Goal: Transaction & Acquisition: Book appointment/travel/reservation

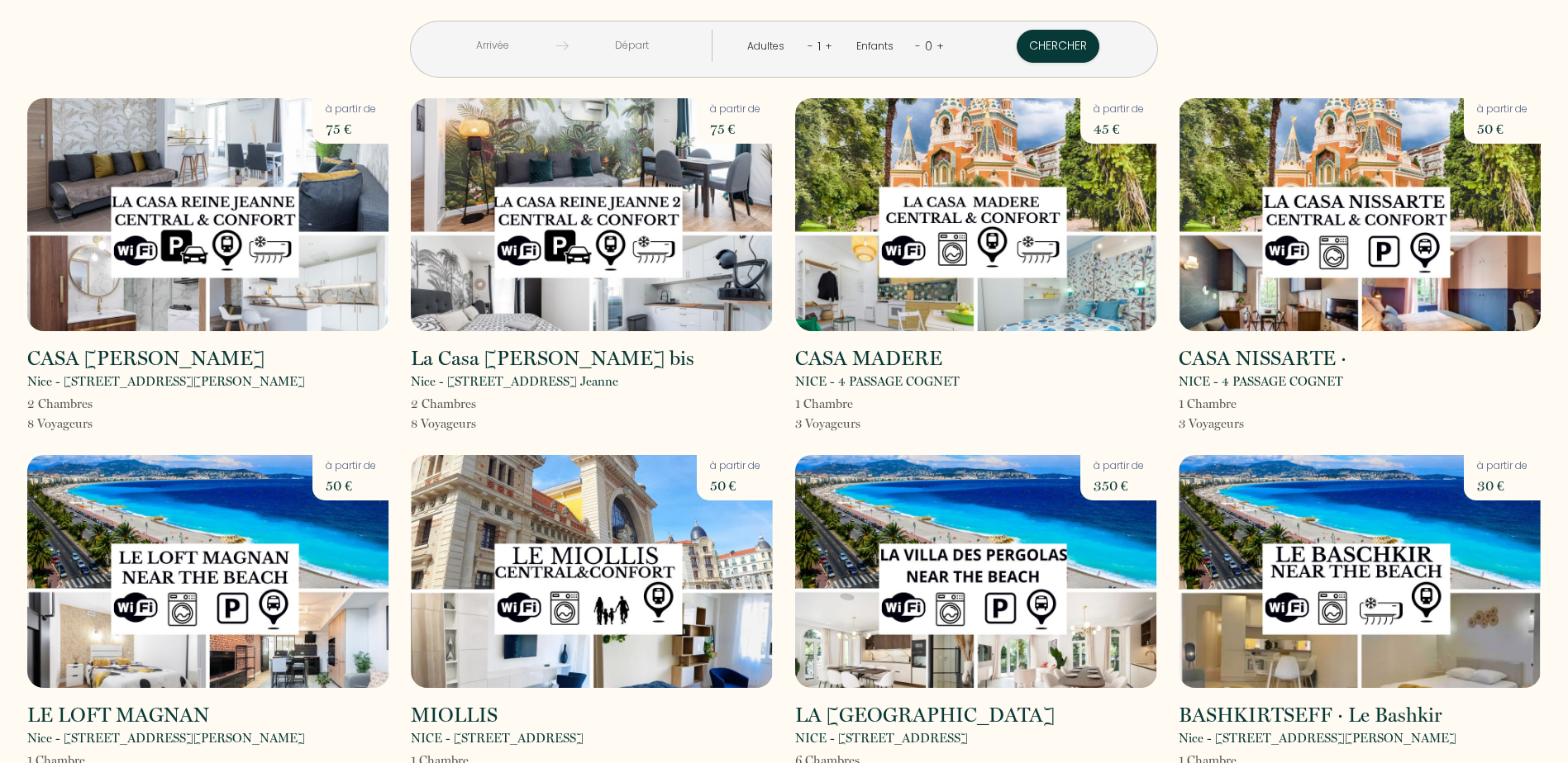
click at [538, 42] on input "text" at bounding box center [492, 45] width 127 height 32
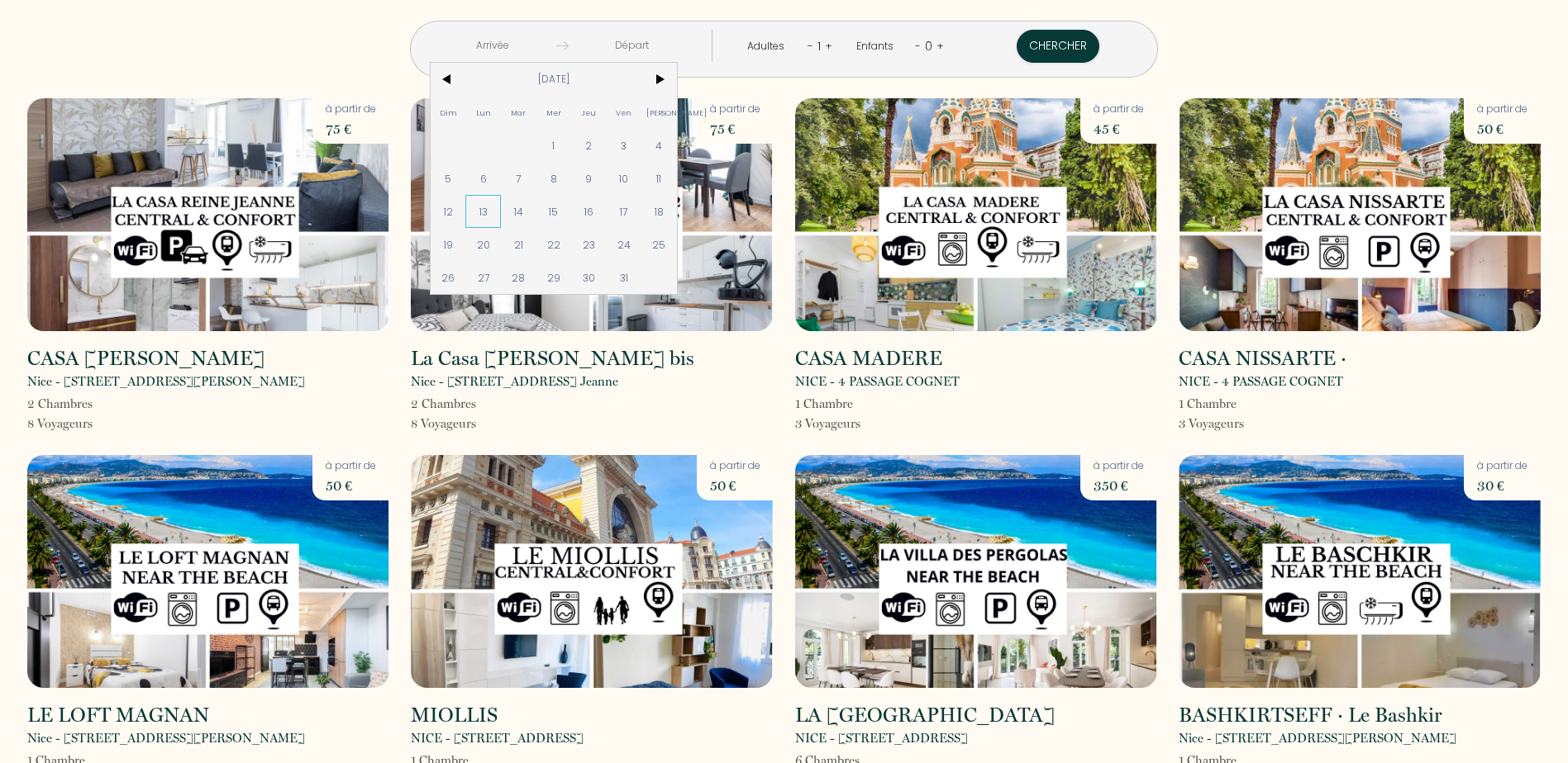
click at [501, 212] on span "13" at bounding box center [483, 212] width 35 height 33
type input "Lun [DATE]"
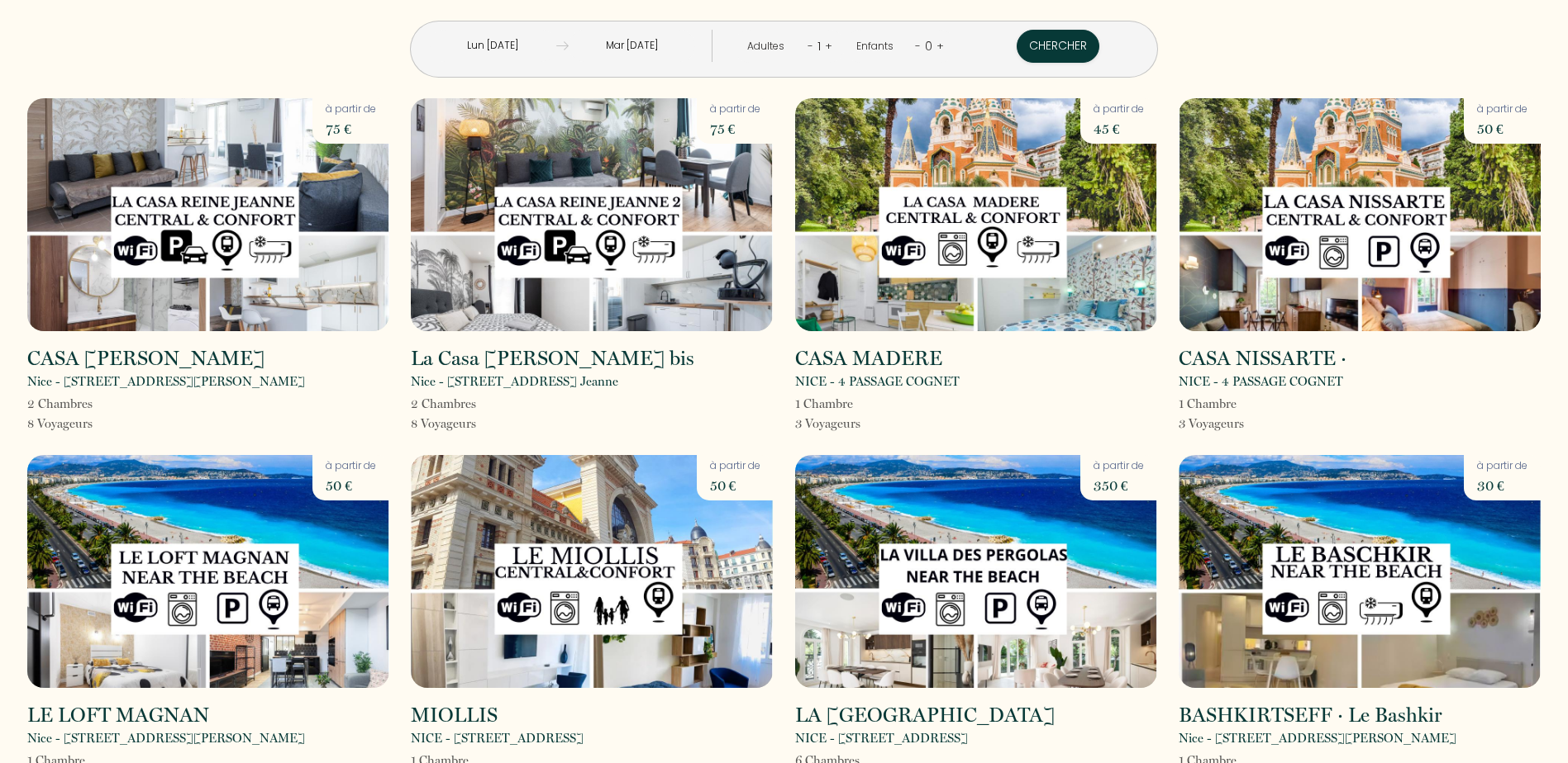
click at [678, 53] on input "Mar [DATE]" at bounding box center [631, 45] width 127 height 32
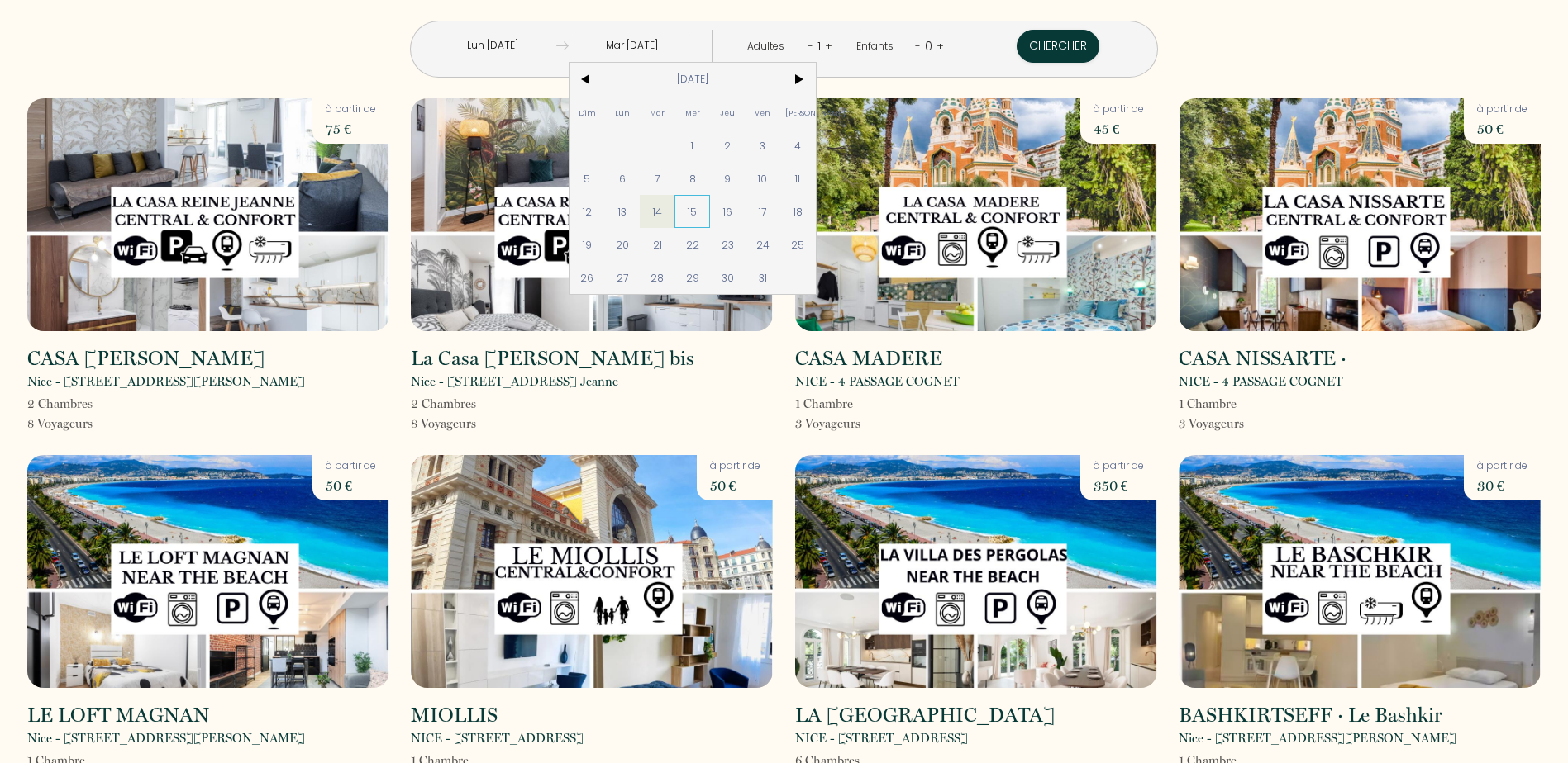
click at [710, 214] on span "15" at bounding box center [692, 212] width 35 height 33
type input "Mer [DATE]"
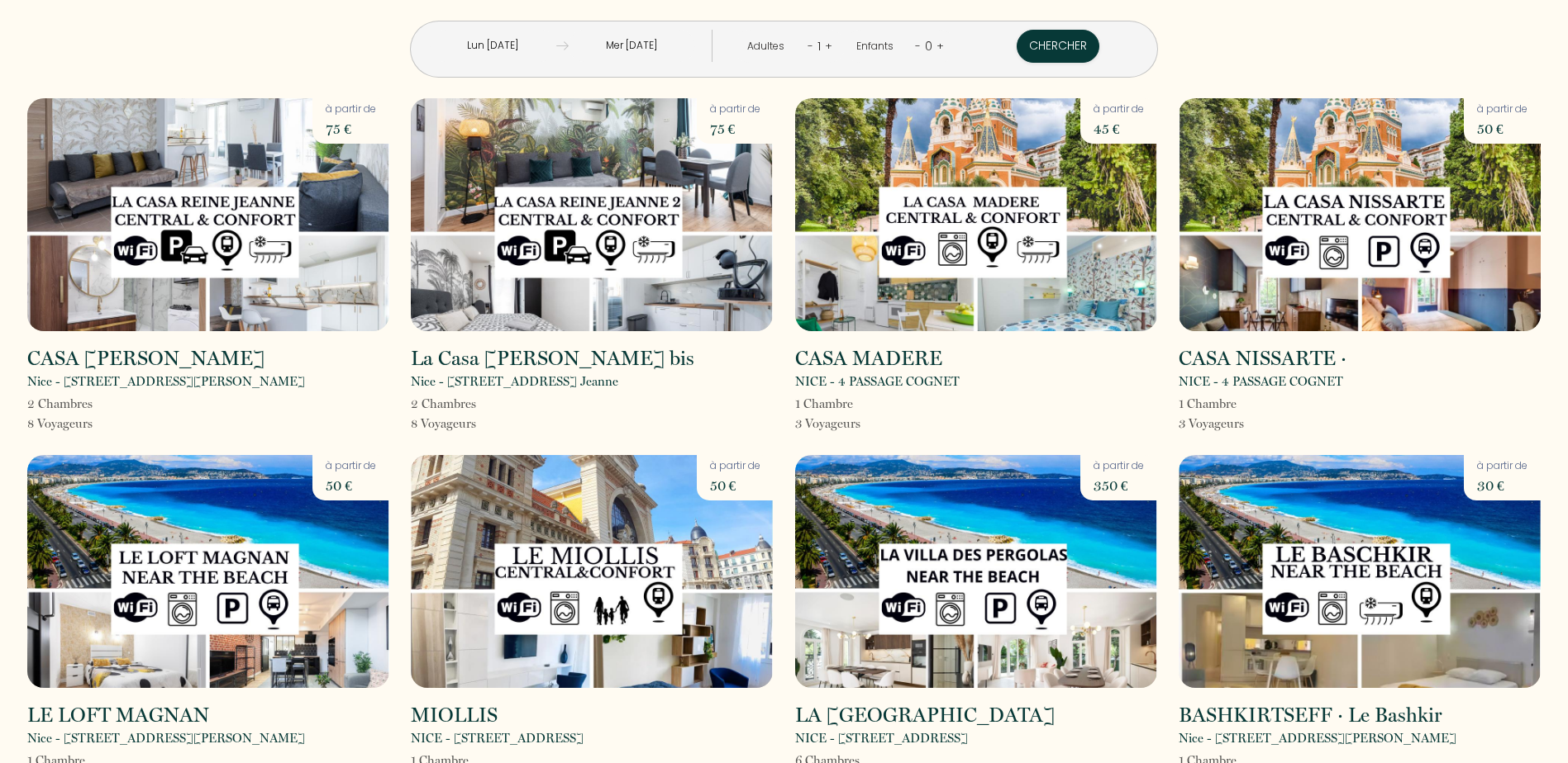
click at [825, 47] on link "+" at bounding box center [829, 45] width 7 height 16
click at [1017, 50] on button "Chercher" at bounding box center [1058, 46] width 82 height 33
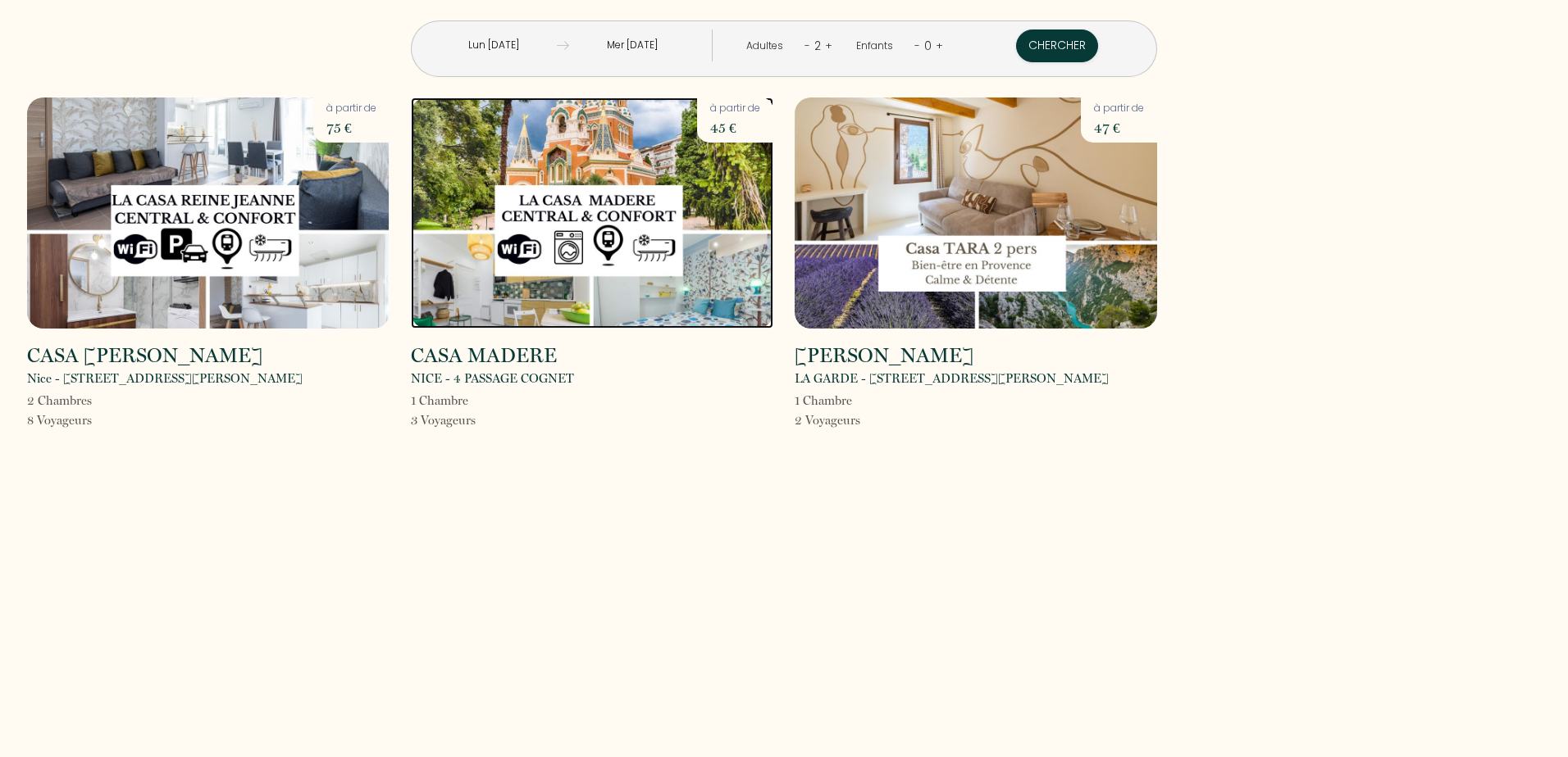
click at [565, 295] on img at bounding box center [591, 213] width 362 height 231
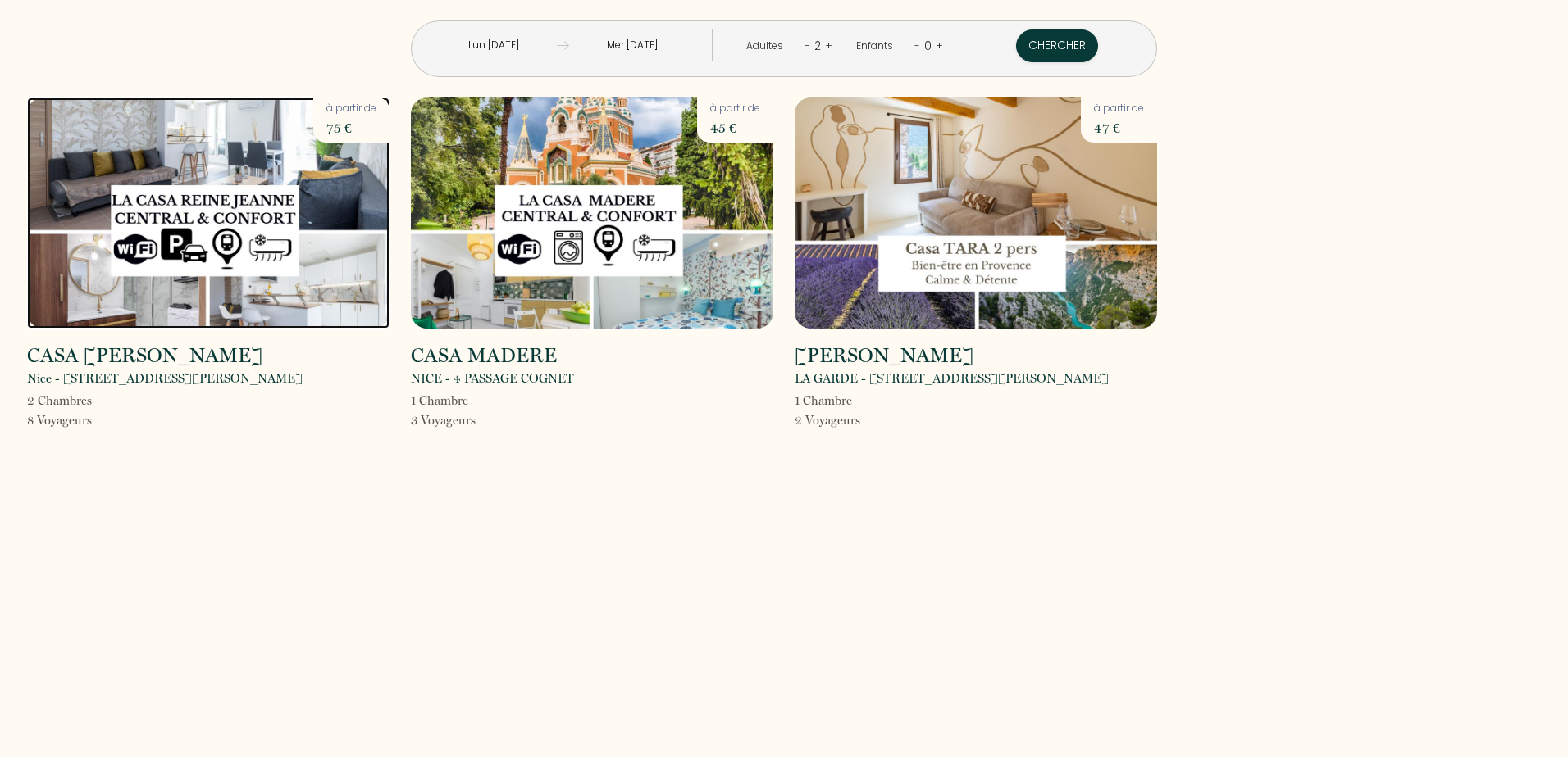
click at [206, 151] on img at bounding box center [208, 213] width 362 height 231
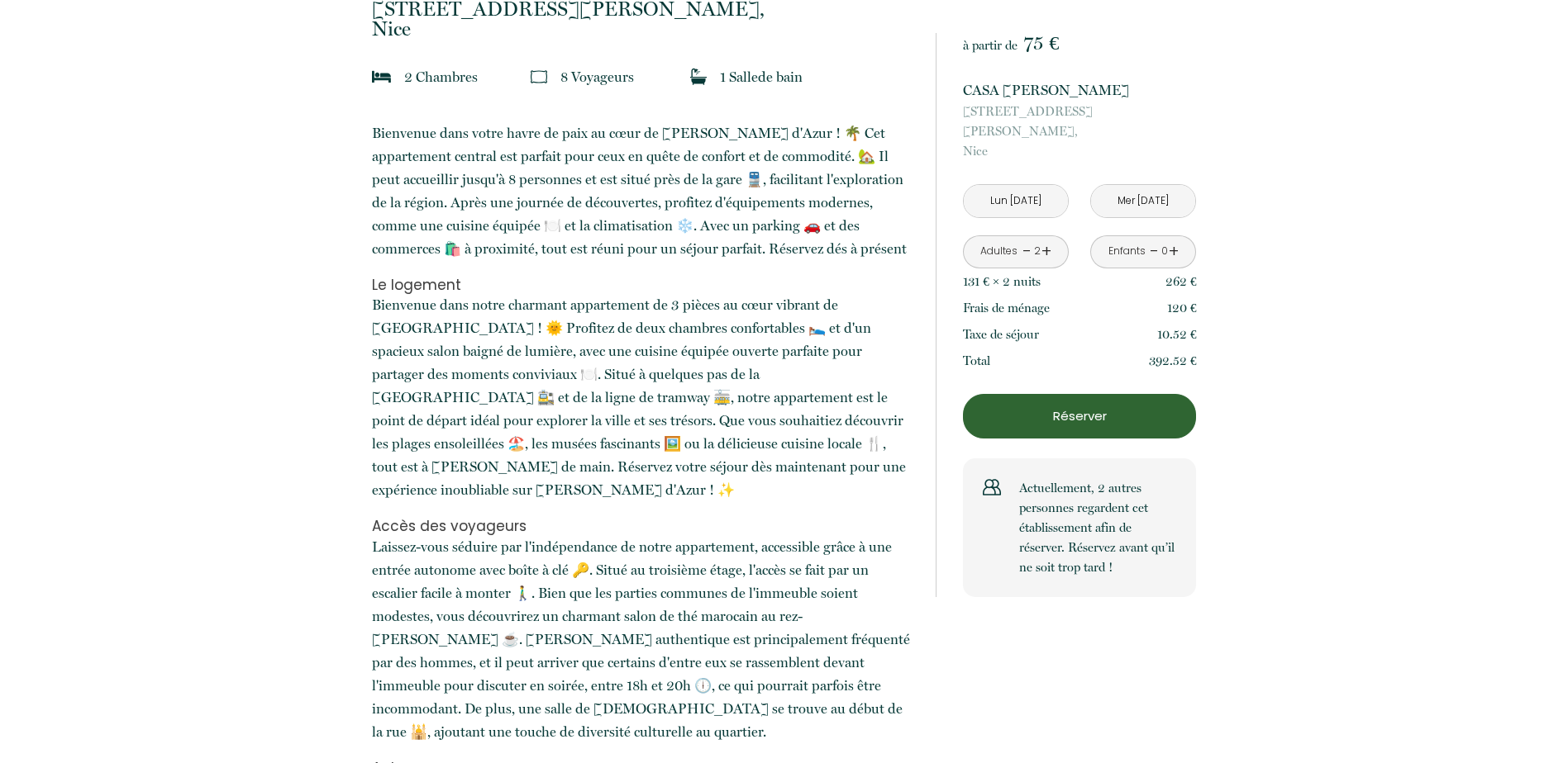
scroll to position [496, 0]
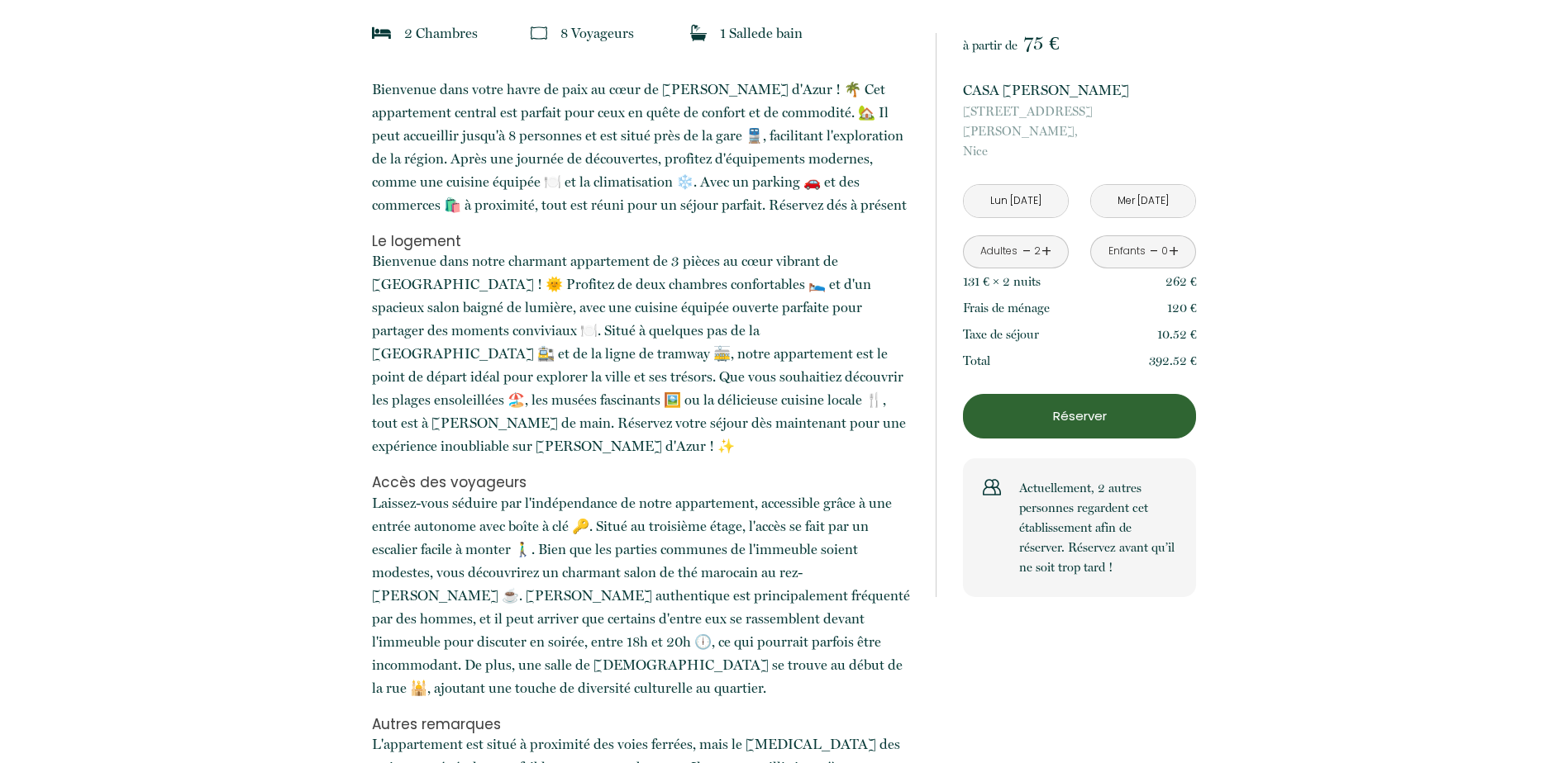
click at [1096, 406] on p "Réserver" at bounding box center [1079, 416] width 222 height 19
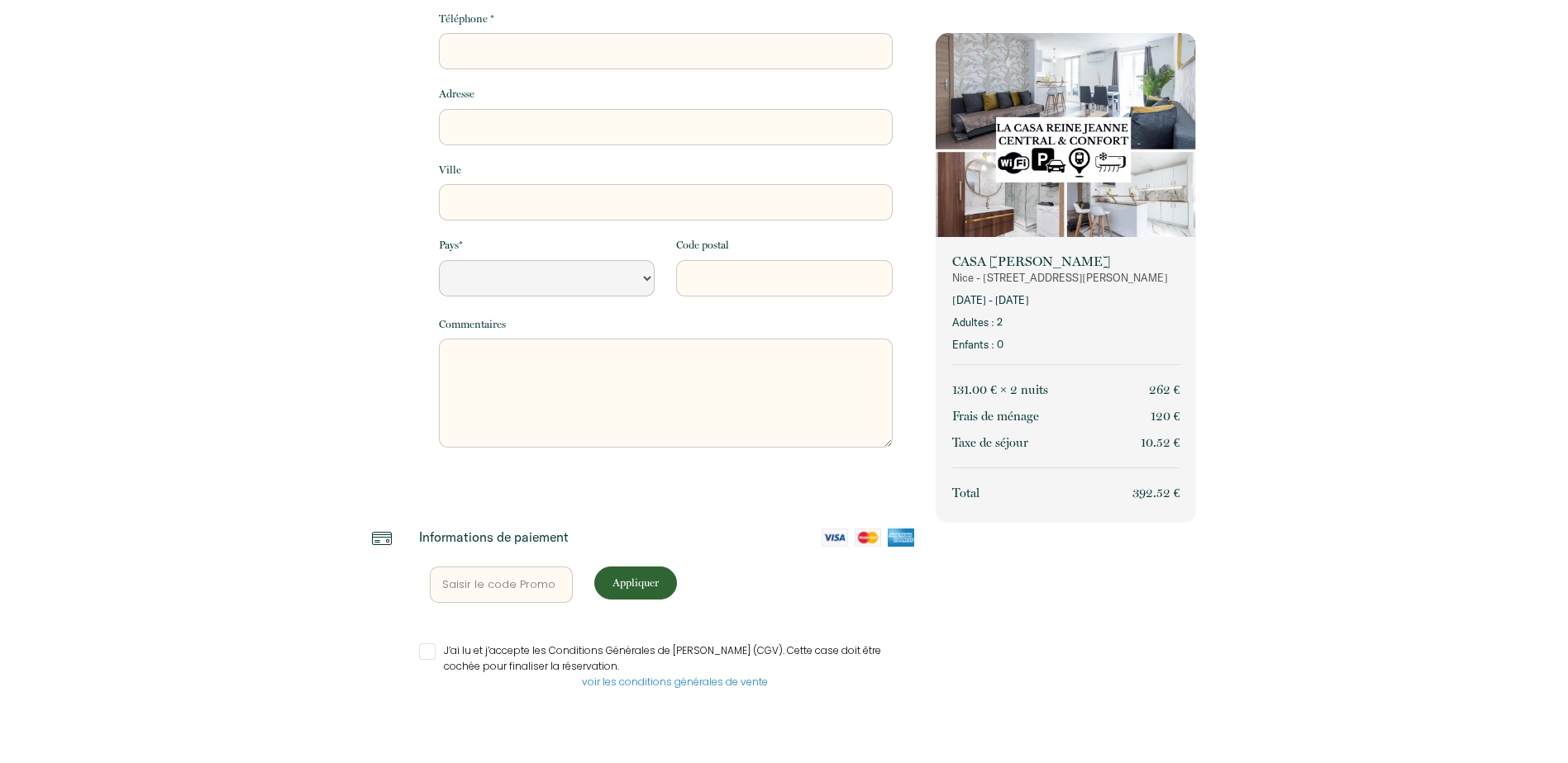
select select "Default select example"
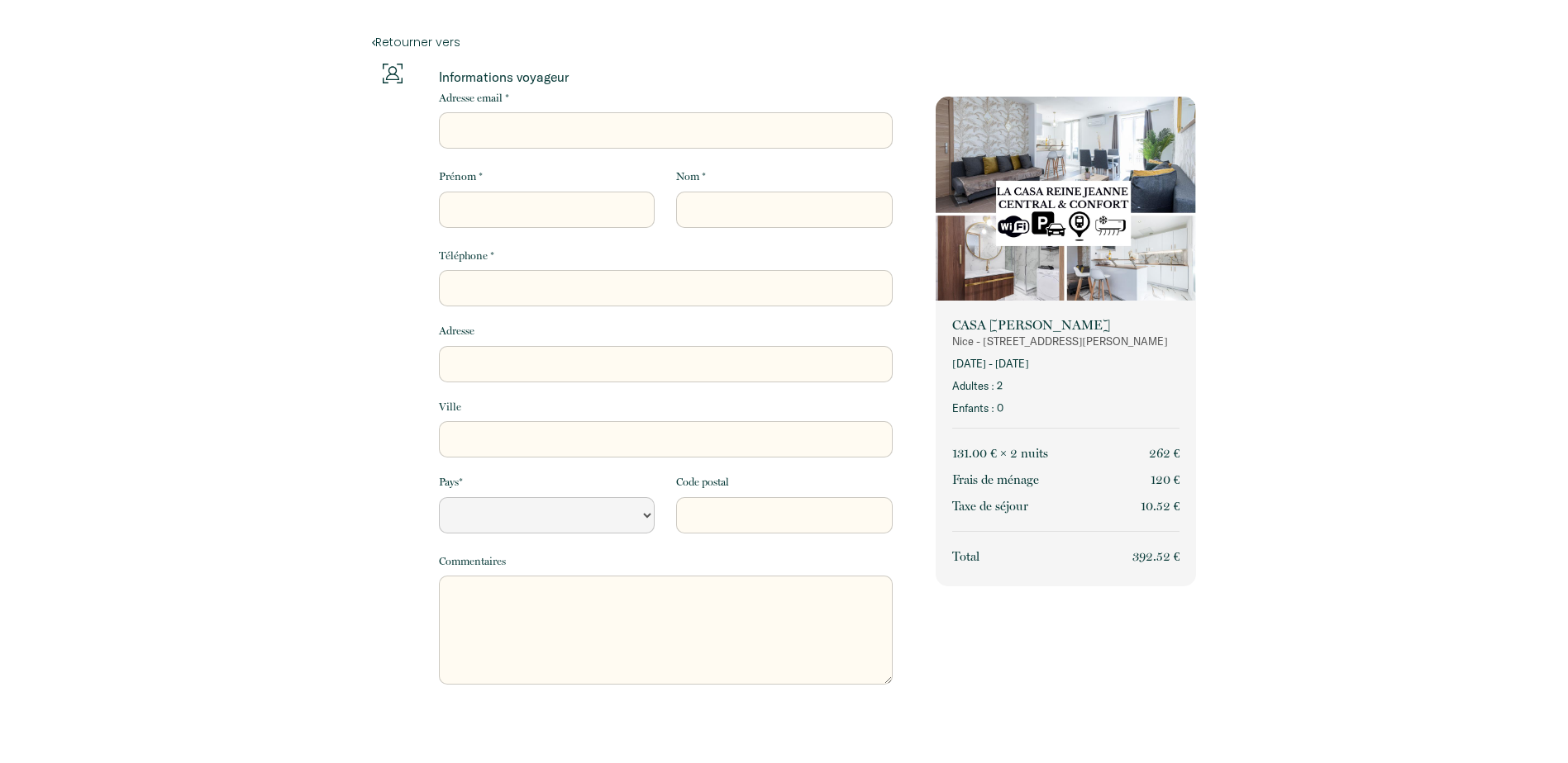
click at [522, 121] on input "Adresse email *" at bounding box center [665, 130] width 454 height 36
type input "c"
select select "Default select example"
type input "co"
select select "Default select example"
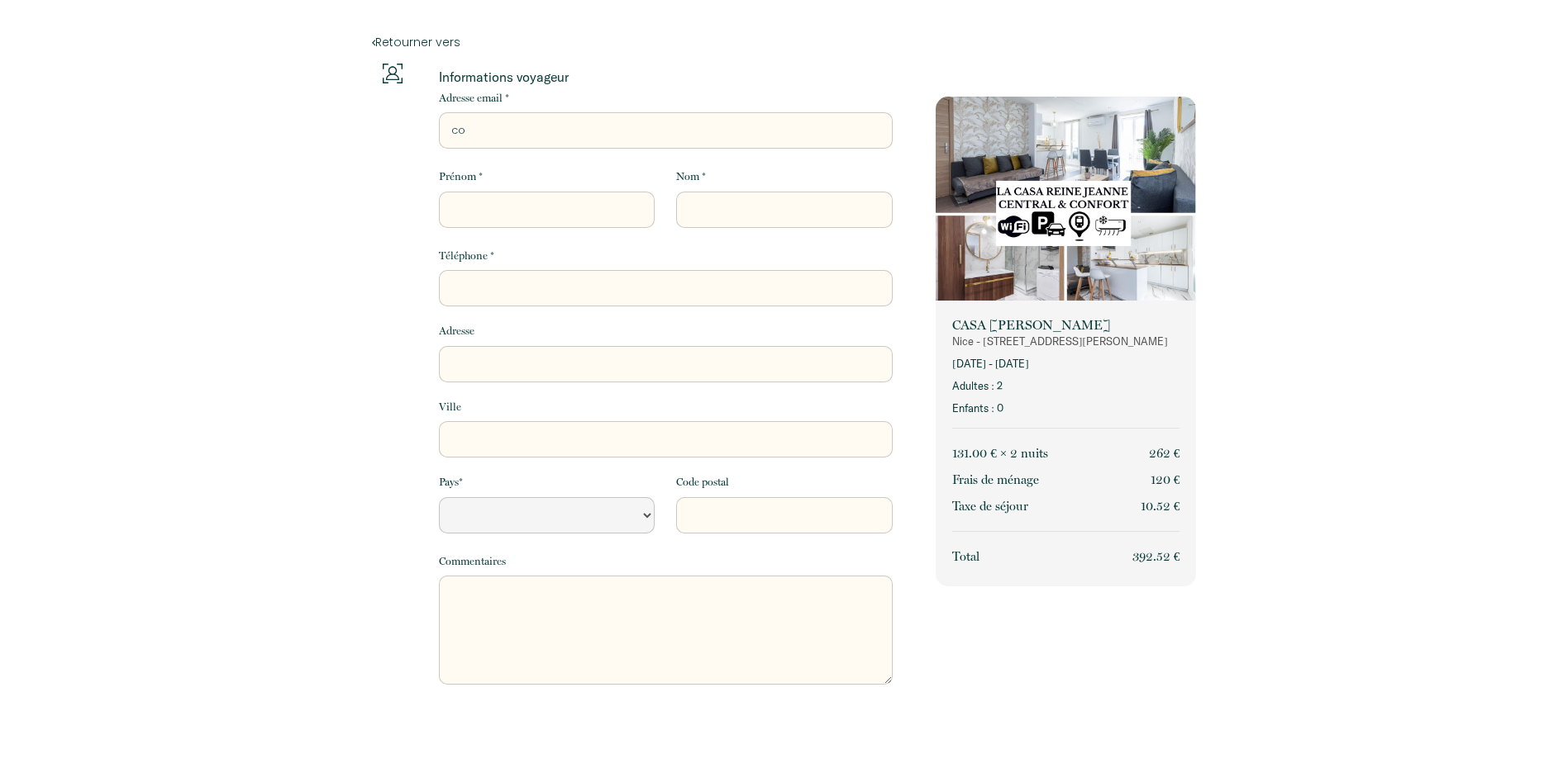
type input "com"
select select "Default select example"
type input "comp"
select select "Default select example"
type input "compt"
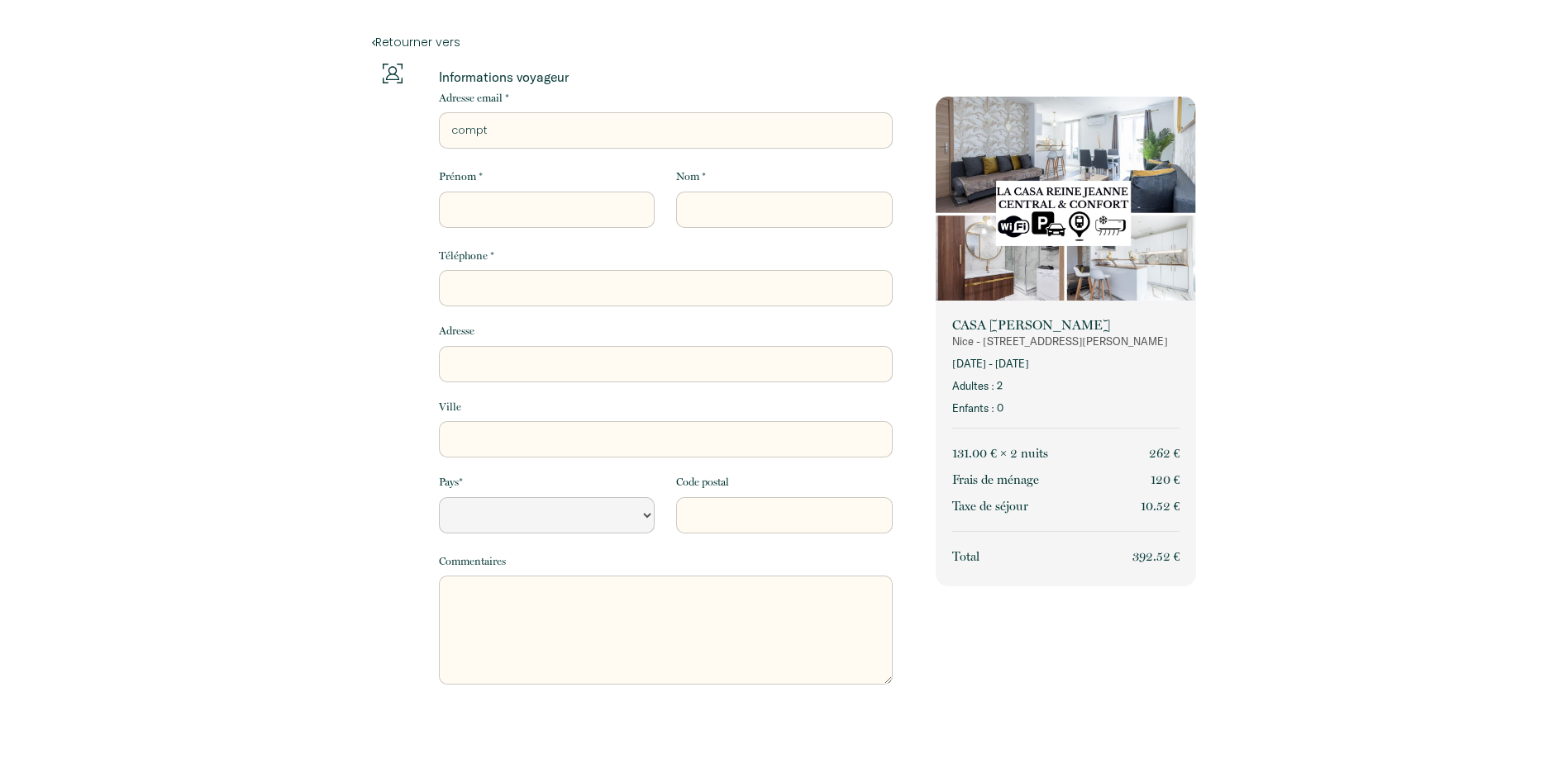
select select "Default select example"
type input "compta"
select select "Default select example"
type input "compta@"
select select "Default select example"
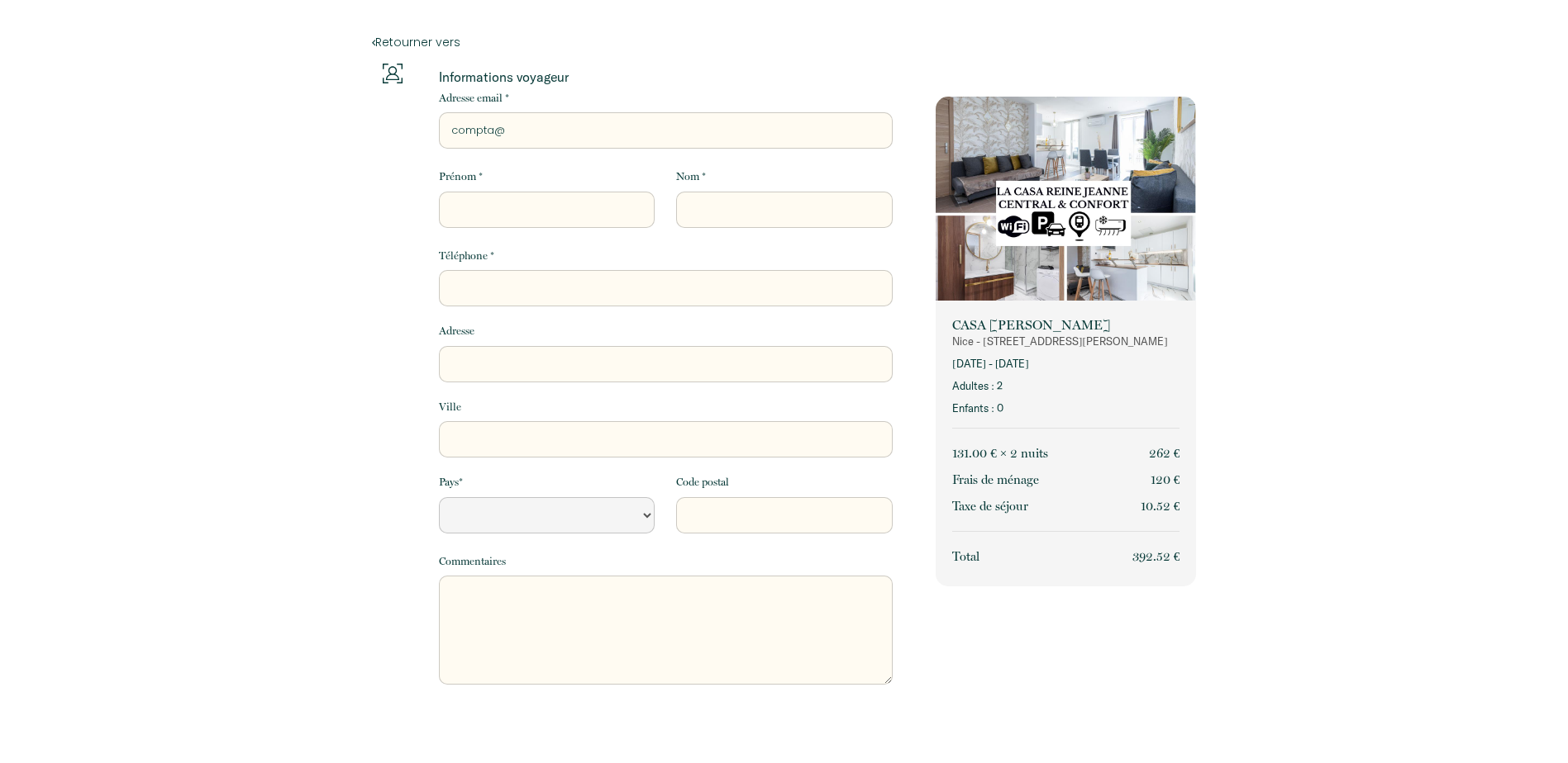
type input "compta@e"
select select "Default select example"
type input "compta@eg"
select select "Default select example"
type input "compta@egi"
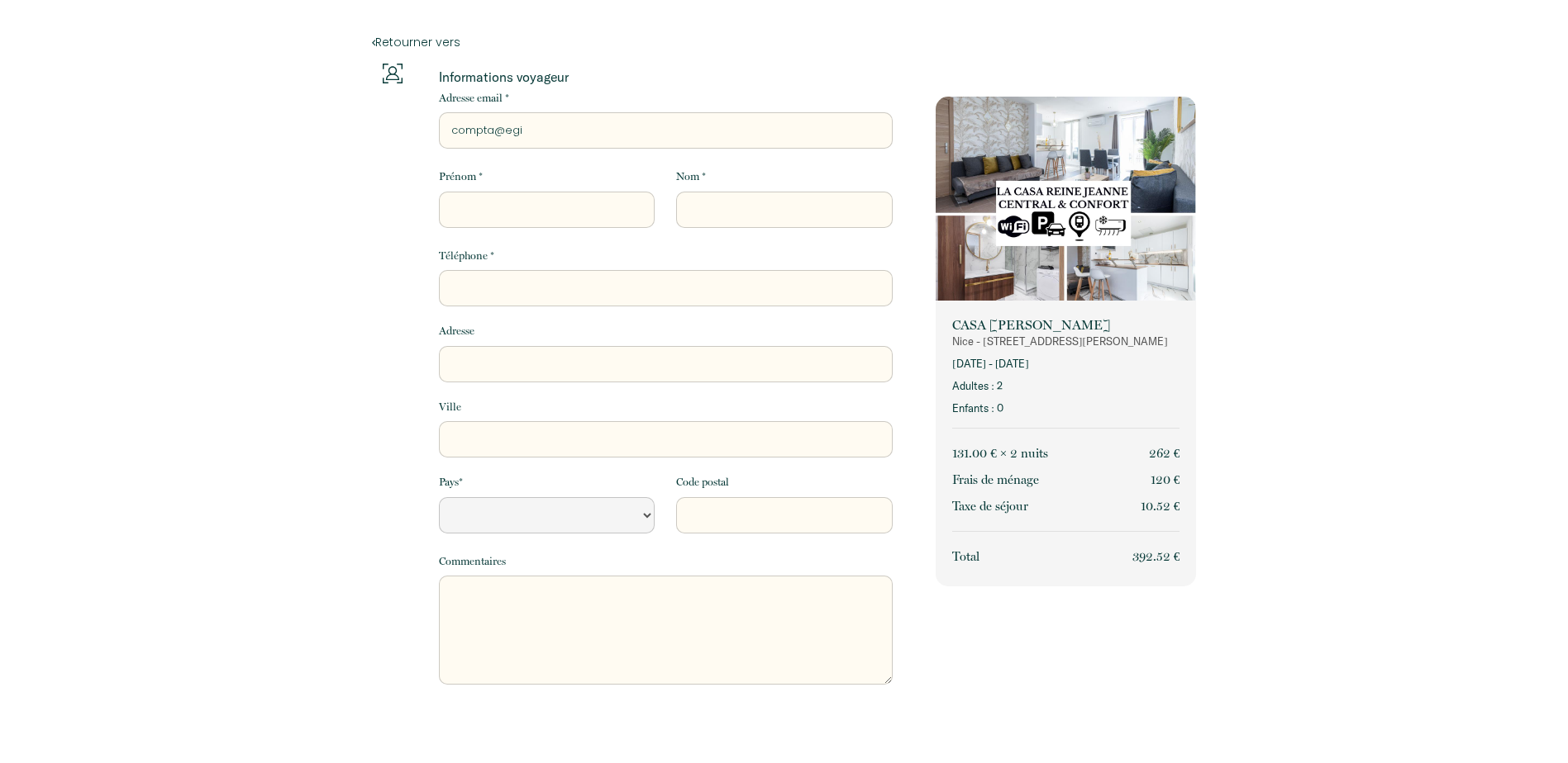
select select "Default select example"
type input "compta@egib"
select select "Default select example"
type input "compta@egiba"
select select "Default select example"
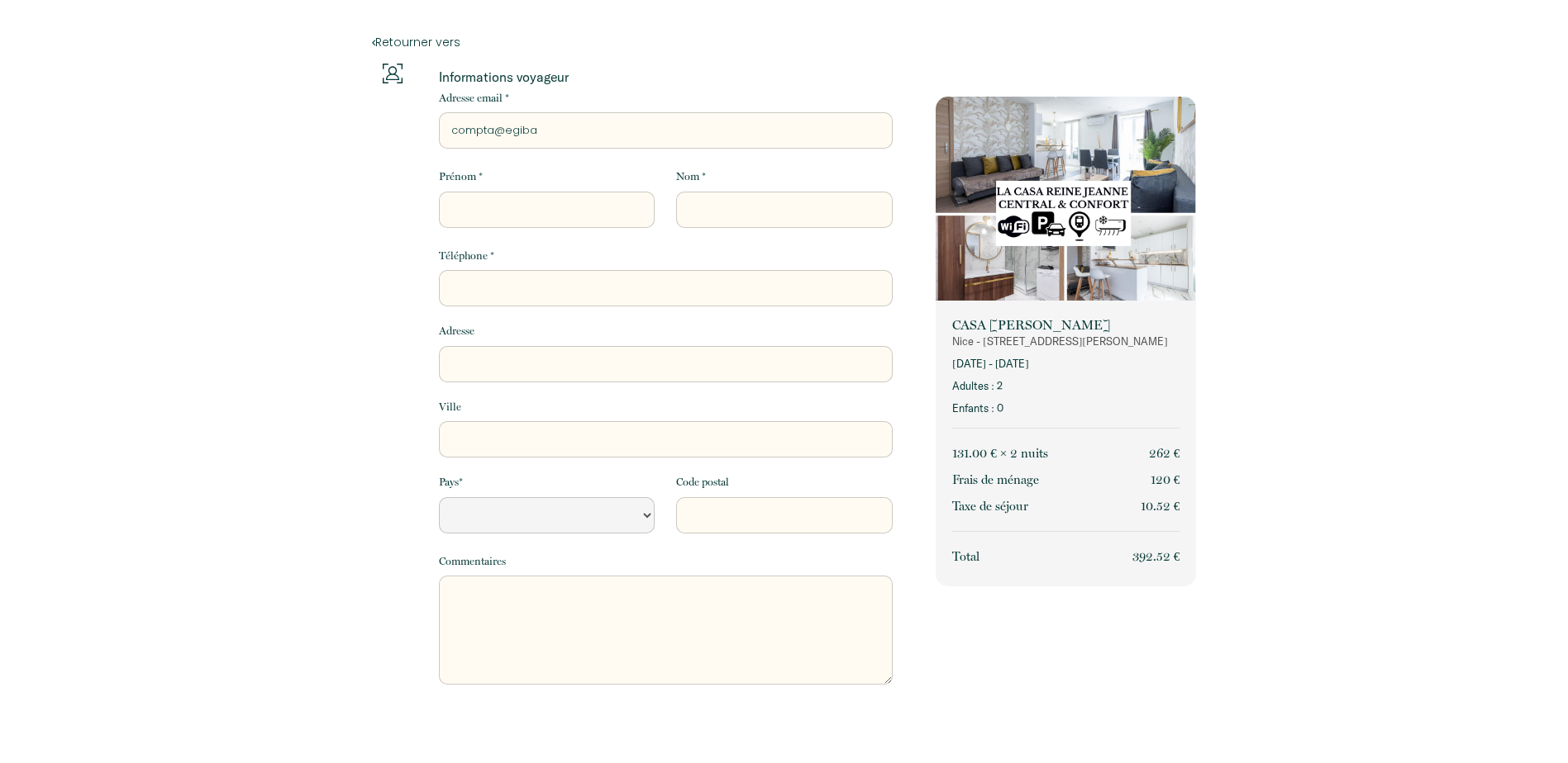
type input "compta@egibac"
select select "Default select example"
type input "compta@egibac."
select select "Default select example"
type input "compta@egibac.c"
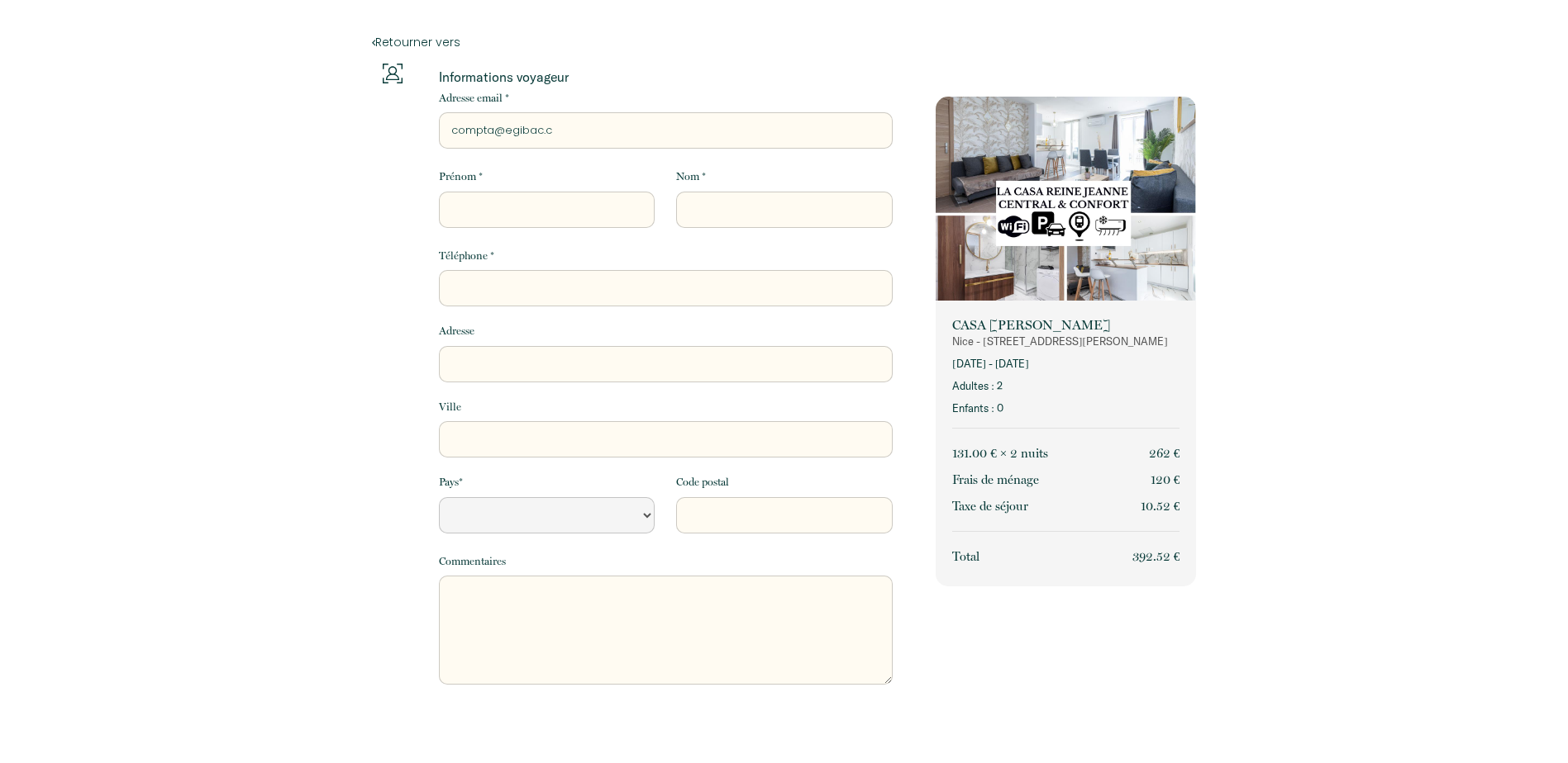
select select "Default select example"
type input "[EMAIL_ADDRESS][DOMAIN_NAME]"
select select "Default select example"
type input "[EMAIL_ADDRESS][DOMAIN_NAME]"
select select "Default select example"
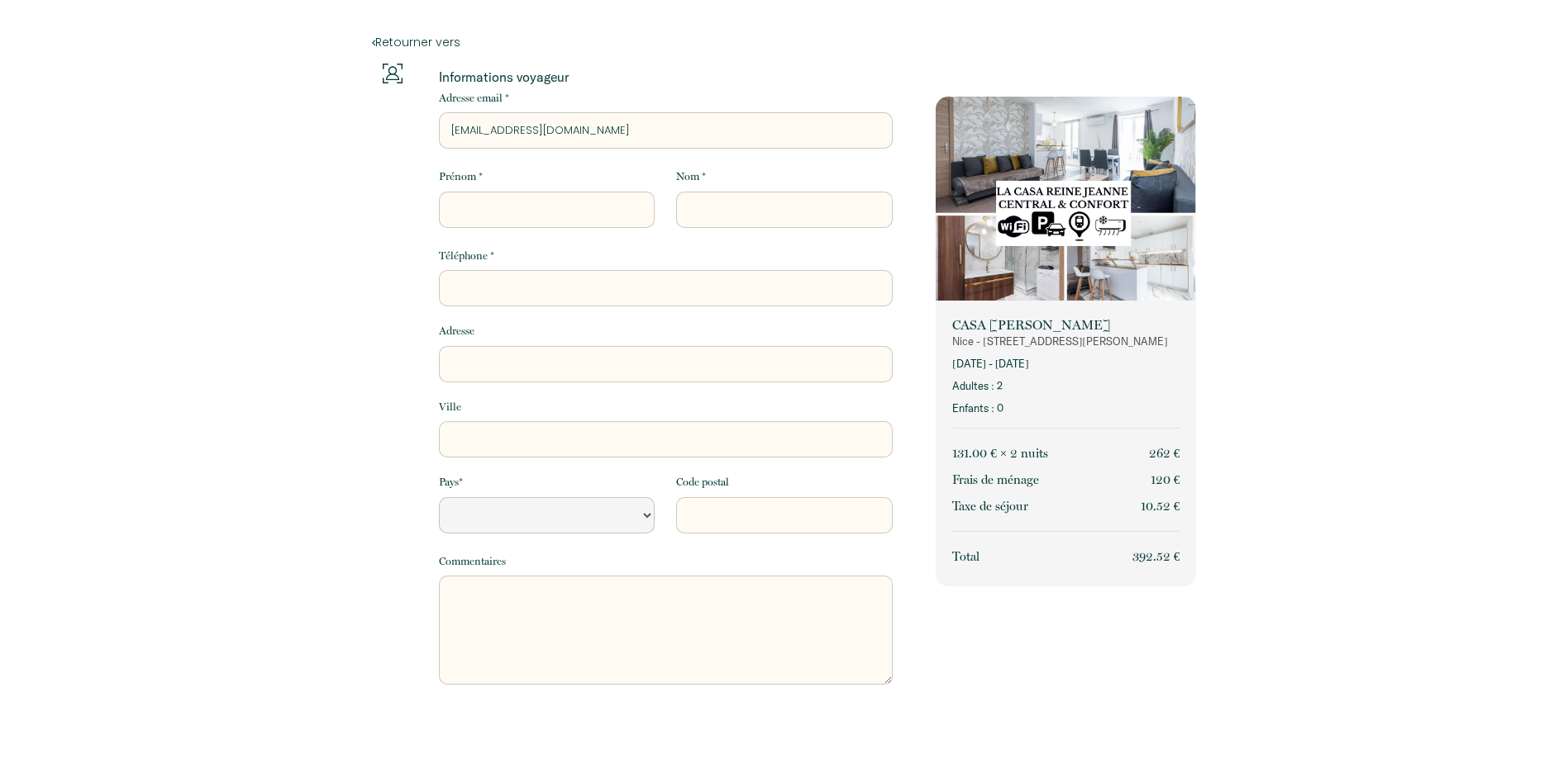
type input "[EMAIL_ADDRESS][DOMAIN_NAME]"
type input "V"
select select "Default select example"
type input "Vi"
select select "Default select example"
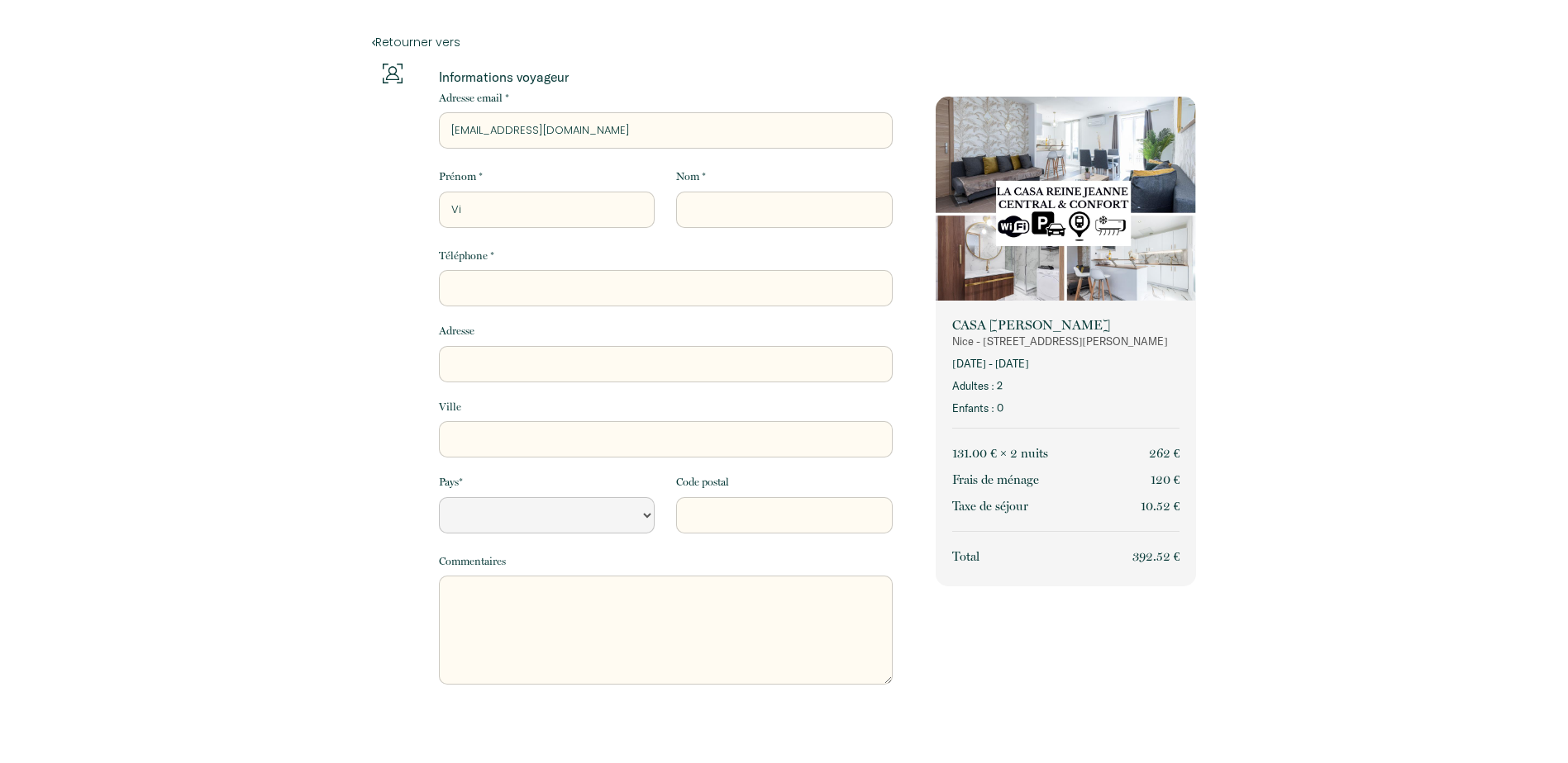
type input "Vin"
select select "Default select example"
type input "Vinc"
select select "Default select example"
type input "[PERSON_NAME]"
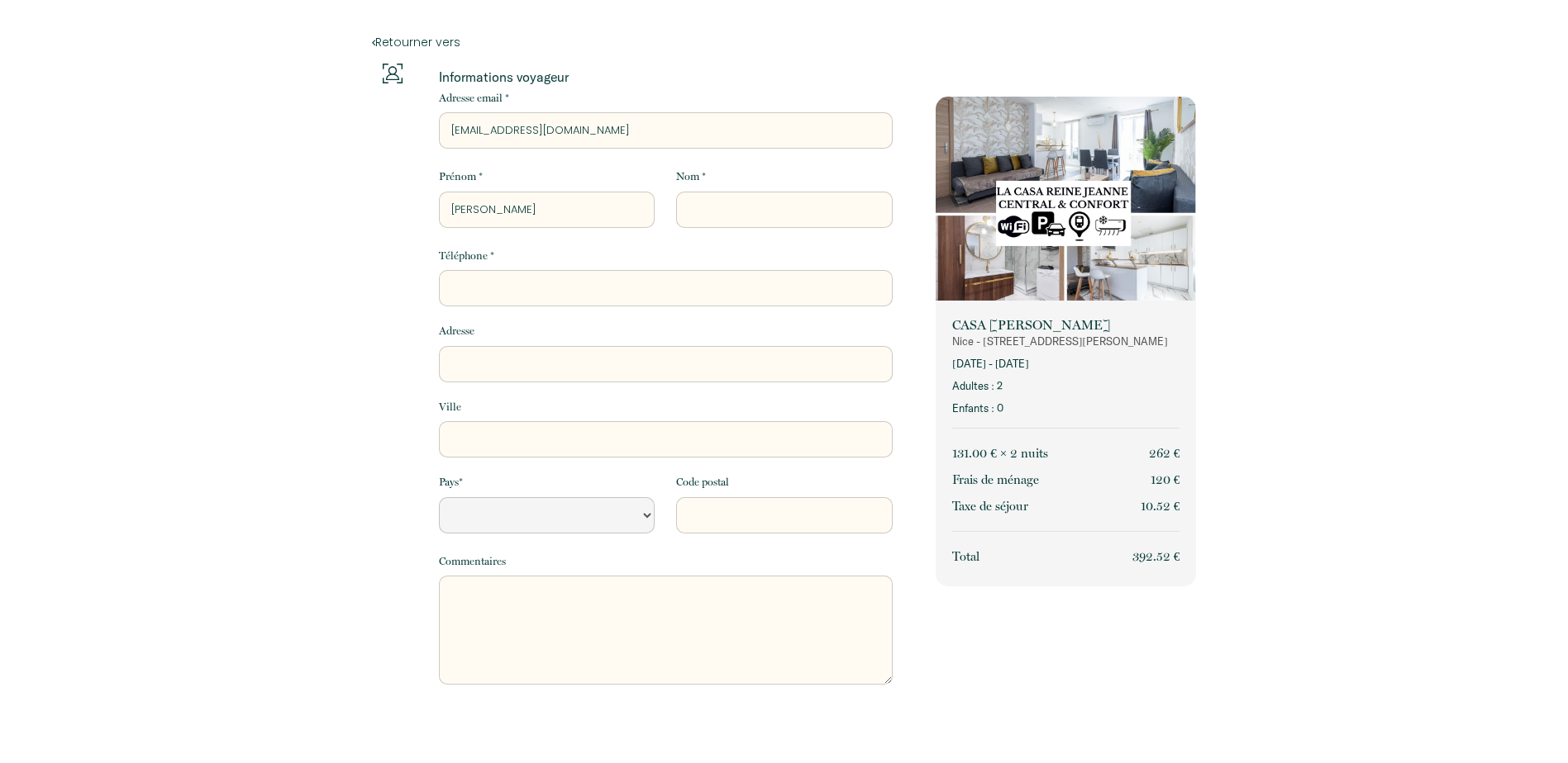
select select "Default select example"
type input "Vincen"
select select "Default select example"
type input "[PERSON_NAME]"
select select "Default select example"
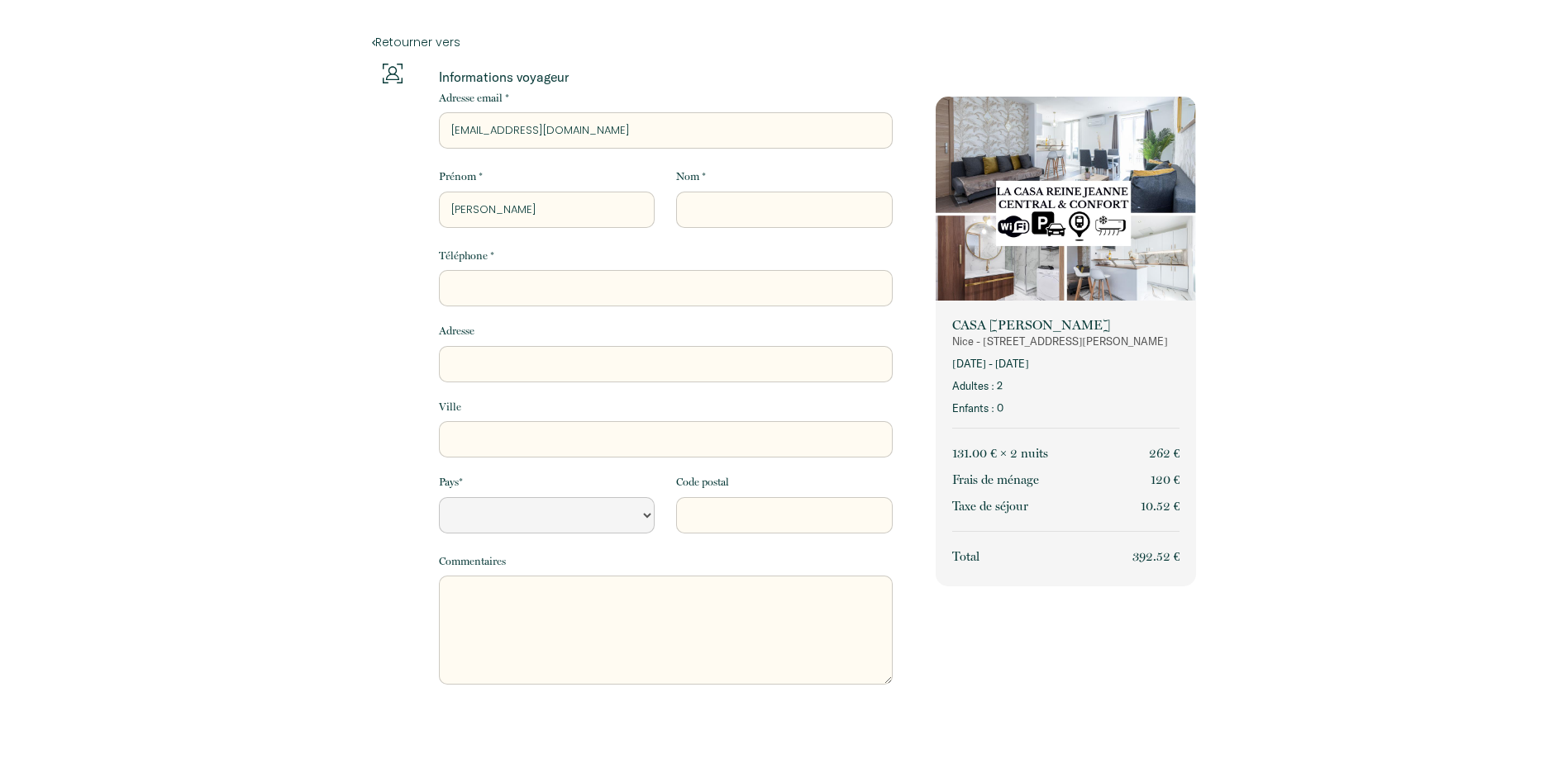
type input "[PERSON_NAME]"
type input "G"
select select "Default select example"
type input "GR"
select select "Default select example"
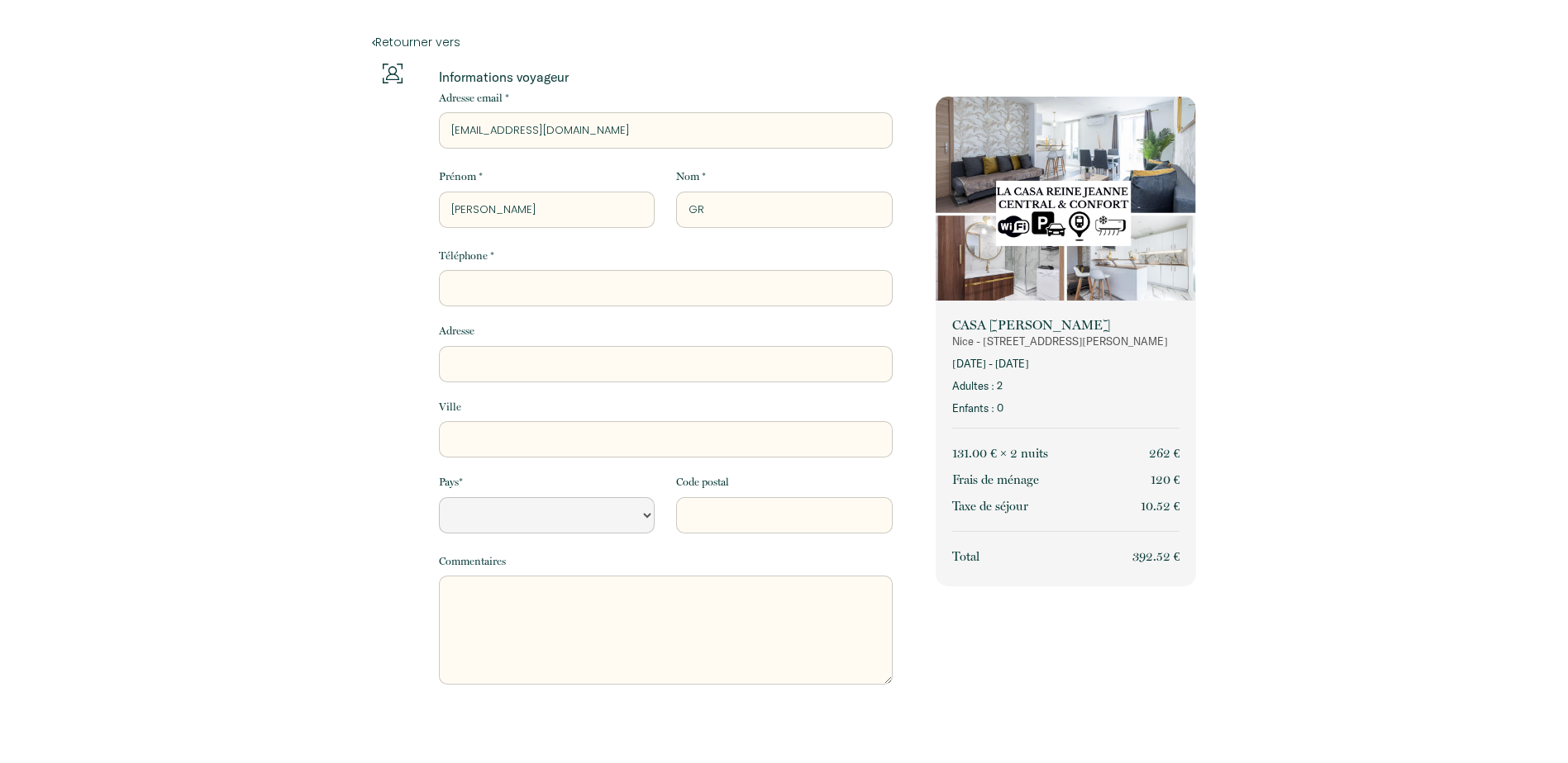
type input "GRI"
select select "Default select example"
type input "GRIM"
select select "Default select example"
type input "[PERSON_NAME]"
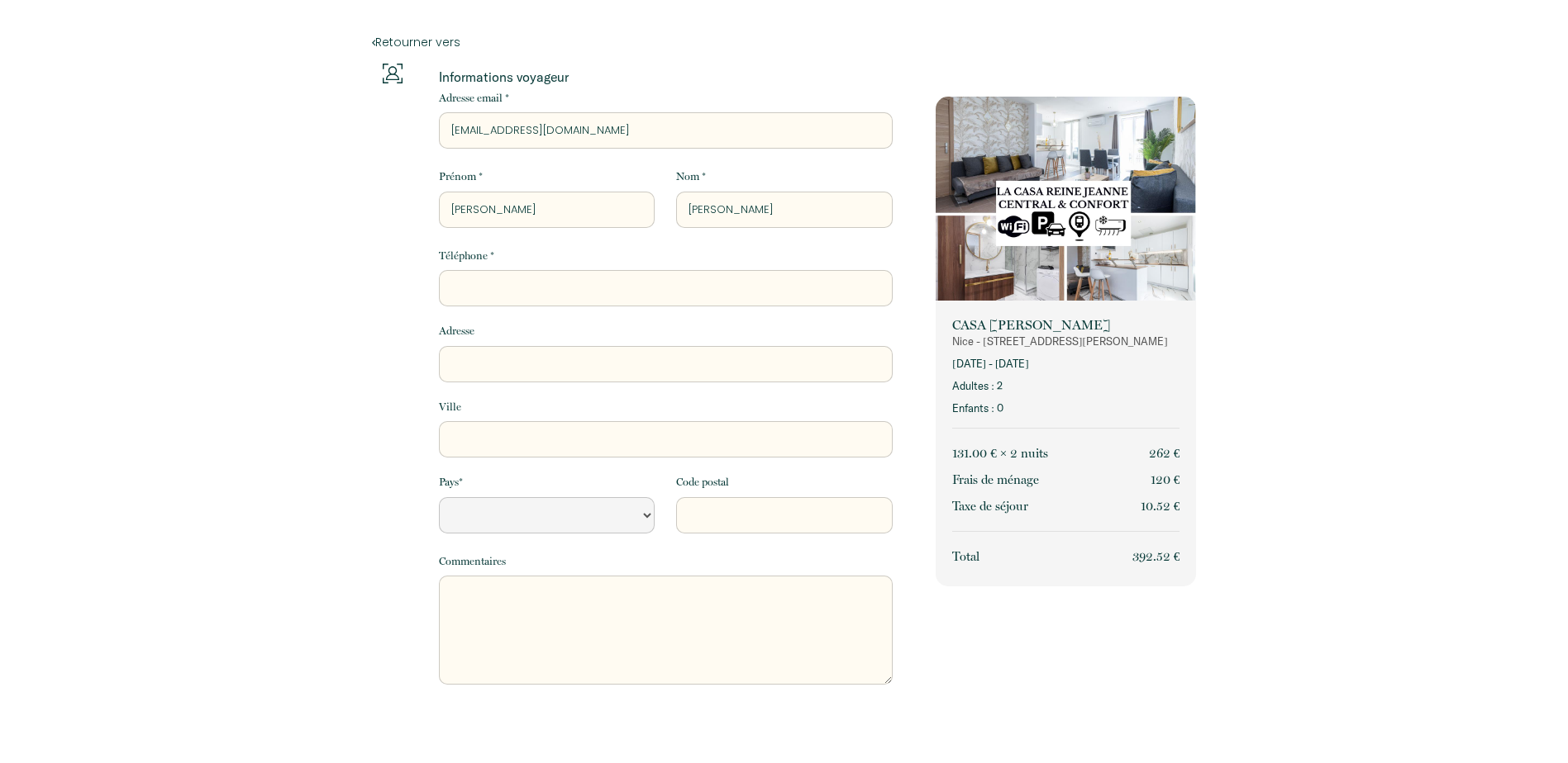
select select "Default select example"
type input "[PERSON_NAME]"
type input "0"
select select "Default select example"
type input "06"
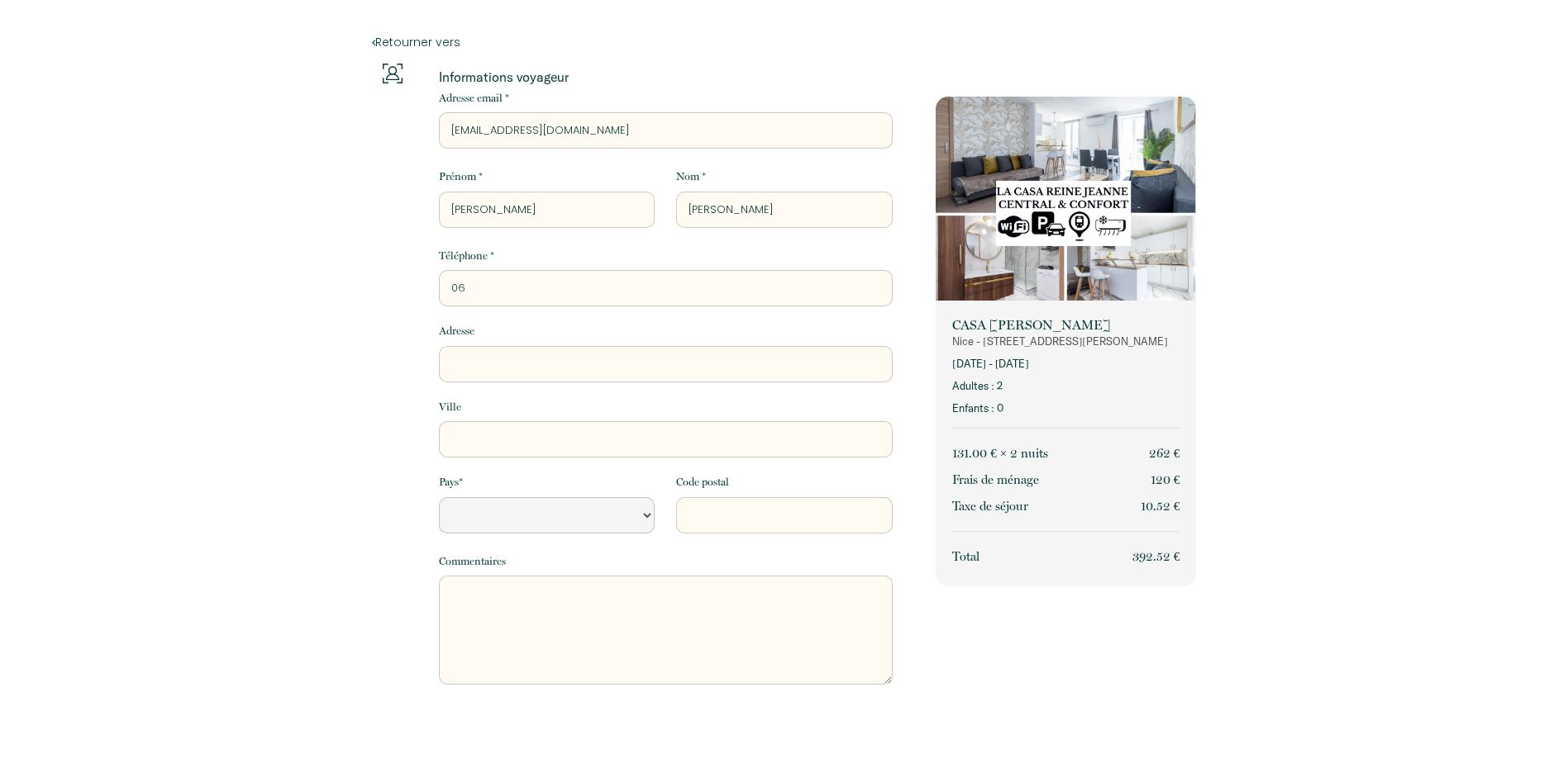
select select "Default select example"
type input "062"
select select "Default select example"
type input "0621"
select select "Default select example"
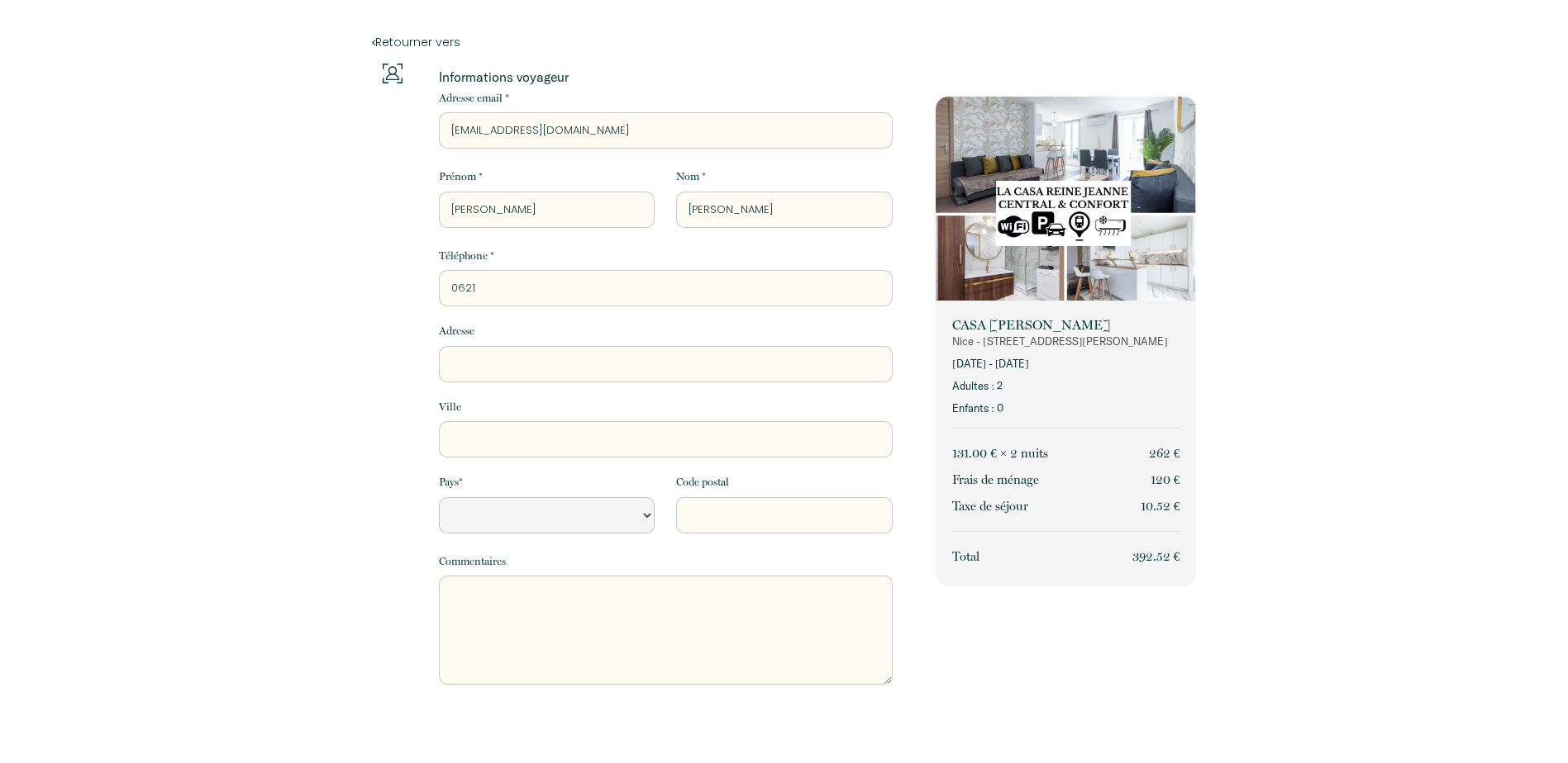
type input "06215"
select select "Default select example"
type input "062158"
select select "Default select example"
type input "0621583"
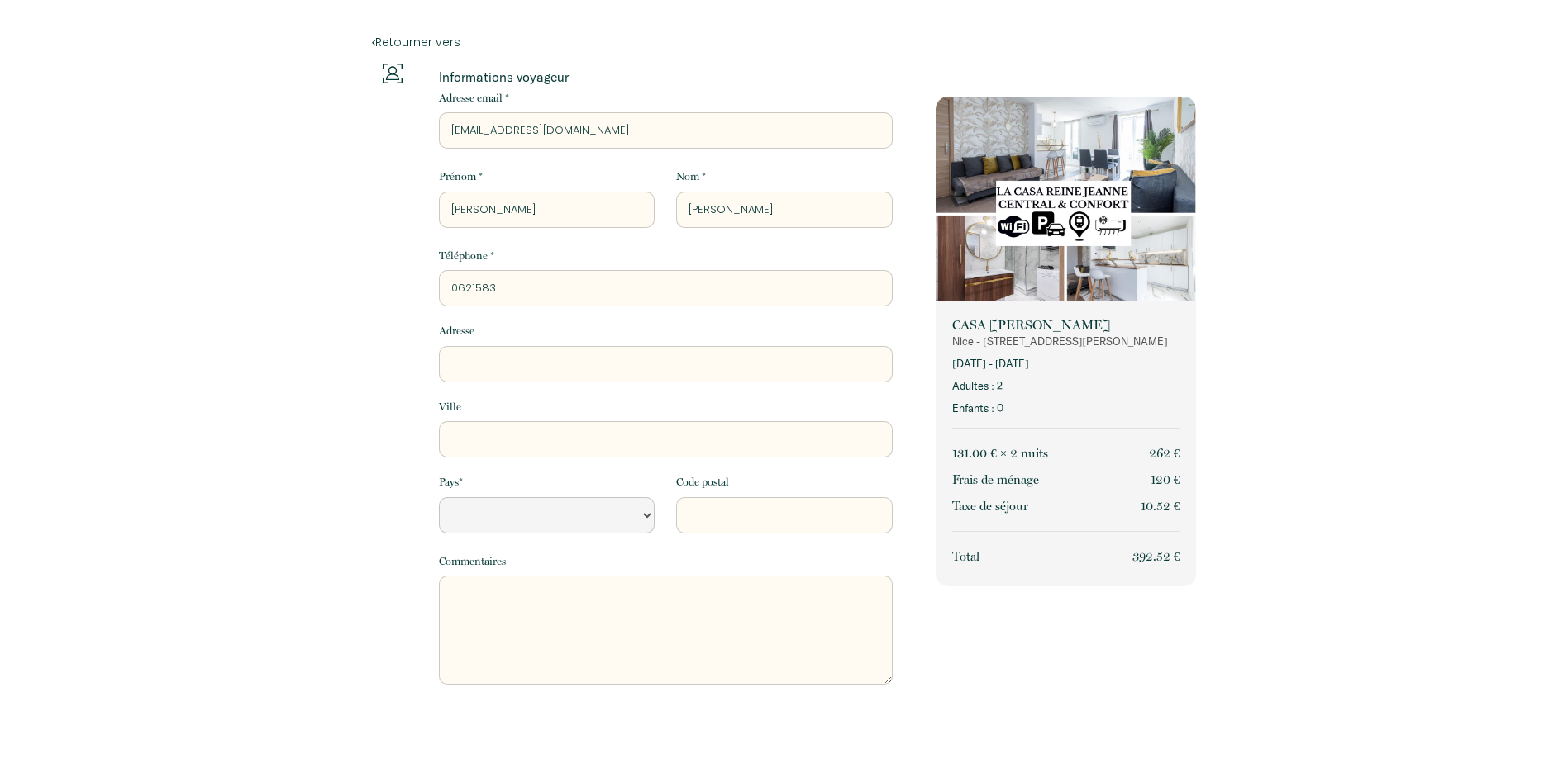
select select "Default select example"
type input "06215838"
select select "Default select example"
type input "062158388"
select select "Default select example"
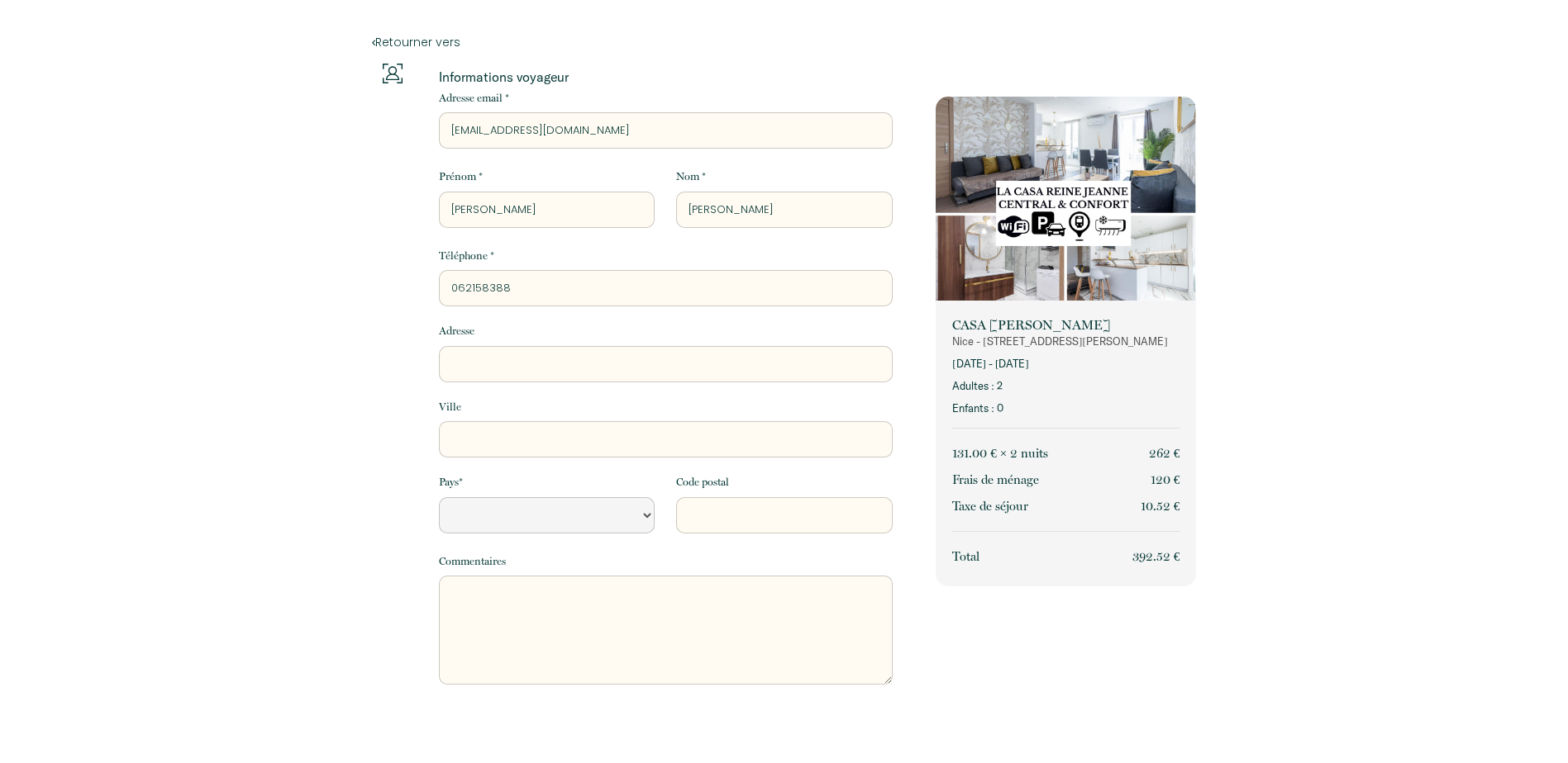
type input "0621583886"
select select "Default select example"
type input "0621583886"
type input "8"
select select "Default select example"
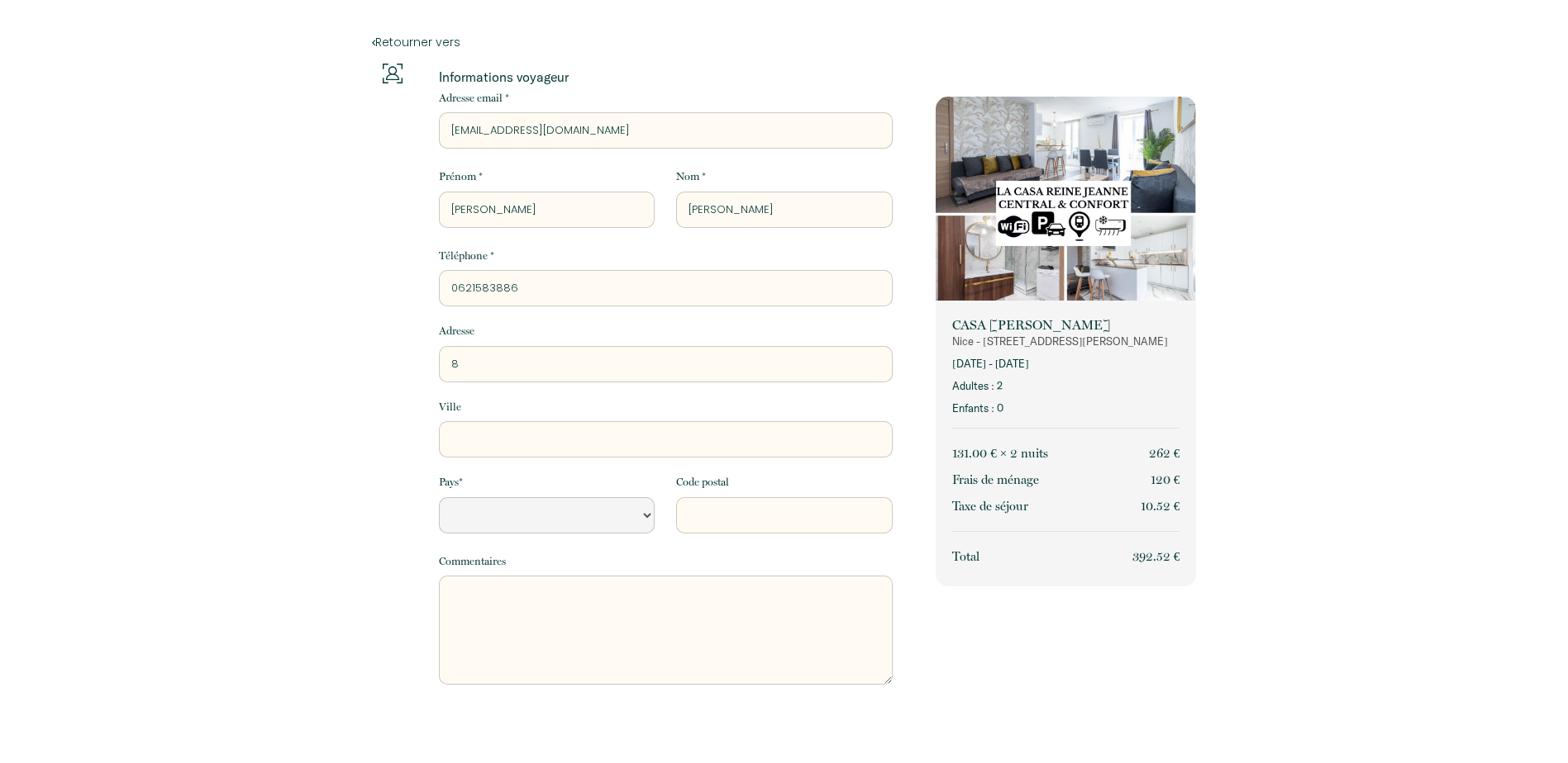
type input "82"
select select "Default select example"
type input "828"
select select "Default select example"
type input "828"
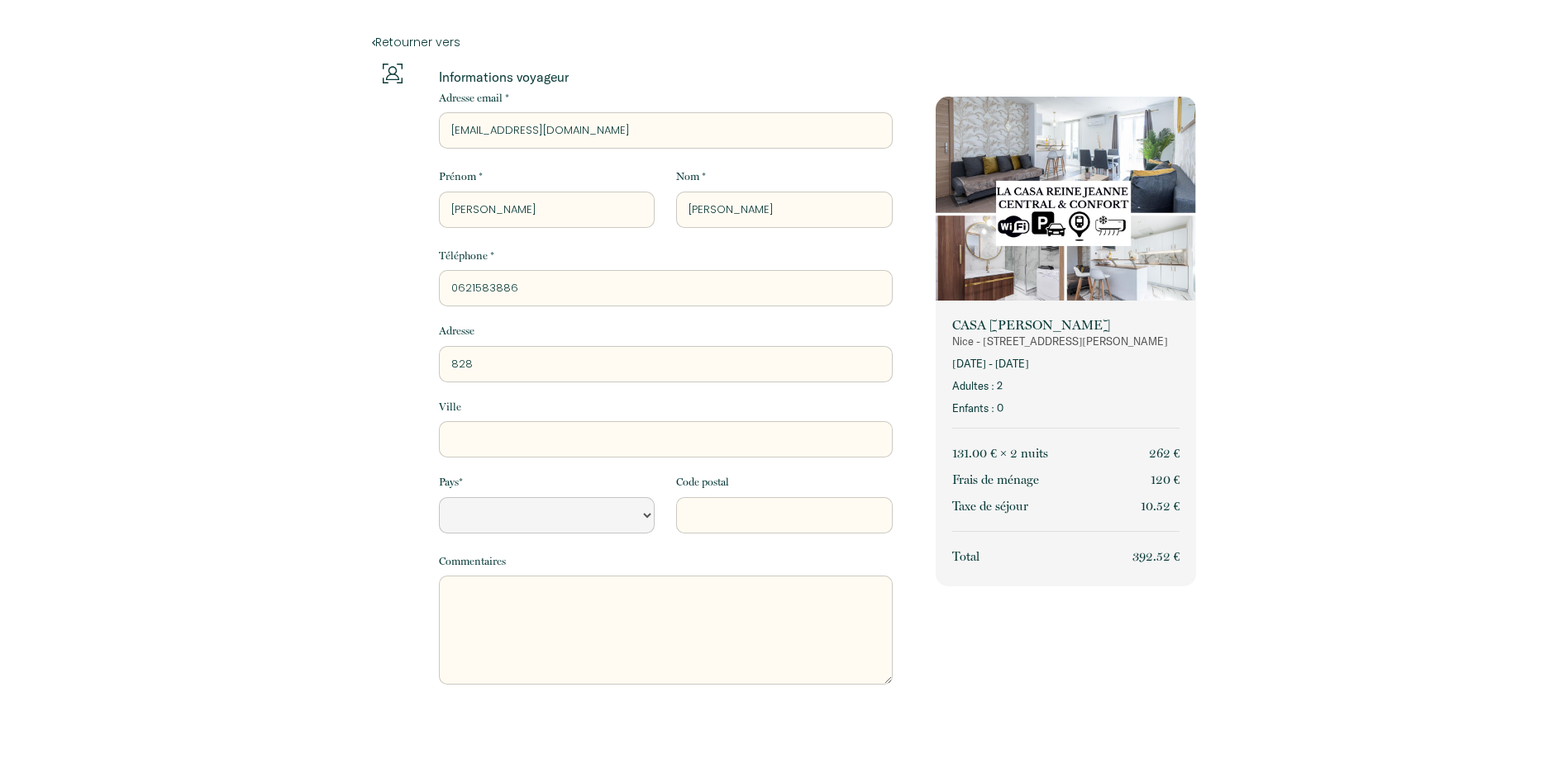
select select "Default select example"
type input "828 r"
select select "Default select example"
type input "828 ru"
select select "Default select example"
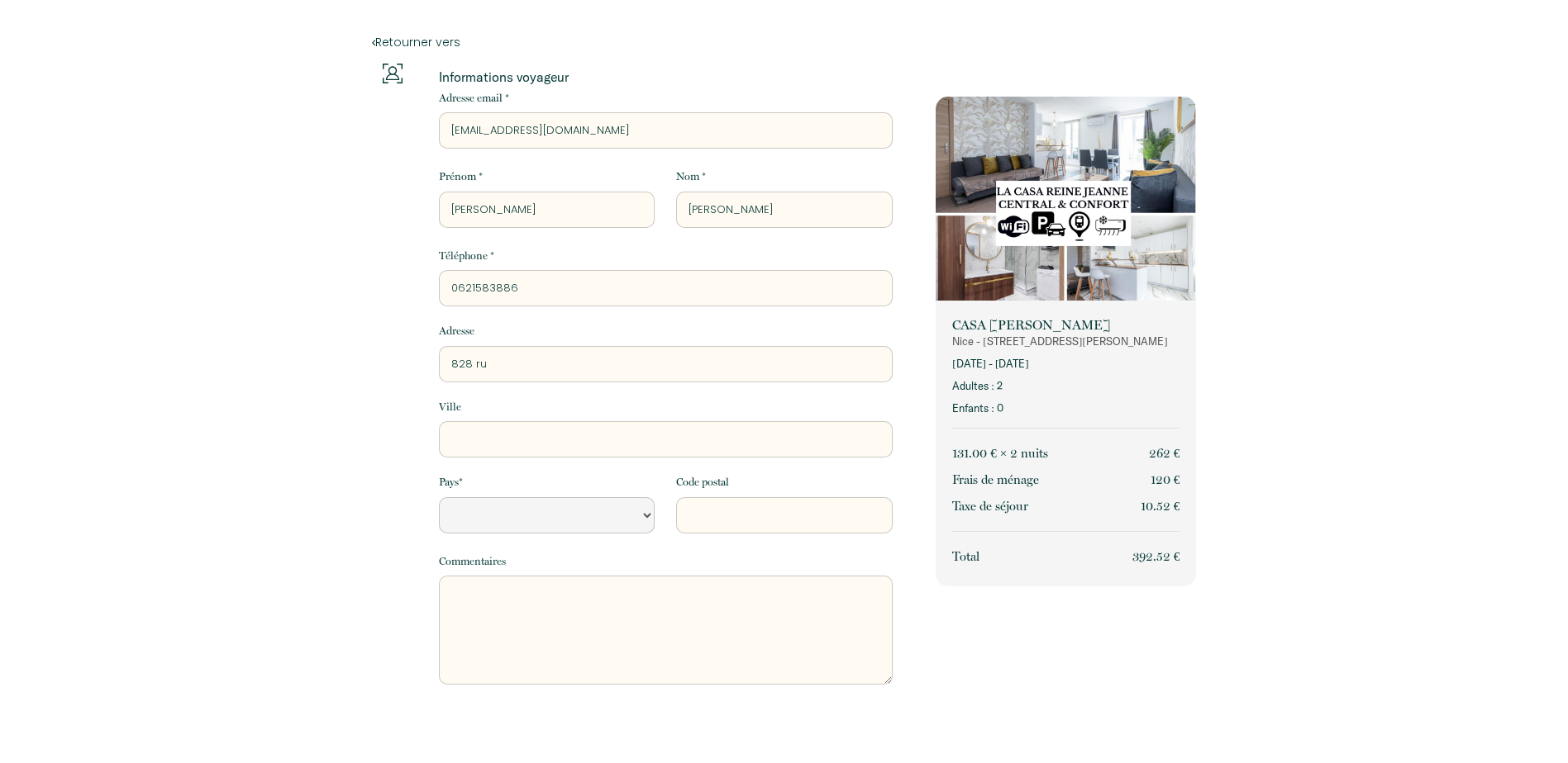
type input "828 rue"
select select "Default select example"
type input "828 rue"
select select "Default select example"
type input "[STREET_ADDRESS]"
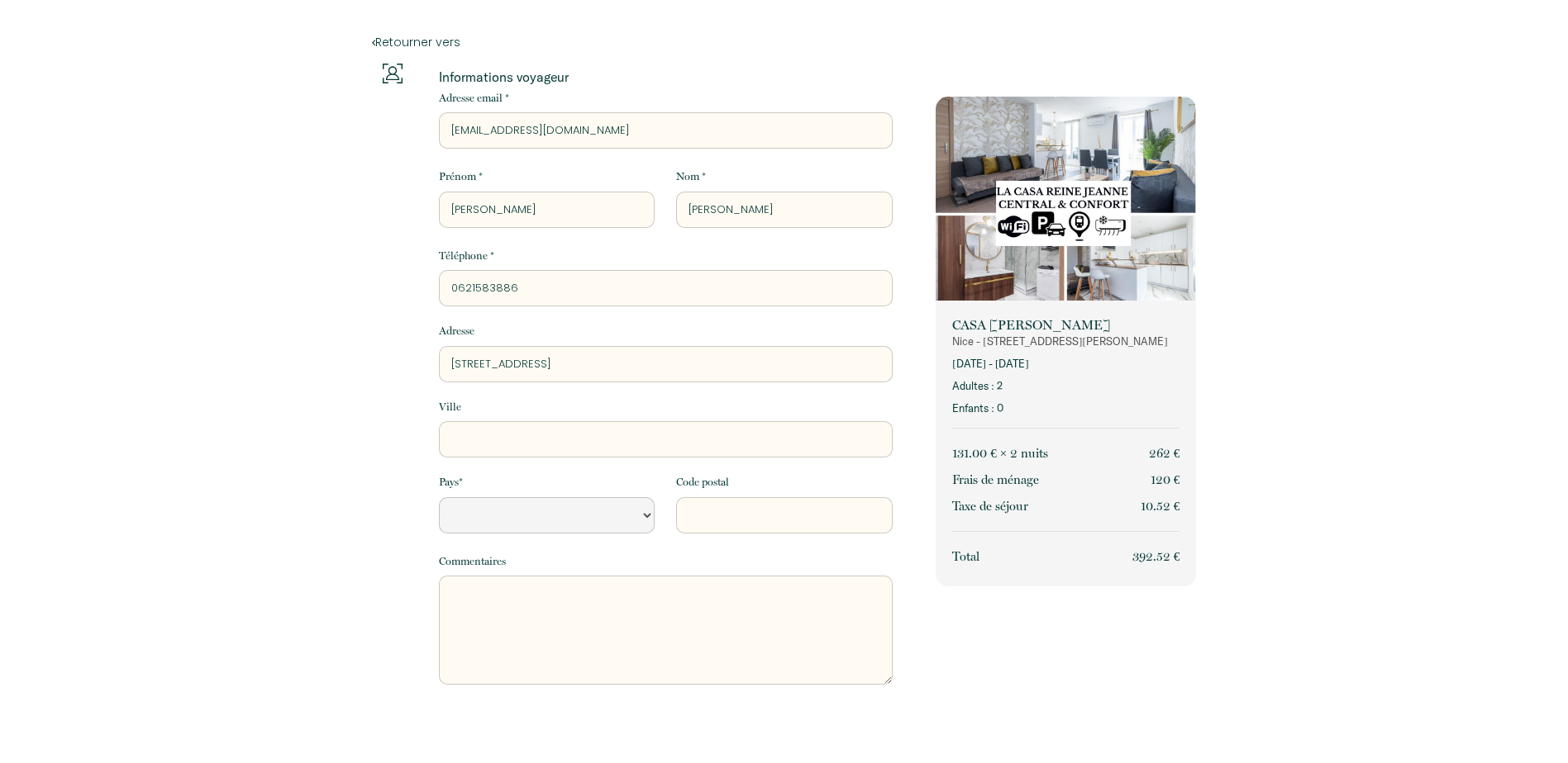
select select "Default select example"
type input "[STREET_ADDRESS]"
select select "Default select example"
type input "[STREET_ADDRESS]"
select select "Default select example"
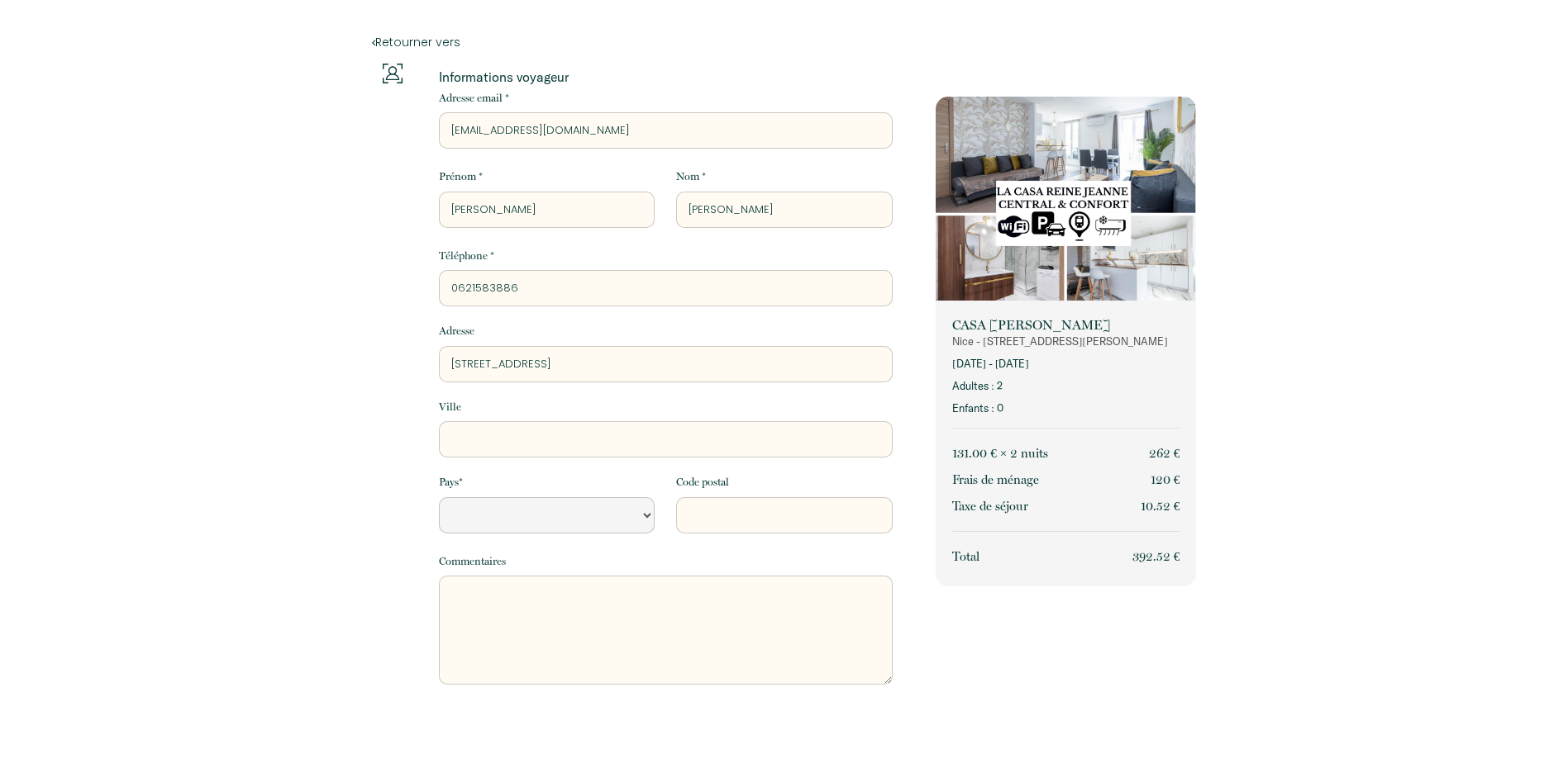
type input "[STREET_ADDRESS]"
select select "Default select example"
type input "[STREET_ADDRESS]"
select select "Default select example"
type input "[STREET_ADDRESS][PERSON_NAME]"
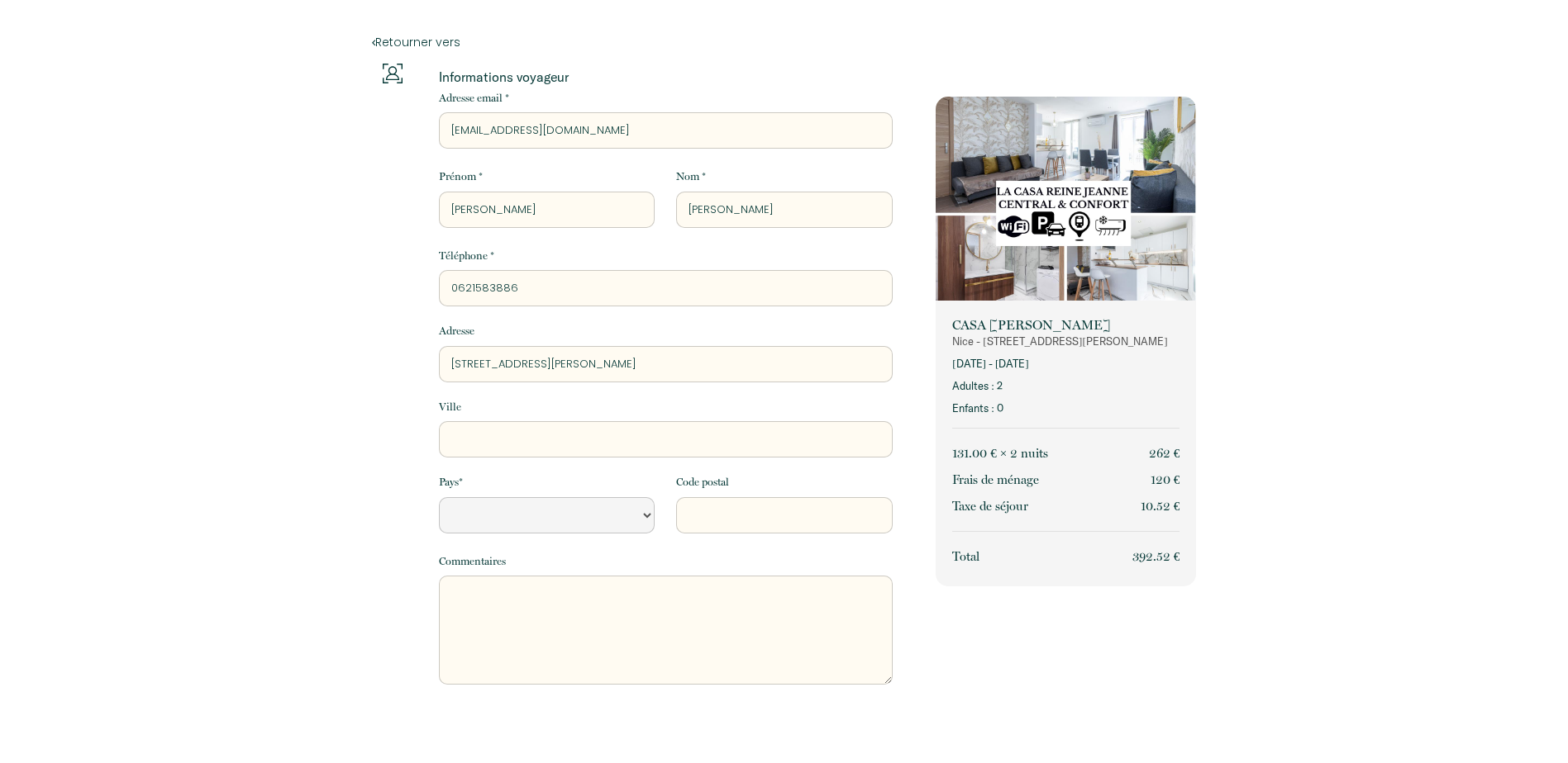
select select "Default select example"
type input "[STREET_ADDRESS][PERSON_NAME]"
select select "Default select example"
type input "[STREET_ADDRESS][PERSON_NAME]"
select select "Default select example"
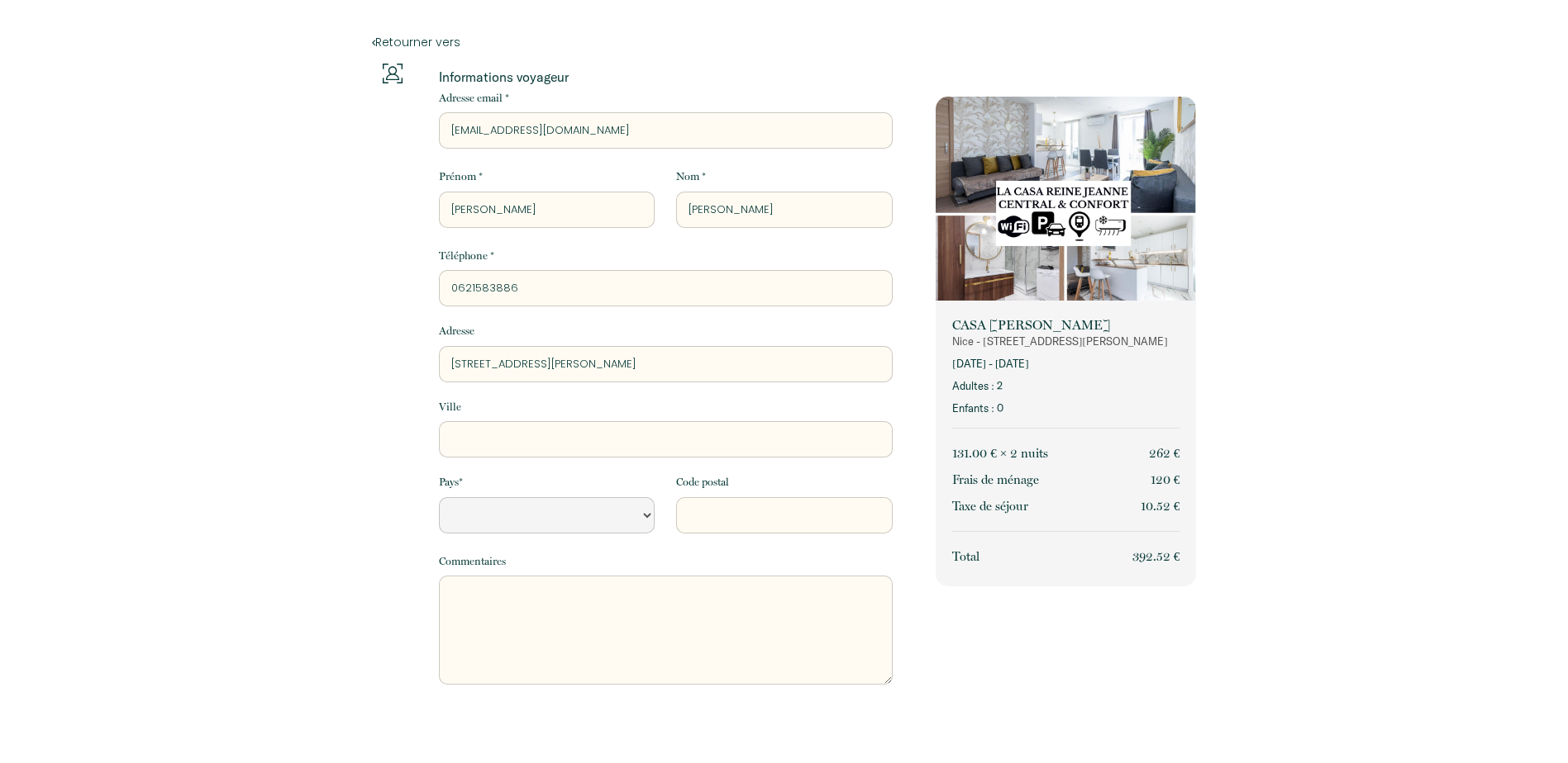
type input "[STREET_ADDRESS][PERSON_NAME]"
select select "Default select example"
type input "[STREET_ADDRESS][PERSON_NAME]"
select select "Default select example"
type input "[STREET_ADDRESS][PERSON_NAME]"
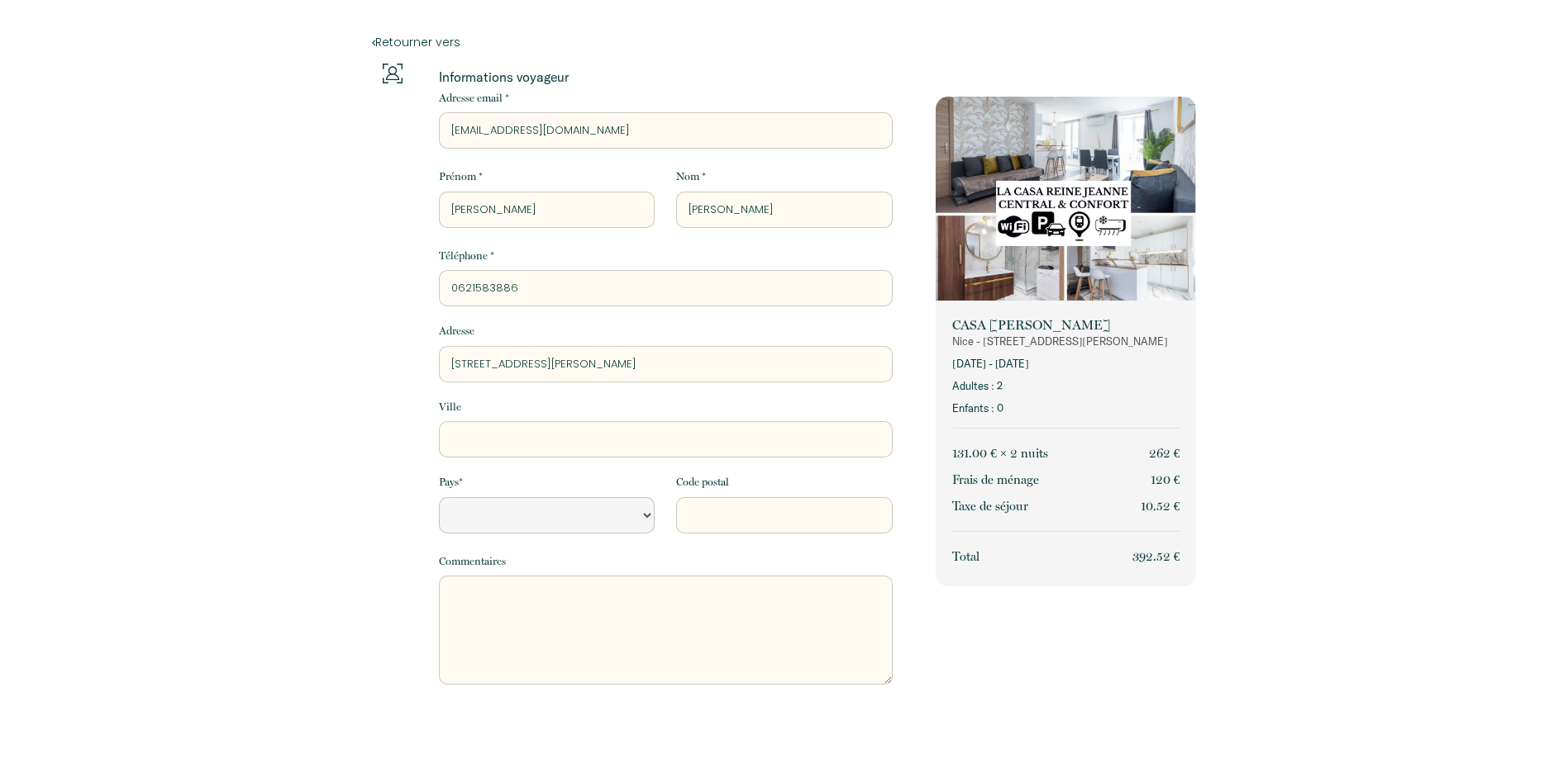
select select "Default select example"
type input "[STREET_ADDRESS][PERSON_NAME]"
select select "Default select example"
type input "[STREET_ADDRESS][PERSON_NAME]"
select select "Default select example"
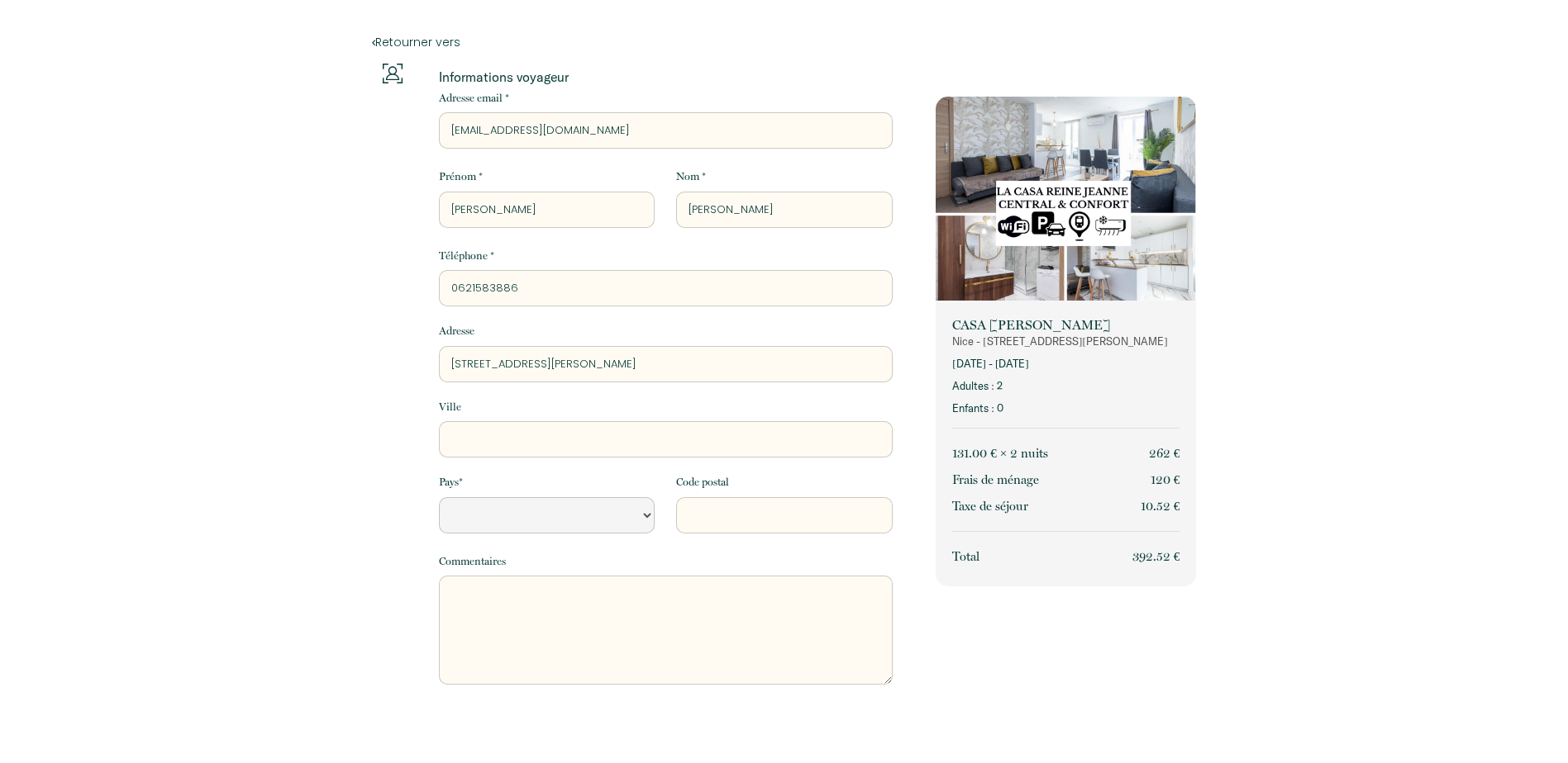
type input "[STREET_ADDRESS][PERSON_NAME]"
select select "Default select example"
type input "[STREET_ADDRESS][PERSON_NAME]"
select select "Default select example"
type input "[STREET_ADDRESS][PERSON_NAME]"
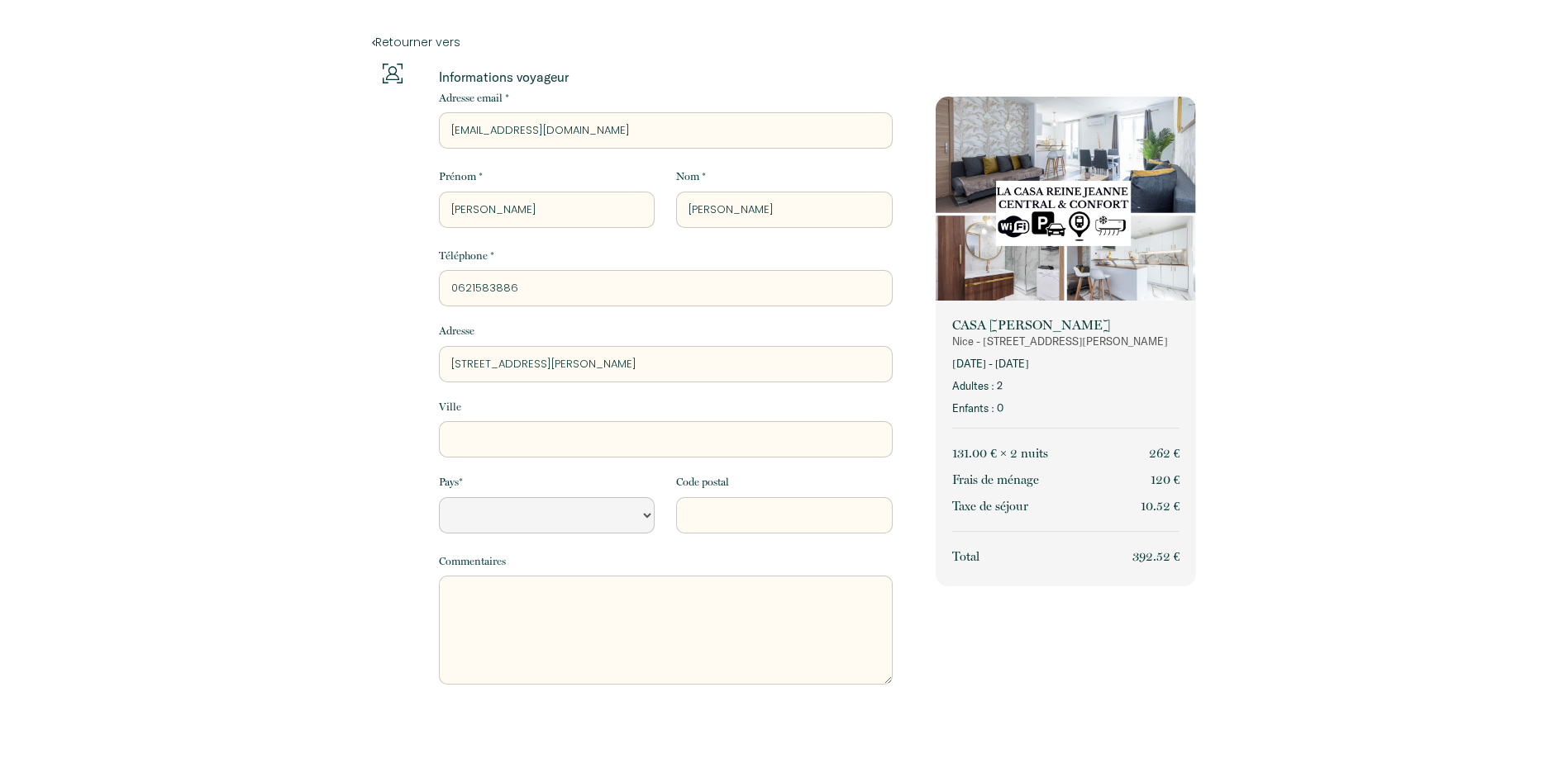
select select "Default select example"
type input "[STREET_ADDRESS][PERSON_NAME]"
type input "A"
select select "Default select example"
type input "AN"
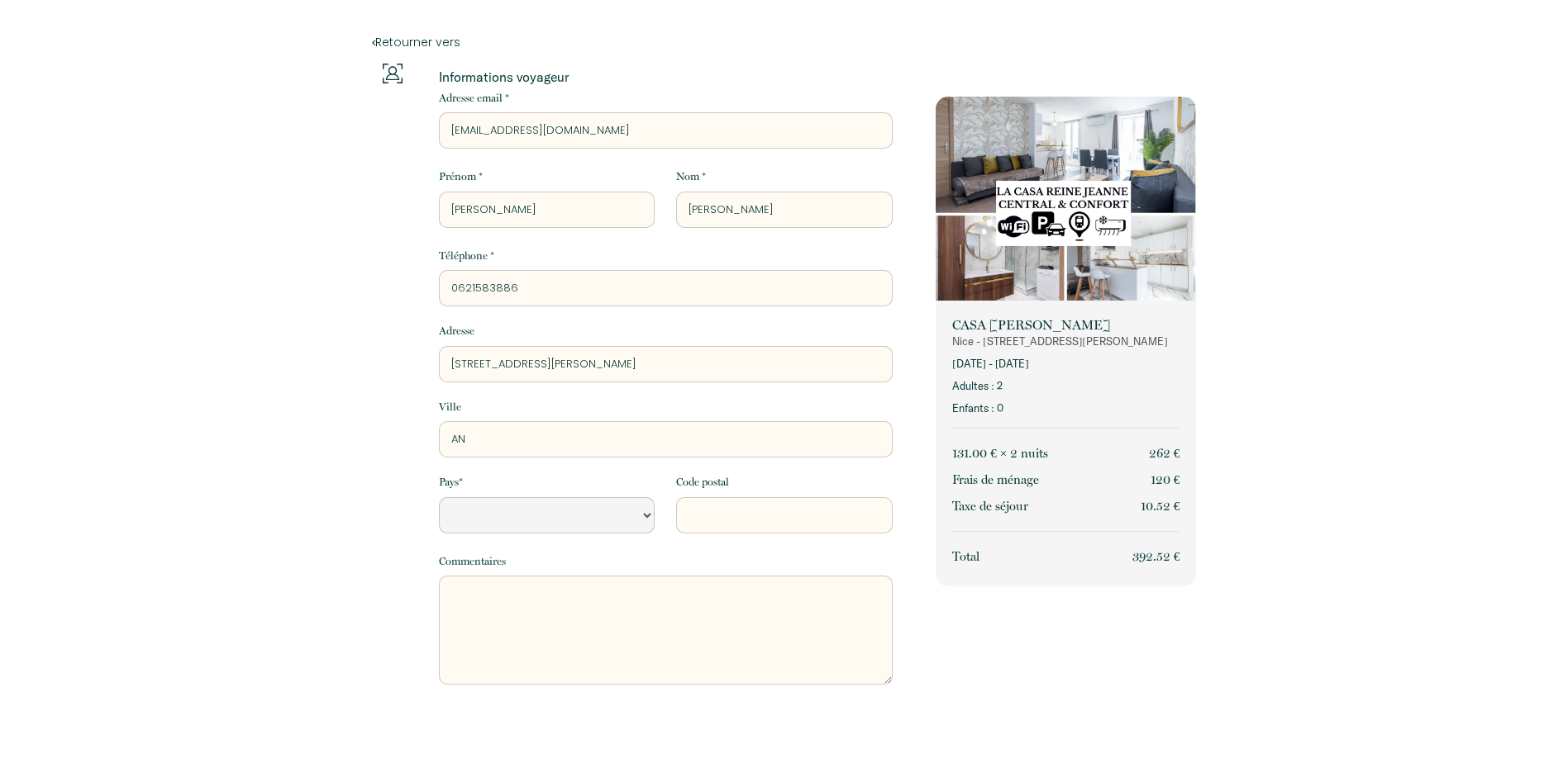
select select "Default select example"
type input "AND"
select select "Default select example"
type input "ANDR"
select select "Default select example"
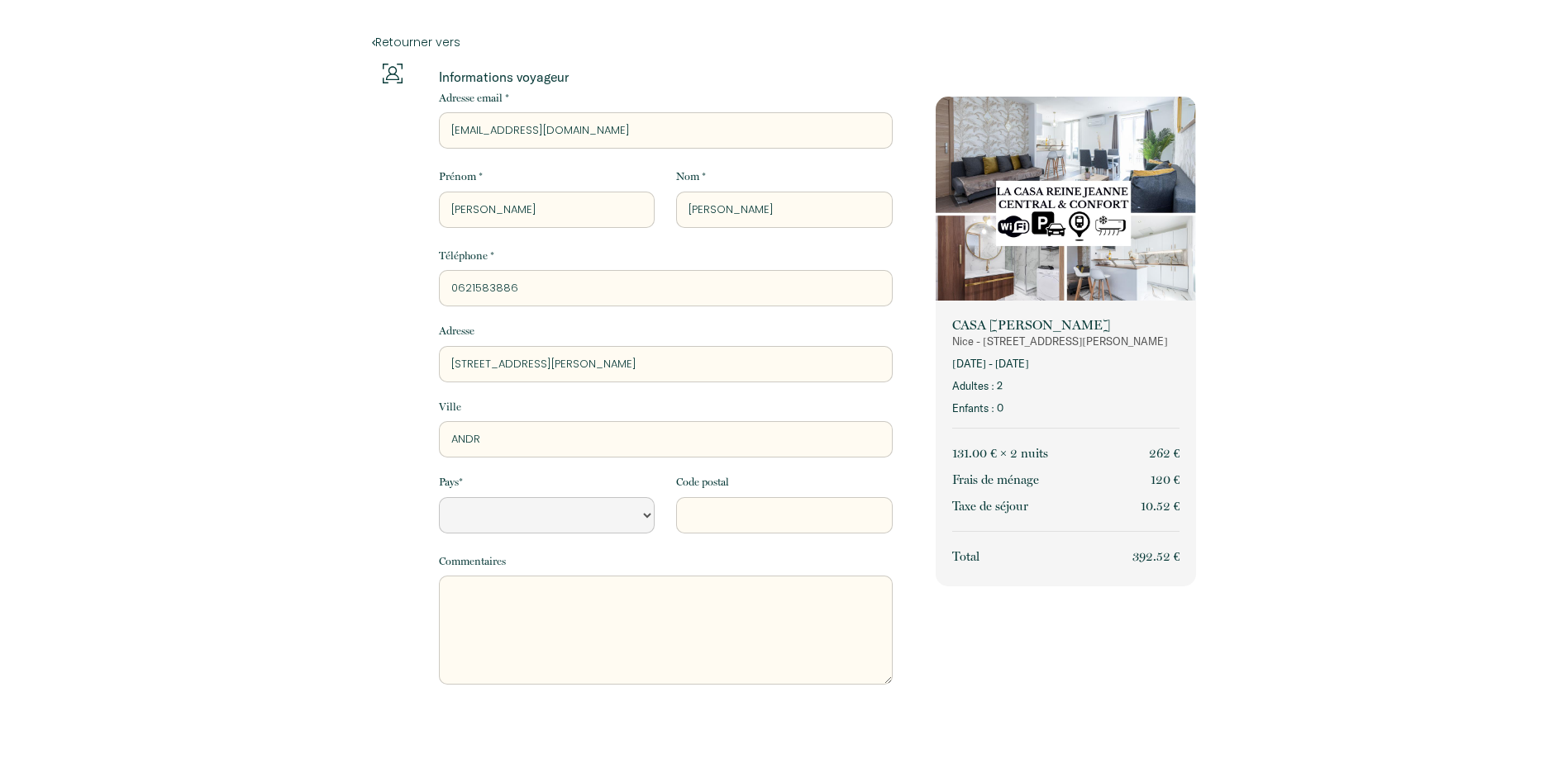
type input "[PERSON_NAME]"
select select "Default select example"
type input "ANDREZ"
select select "Default select example"
type input "[PERSON_NAME]"
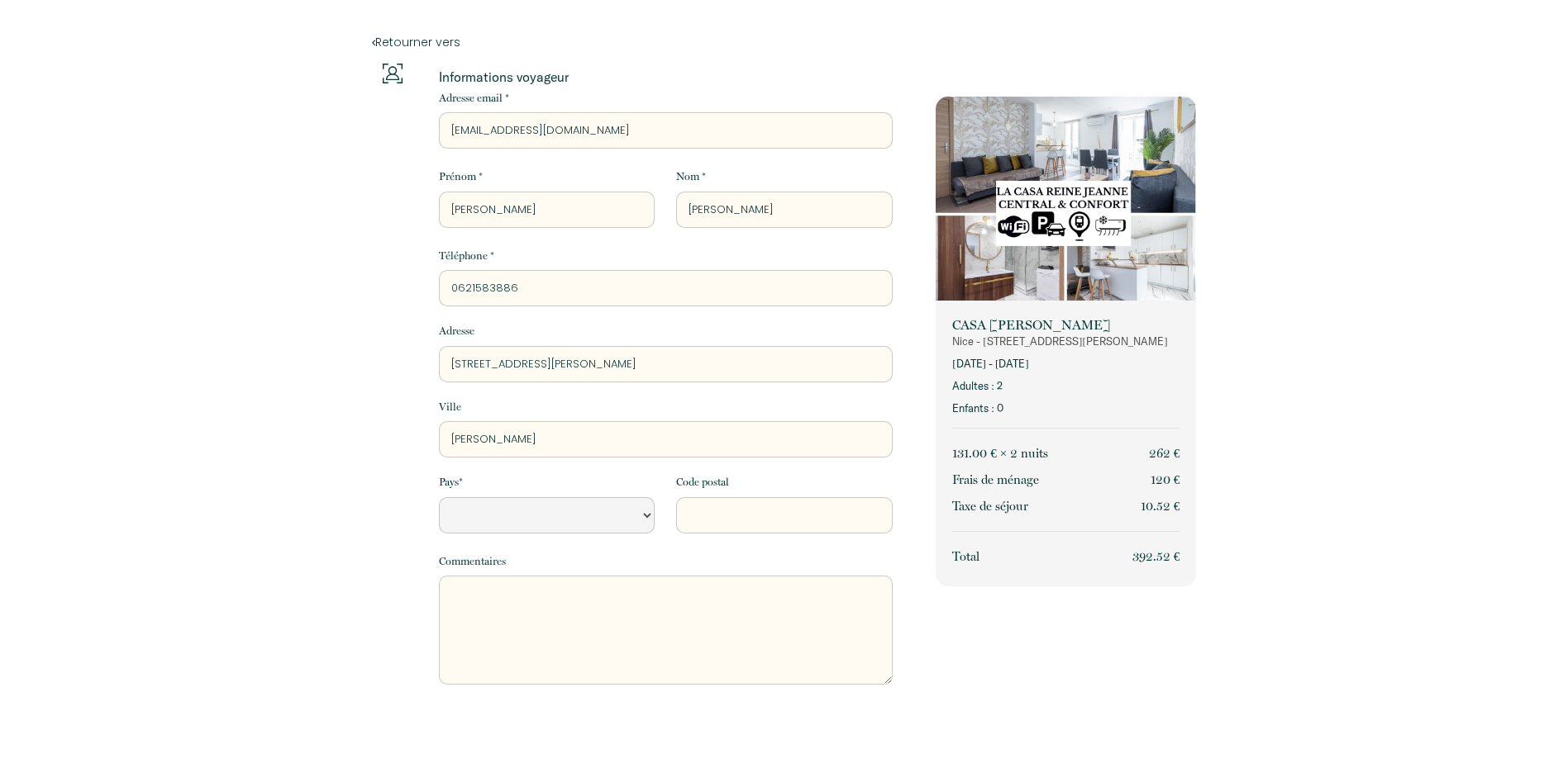
select select "Default select example"
type input "[PERSON_NAME]"
select select "Default select example"
type input "ANDREZIEU"
select select "Default select example"
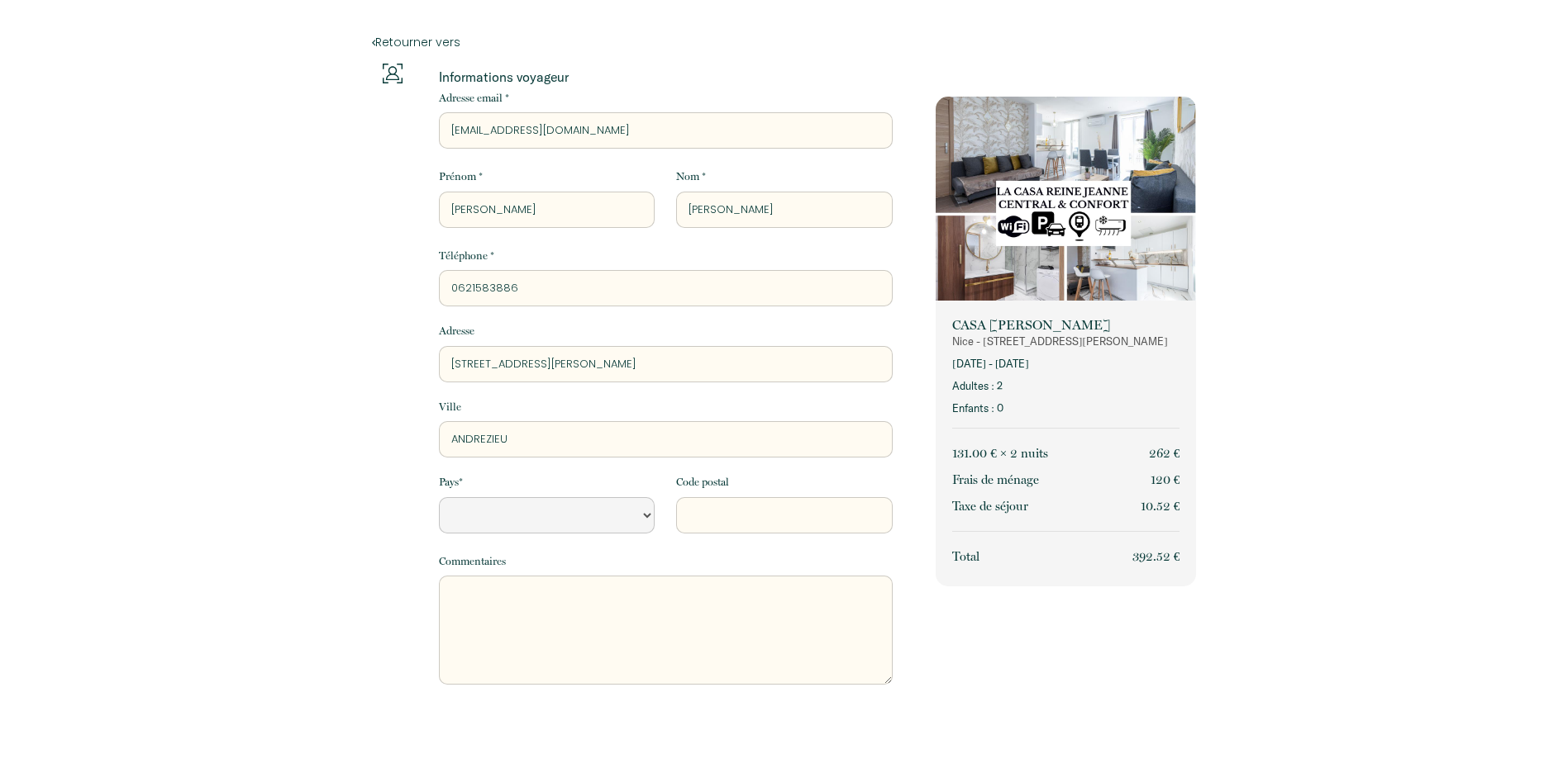
type input "ANDREZIEUX"
select select "Default select example"
type input "ANDREZIEUX-"
select select "Default select example"
type input "ANDREZIEUX-B"
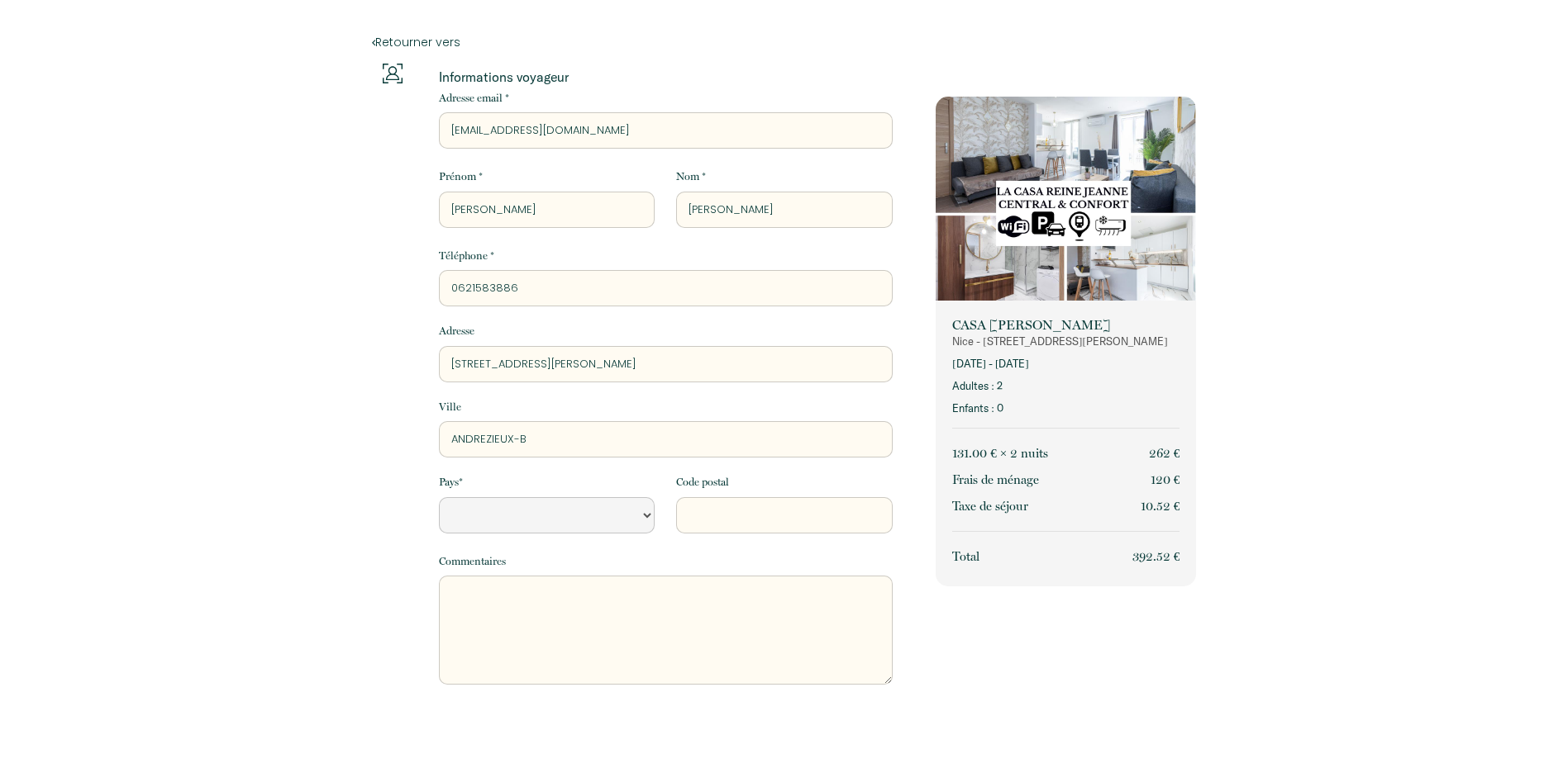
select select "Default select example"
type input "ANDREZIEUX-BO"
select select "Default select example"
type input "ANDREZIEUX-BOU"
select select "Default select example"
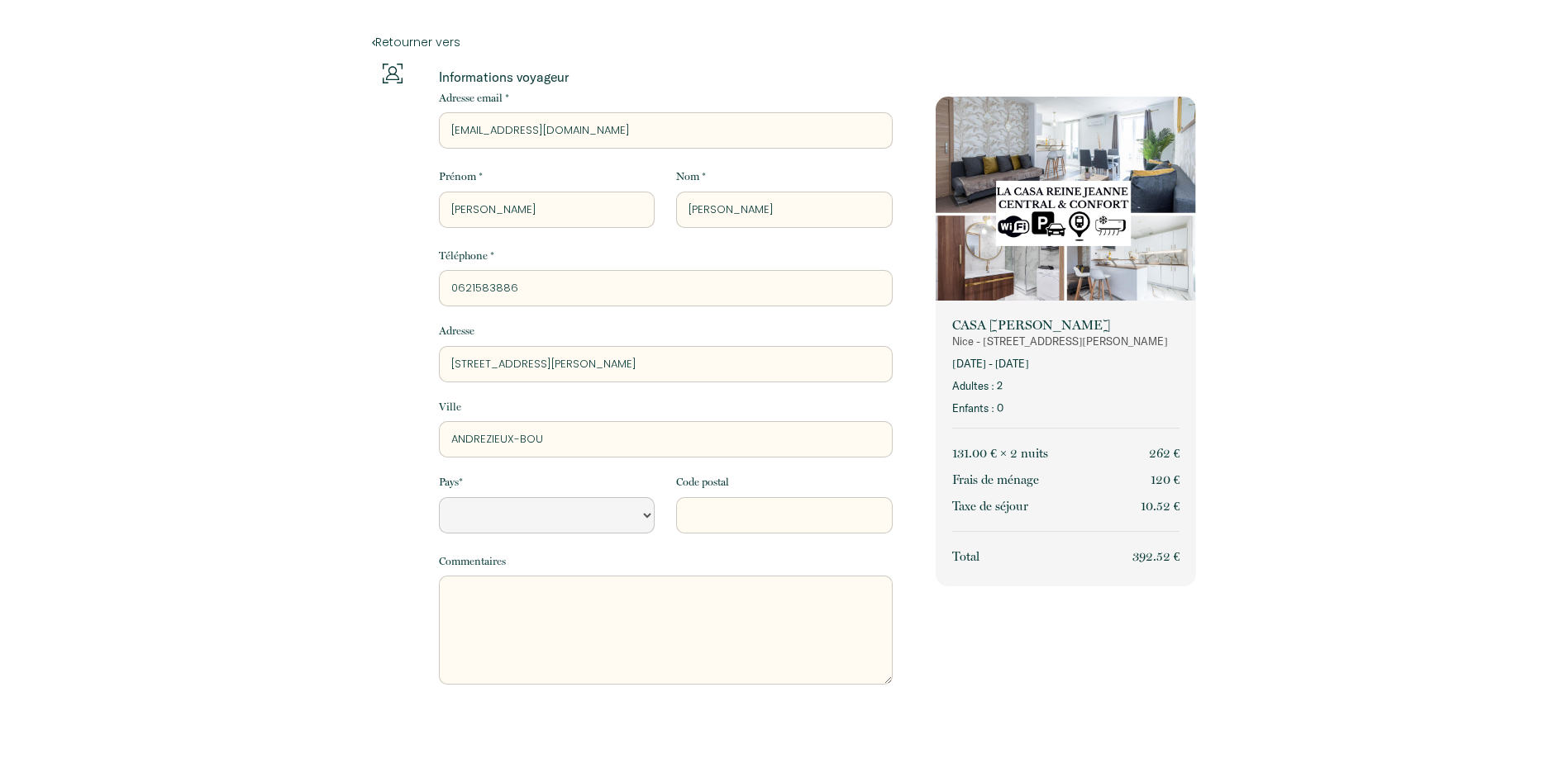
type input "ANDREZIEUX-BOUT"
select select "Default select example"
type input "ANDREZIEUX-BOUTH"
select select "Default select example"
type input "ANDREZIEUX-BOUTHE"
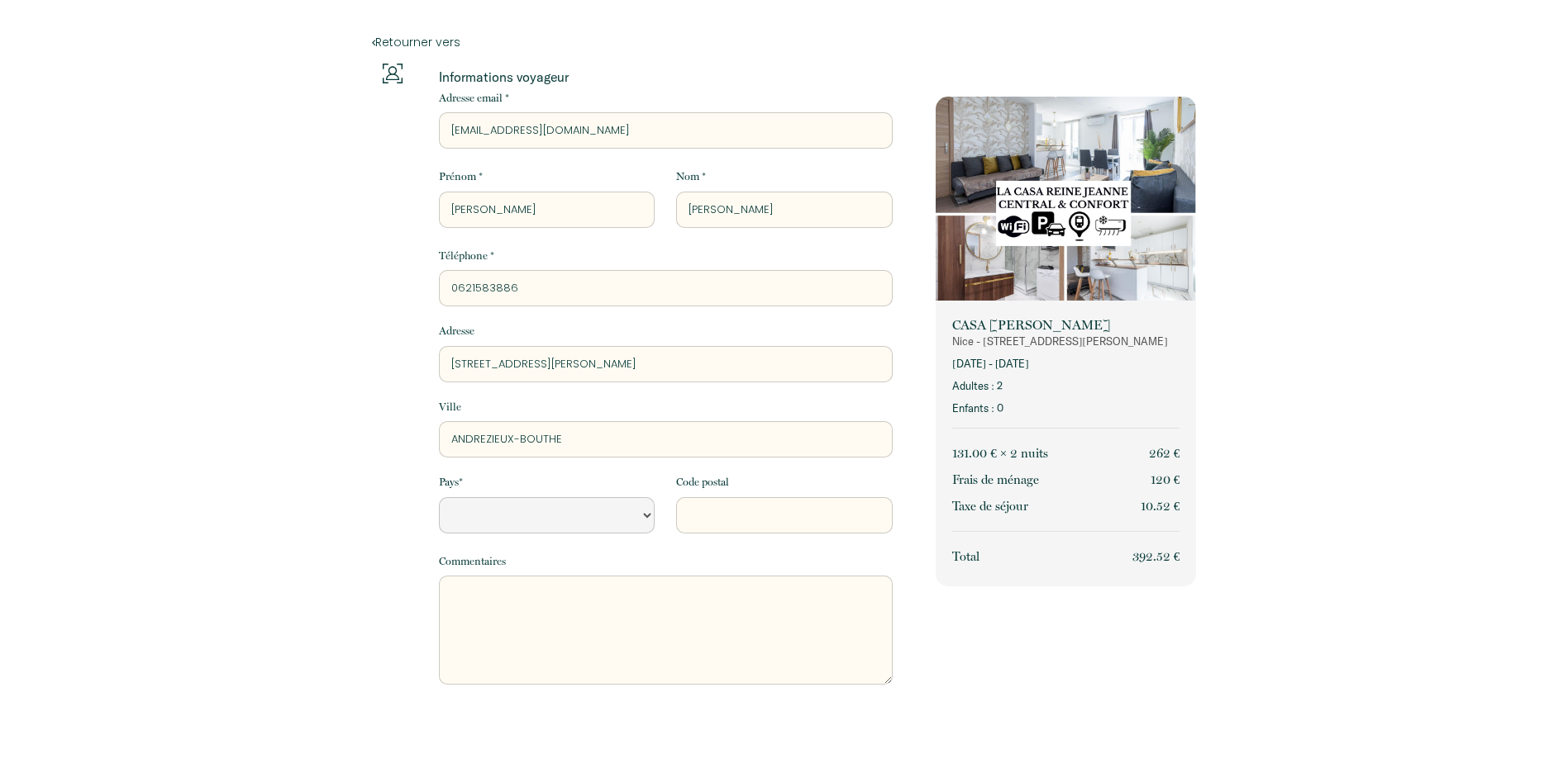
select select "Default select example"
type input "[PERSON_NAME]"
select select "Default select example"
type input "[PERSON_NAME]"
select select "Default select example"
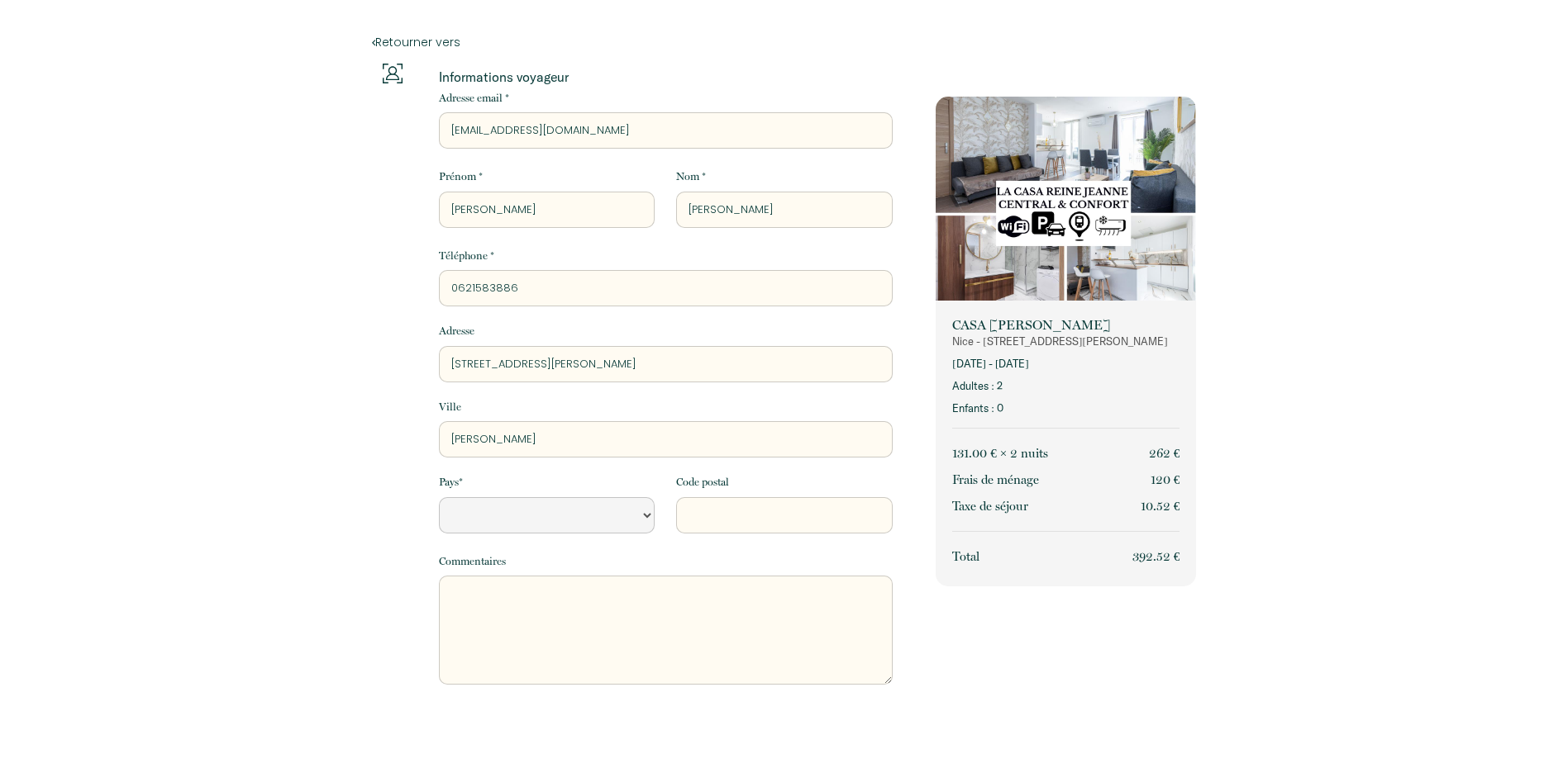
type input "[PERSON_NAME]"
select select "FR"
type input "42160"
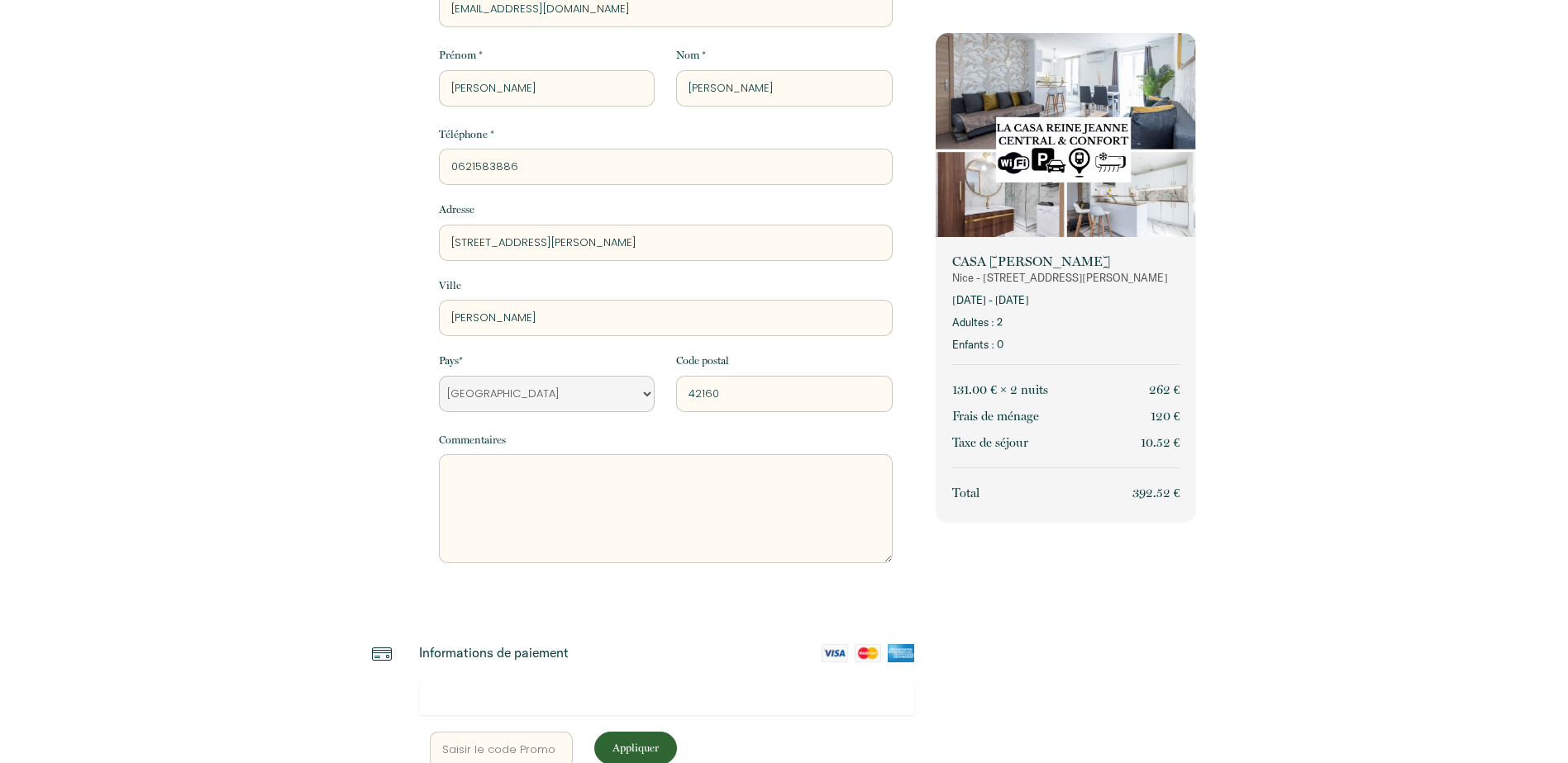
scroll to position [248, 0]
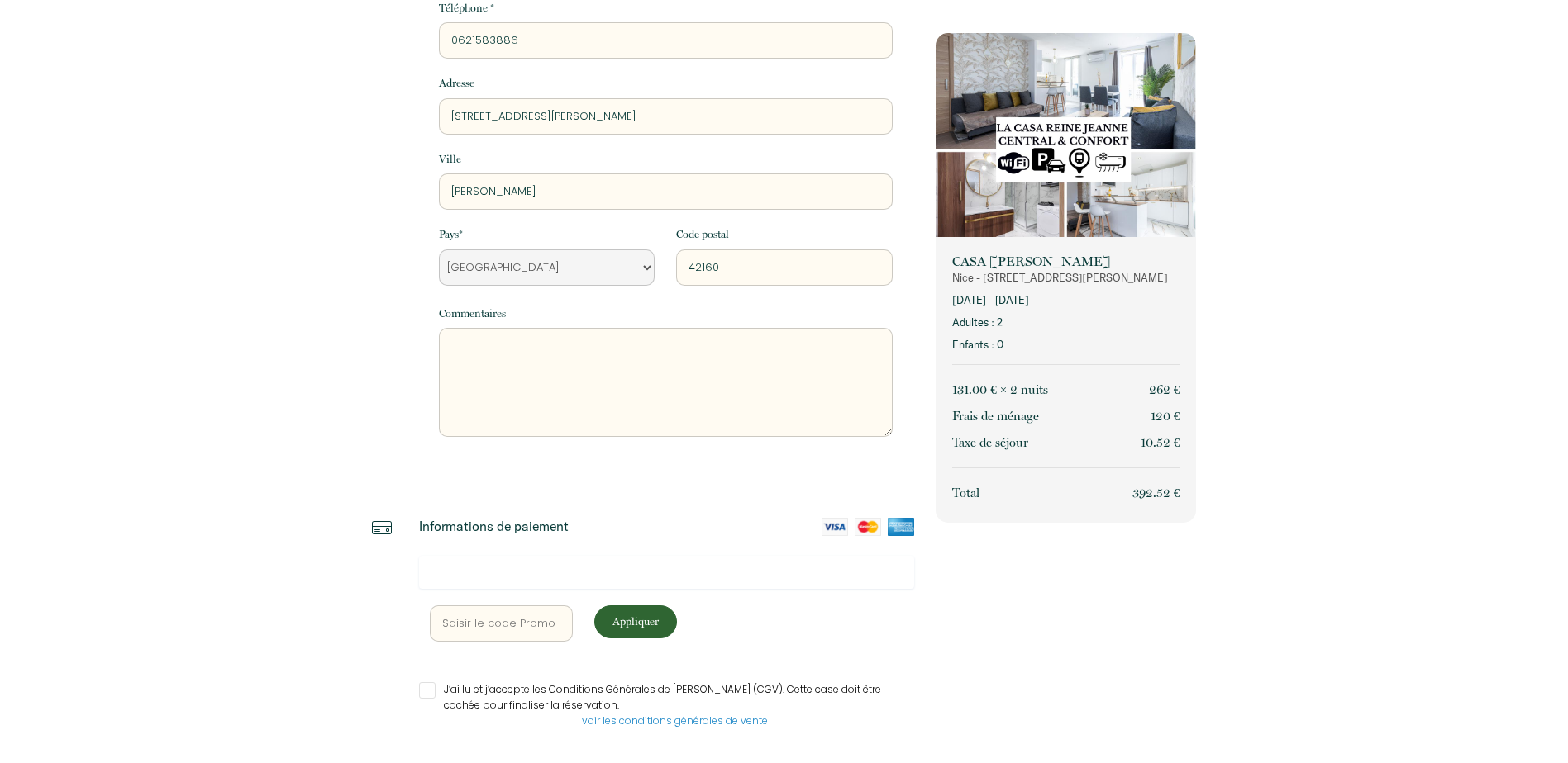
click at [480, 626] on input "text" at bounding box center [502, 624] width 144 height 36
type input "SLEEPINNICE10"
click at [630, 626] on p "Appliquer" at bounding box center [635, 622] width 71 height 16
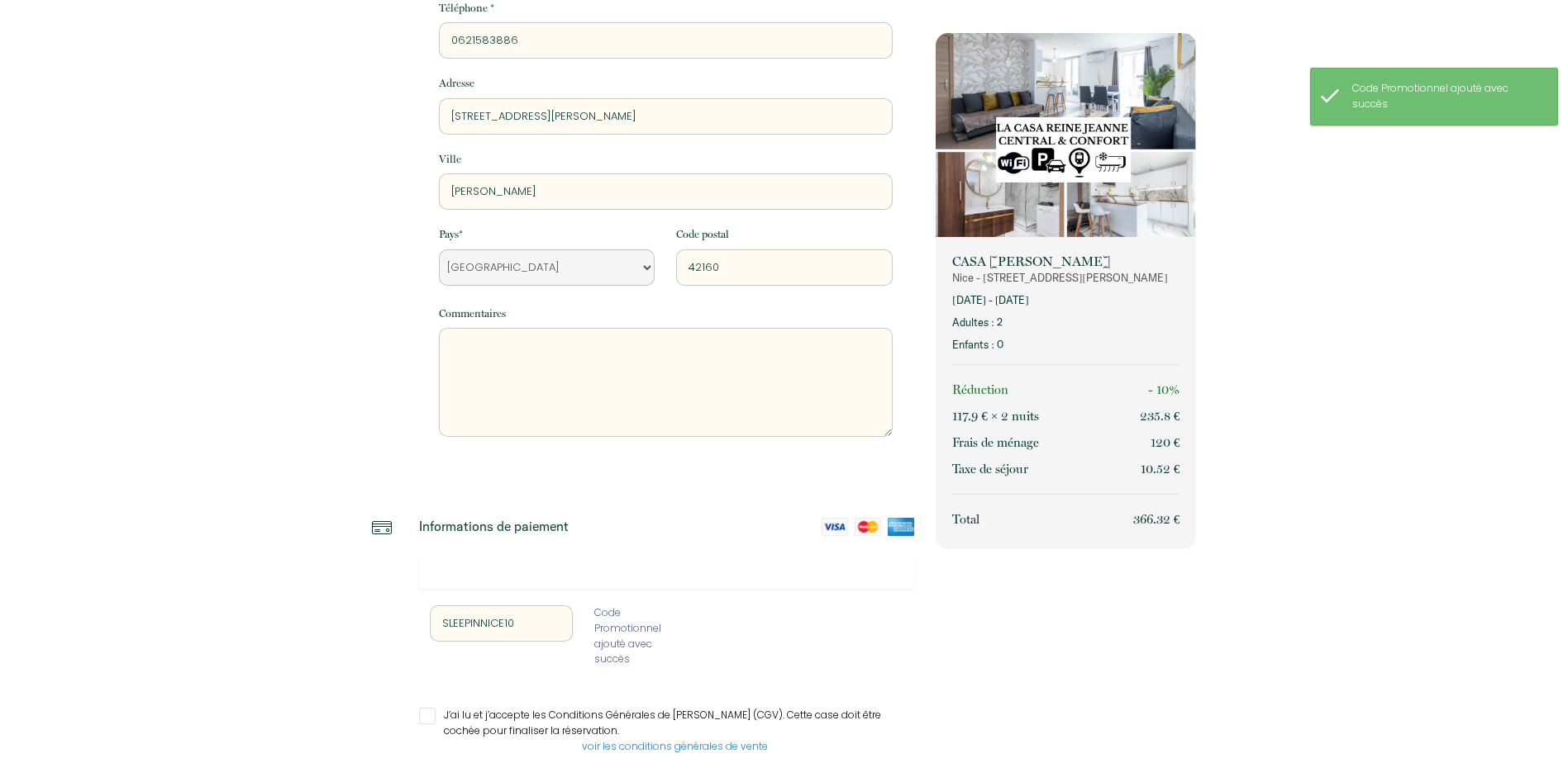
scroll to position [313, 0]
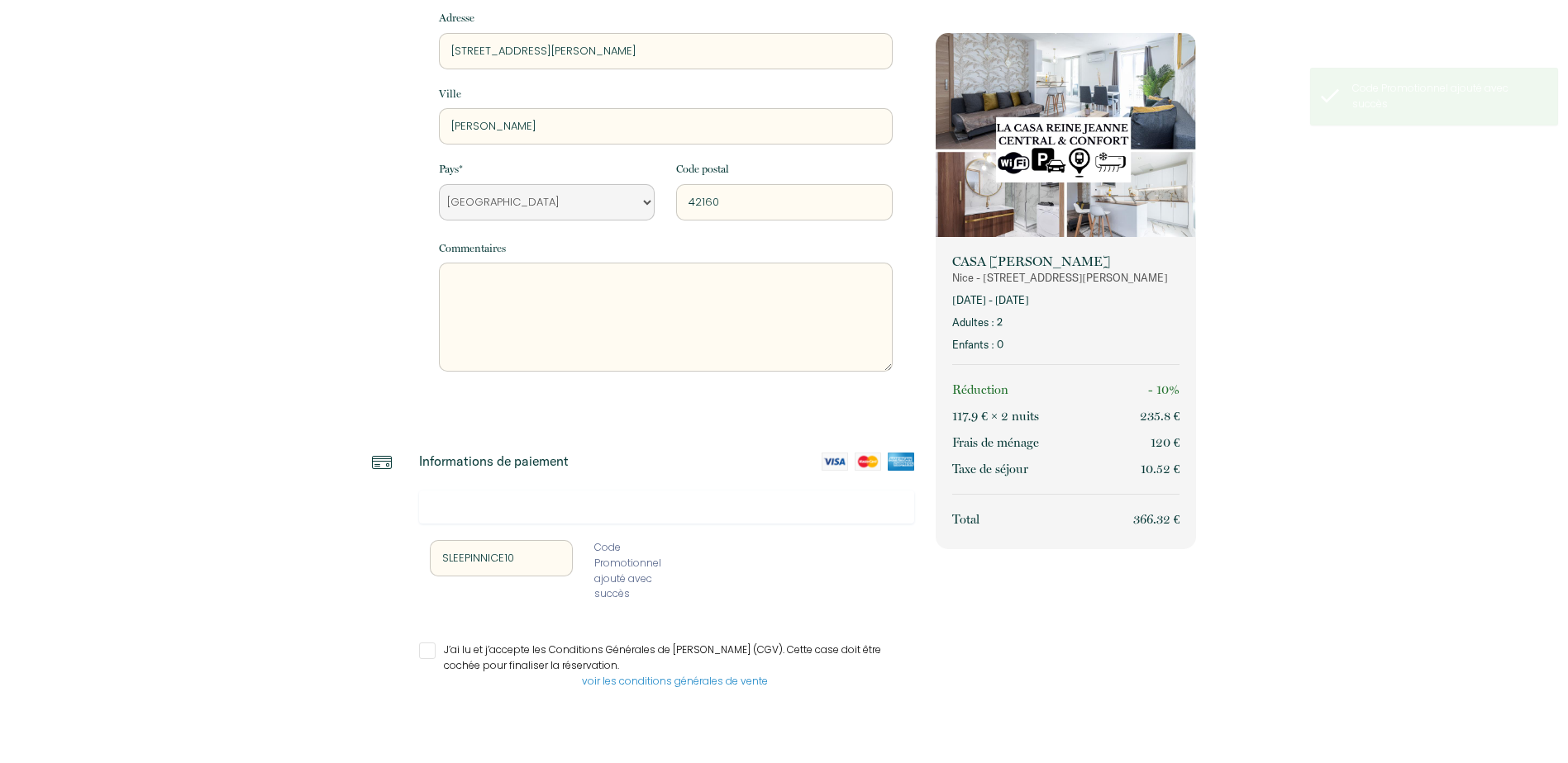
click at [431, 653] on input "J’ai lu et j’accepte les Conditions Générales de [PERSON_NAME] (CGV). Cette cas…" at bounding box center [666, 651] width 496 height 17
checkbox input "true"
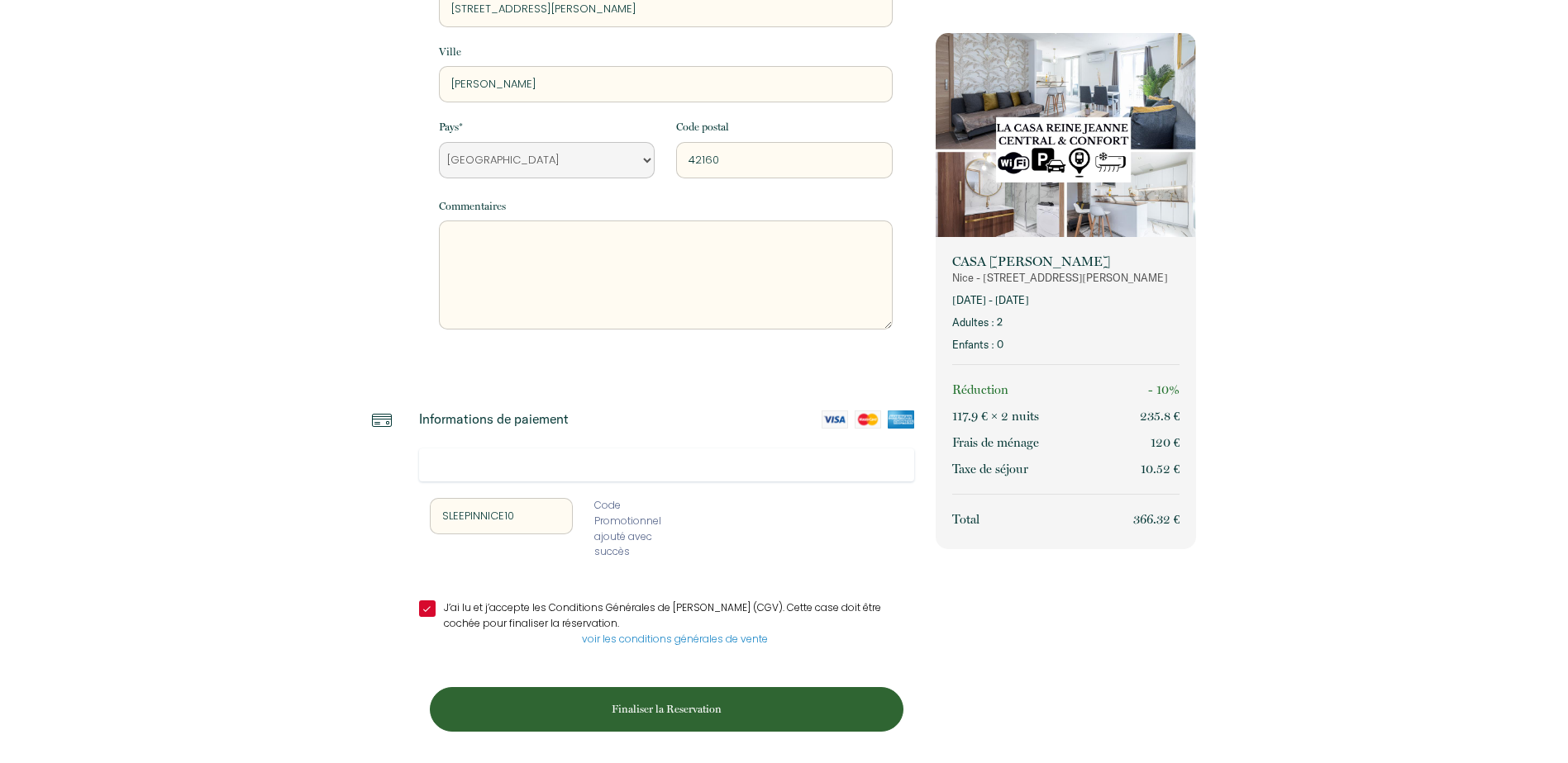
scroll to position [357, 0]
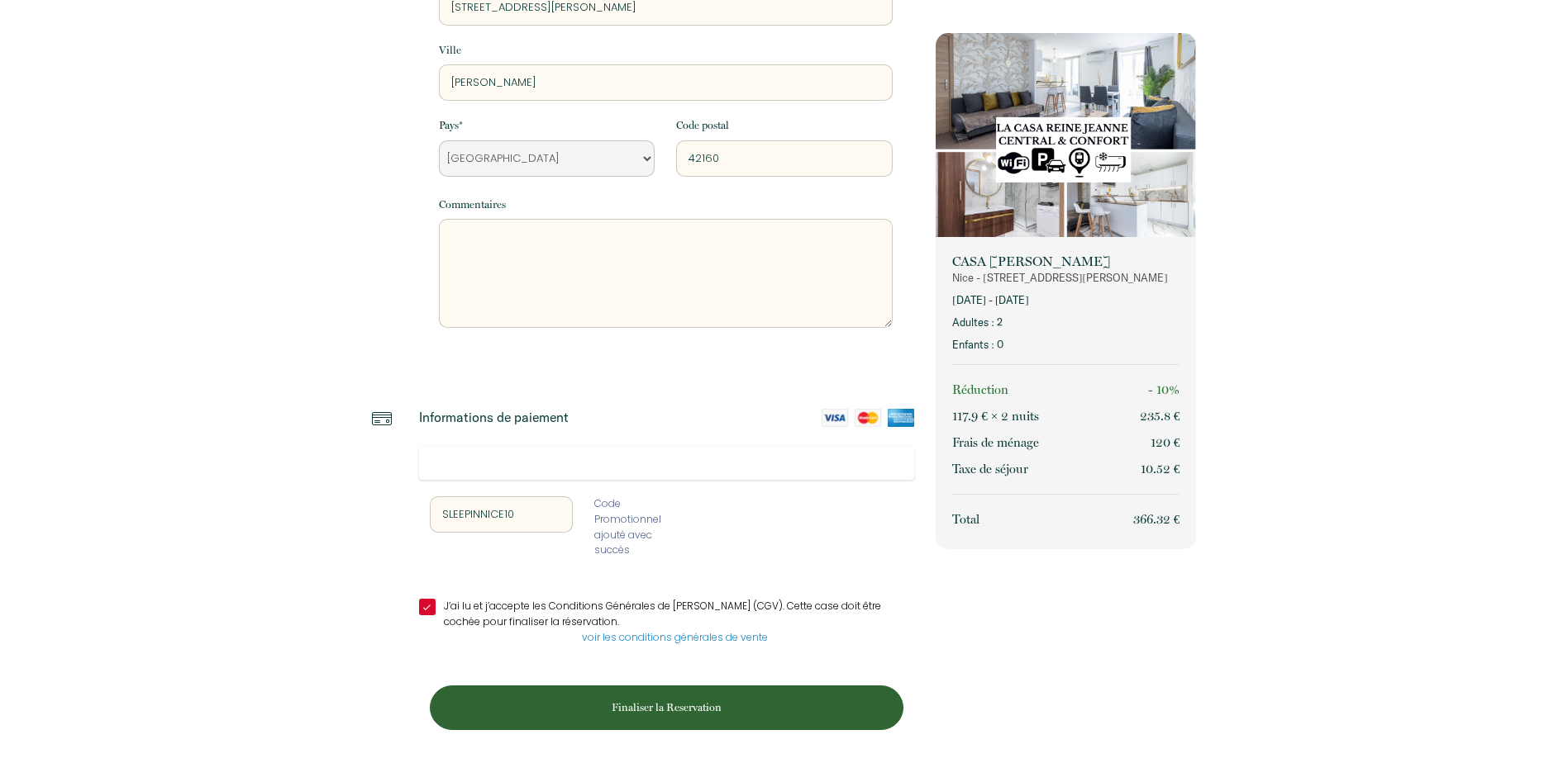
click at [700, 701] on p "Finaliser la Reservation" at bounding box center [666, 708] width 462 height 16
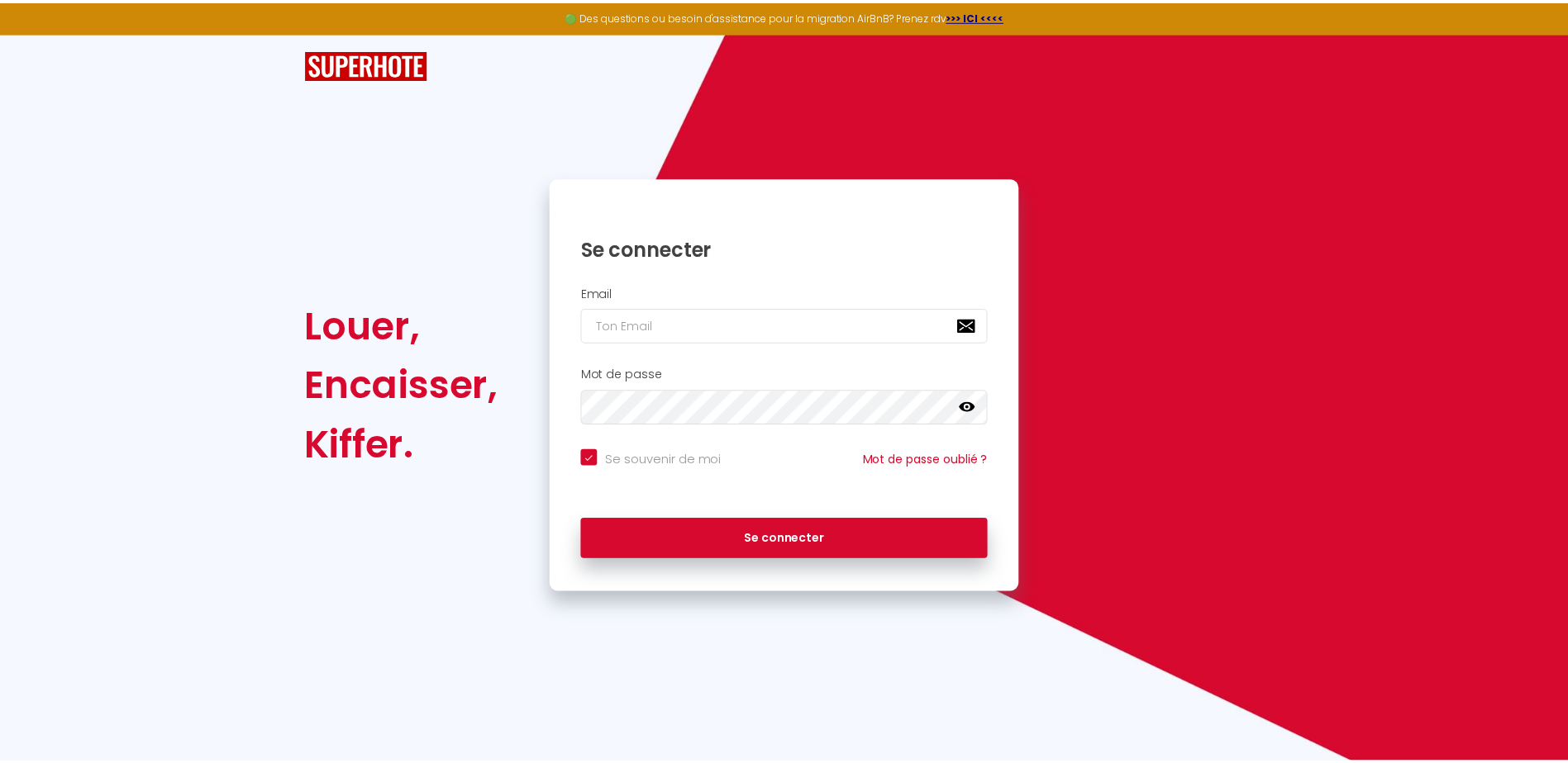
scroll to position [0, 0]
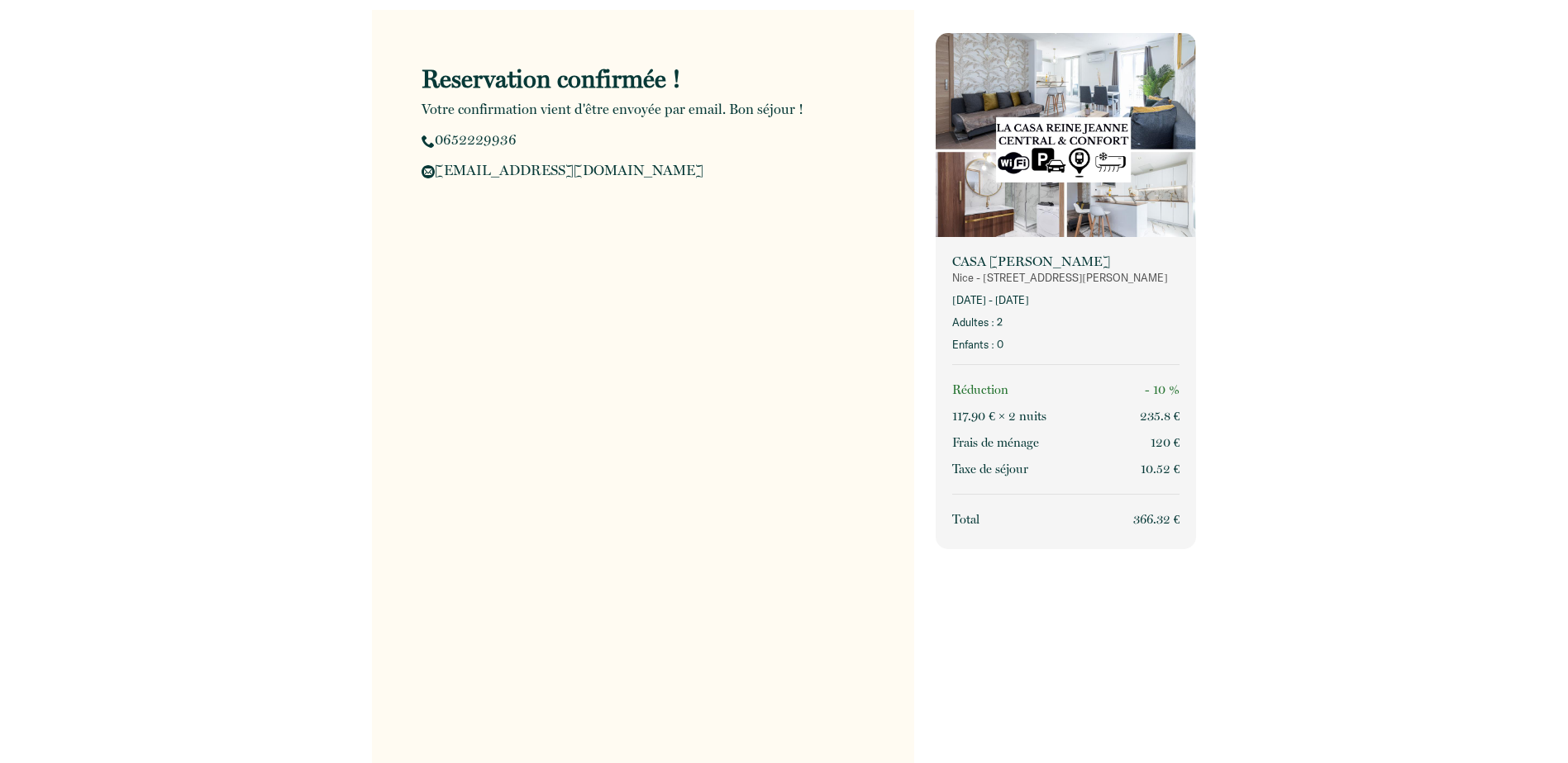
scroll to position [33, 0]
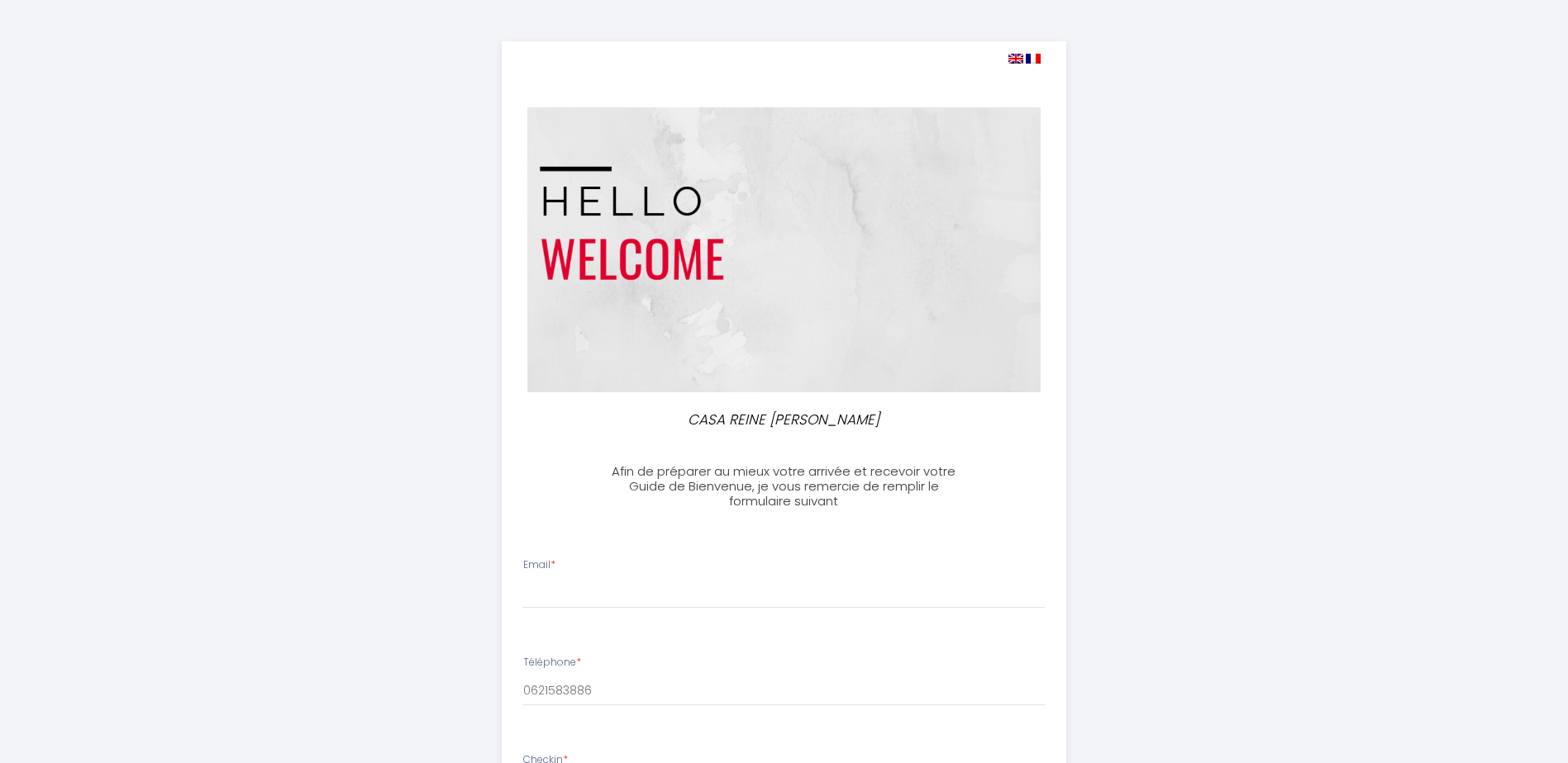
select select
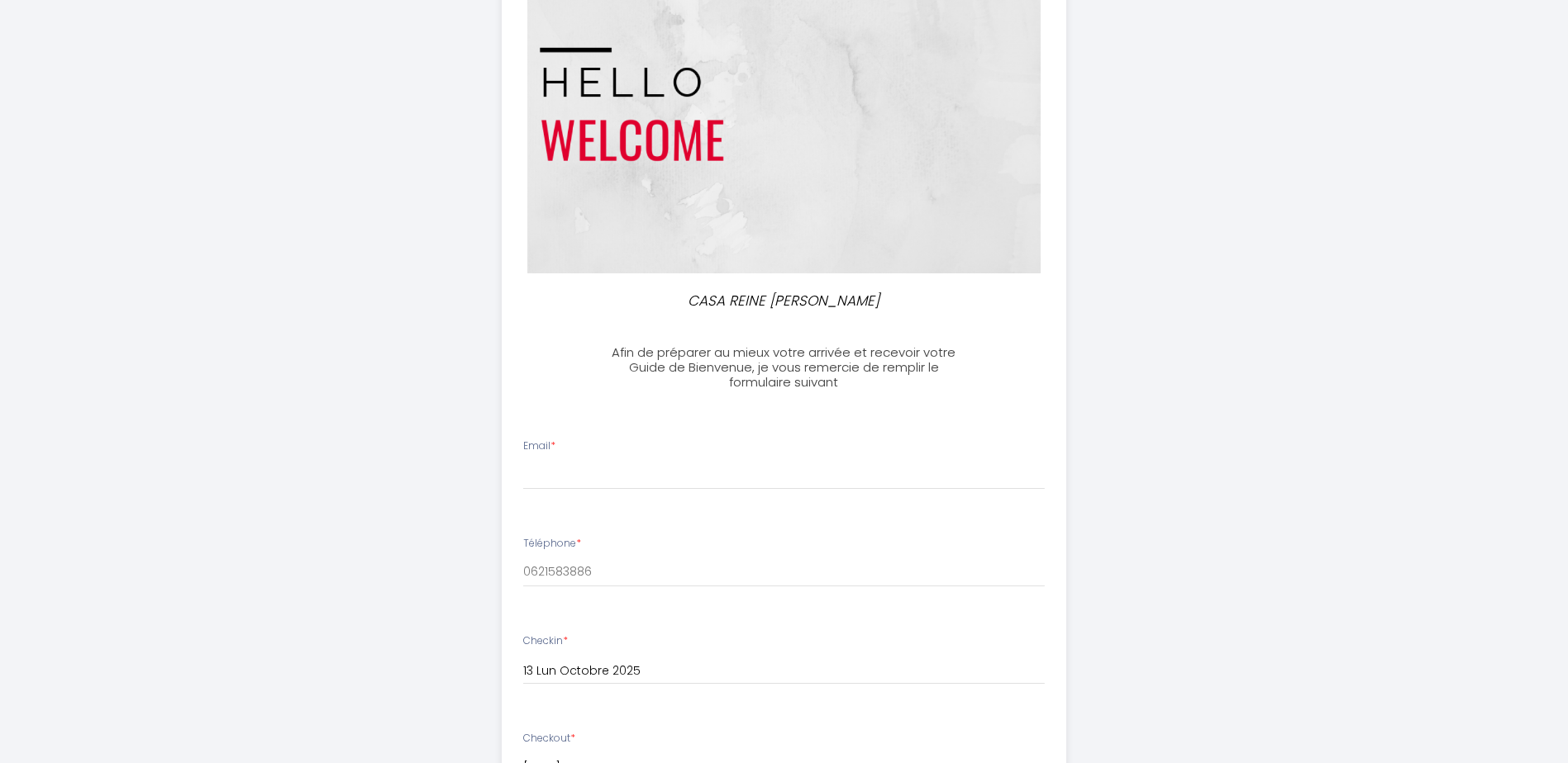
scroll to position [331, 0]
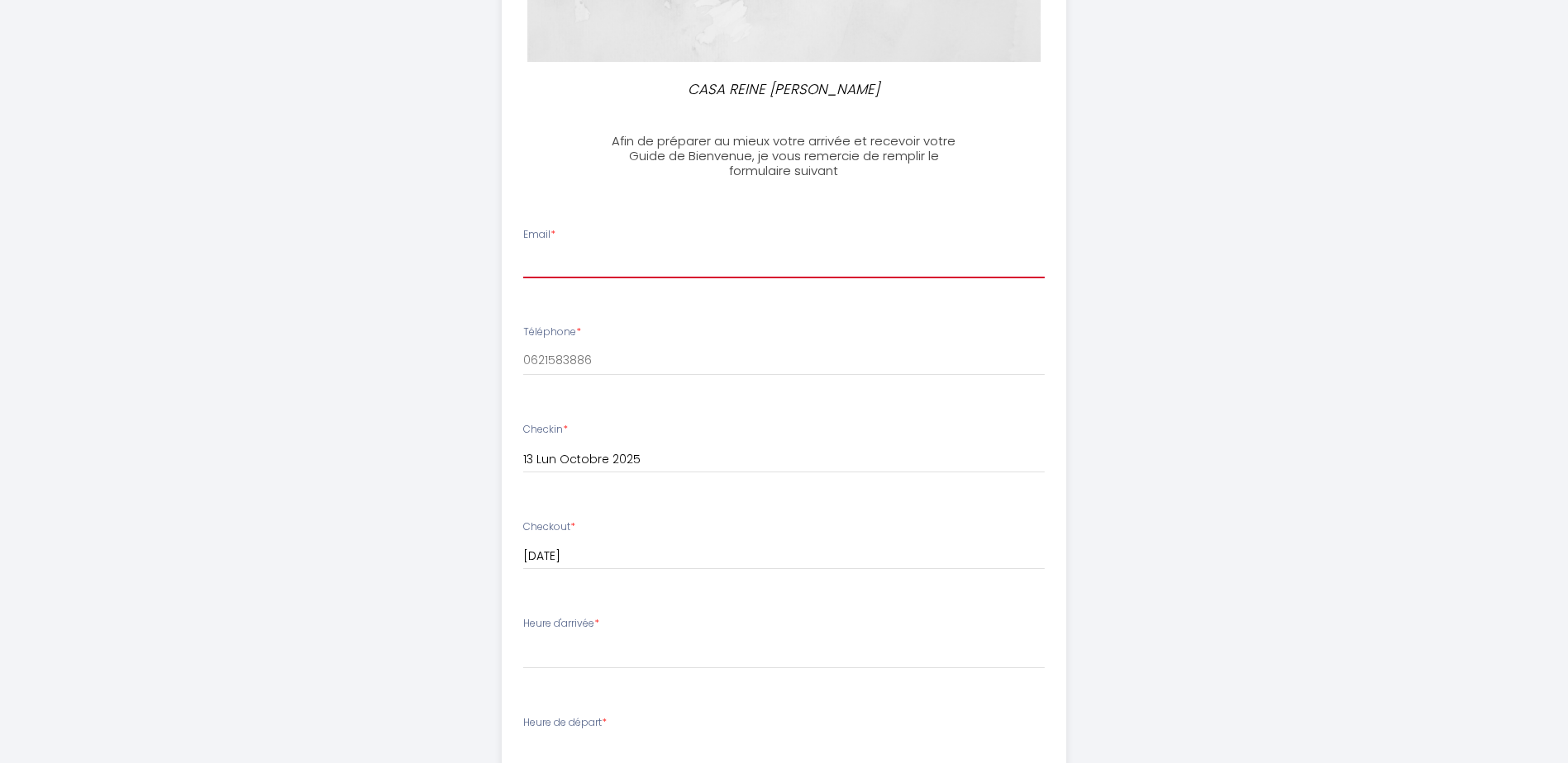
click at [601, 261] on input "Email *" at bounding box center [784, 263] width 521 height 30
type input "[EMAIL_ADDRESS][DOMAIN_NAME]"
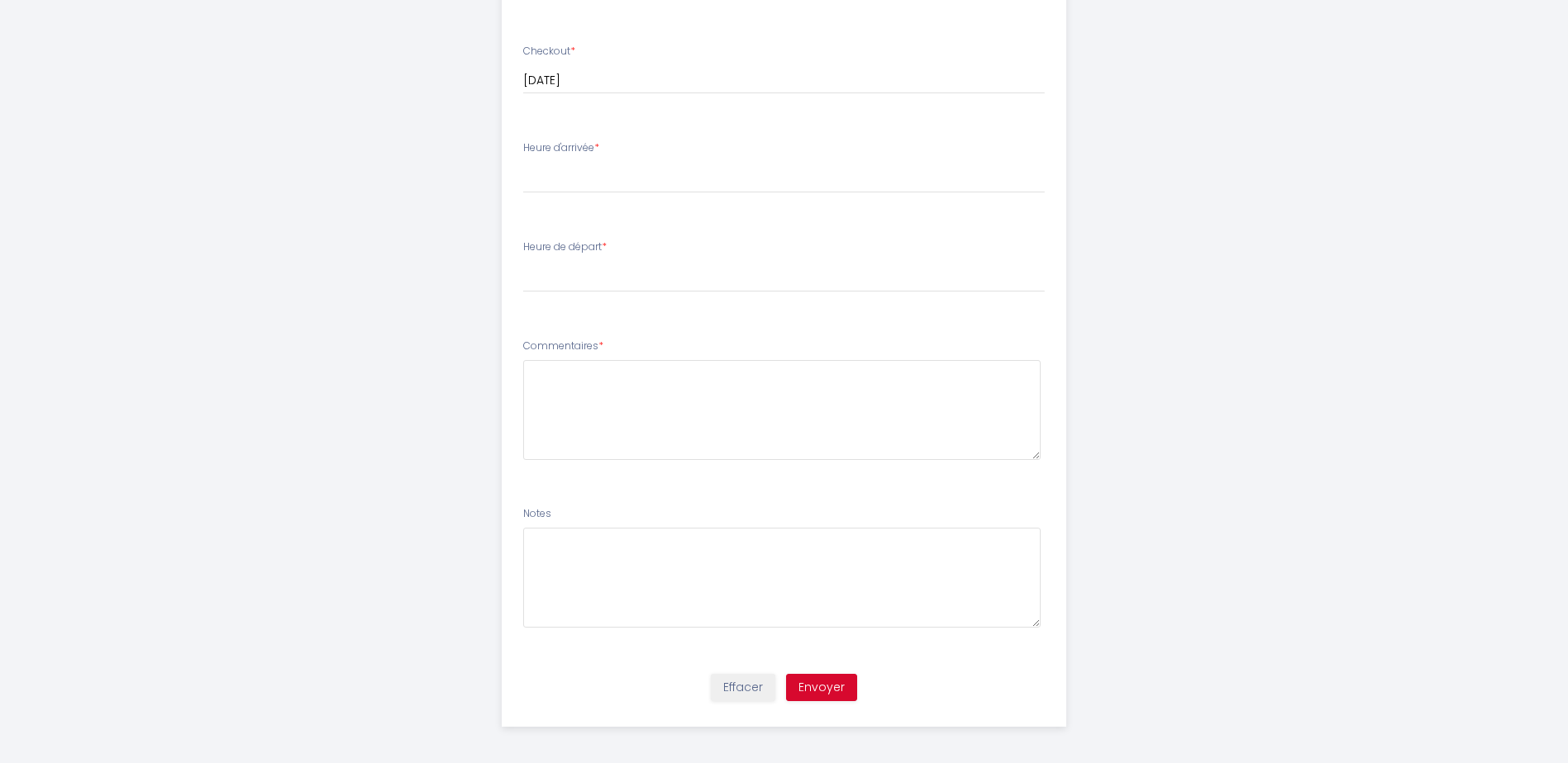
scroll to position [811, 0]
click at [583, 174] on select "17:00 17:30 18:00 18:30 19:00 19:30 20:00 20:30 21:00 21:30 22:00" at bounding box center [784, 173] width 521 height 31
select select "18:00"
click at [523, 157] on select "17:00 17:30 18:00 18:30 19:00 19:30 20:00 20:30 21:00 21:30 22:00" at bounding box center [784, 173] width 521 height 31
click at [573, 276] on select "00:00 00:30 01:00 01:30 02:00 02:30 03:00 03:30 04:00 04:30 05:00 05:30 06:00 0…" at bounding box center [784, 272] width 521 height 31
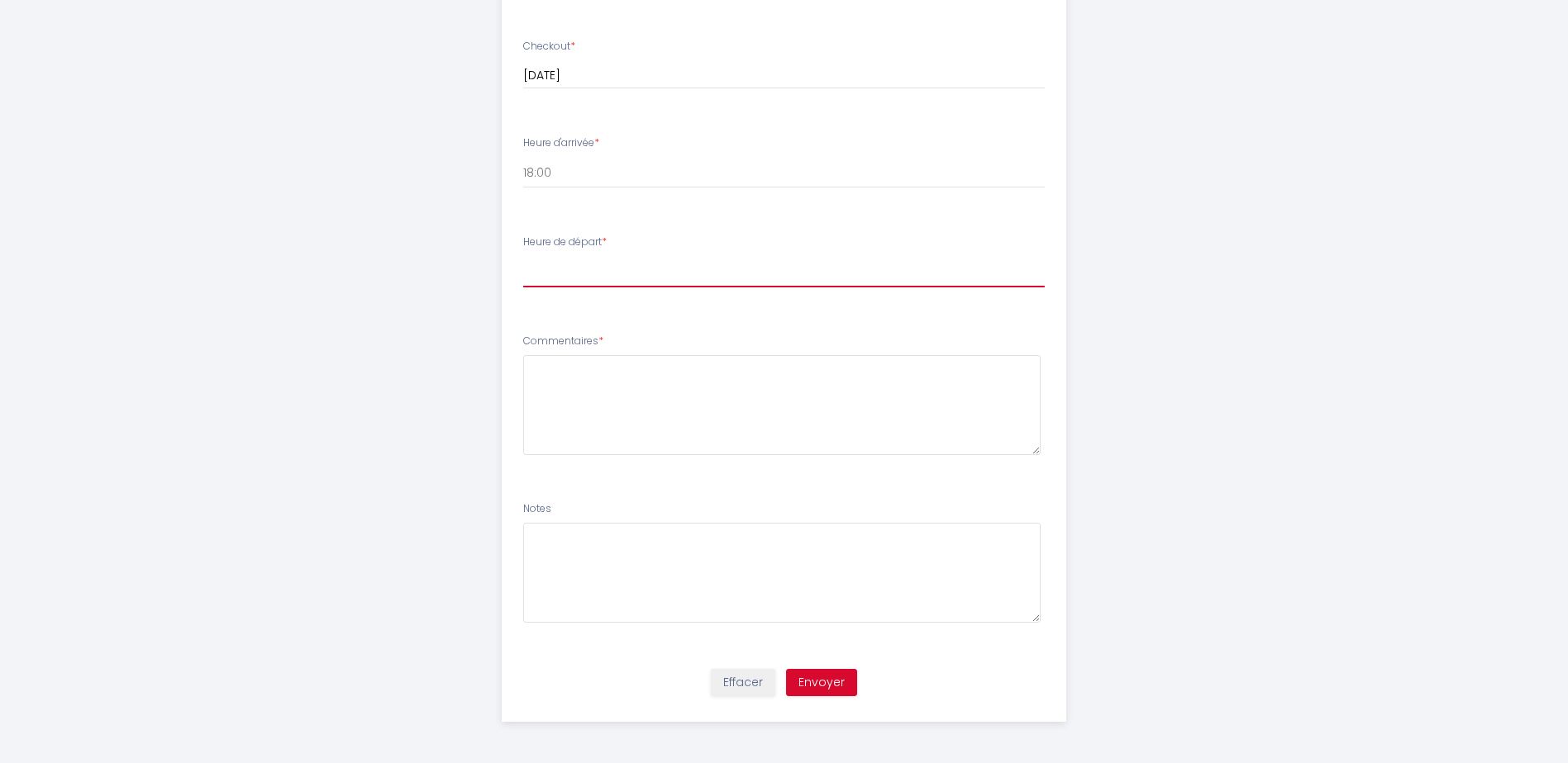
select select "08:00"
click at [523, 256] on select "00:00 00:30 01:00 01:30 02:00 02:30 03:00 03:30 04:00 04:30 05:00 05:30 06:00 0…" at bounding box center [784, 272] width 521 height 31
click at [562, 374] on textarea at bounding box center [782, 406] width 517 height 100
type textarea "l"
click at [655, 368] on textarea "Les heures d'arrivées et de départ sont" at bounding box center [782, 406] width 517 height 100
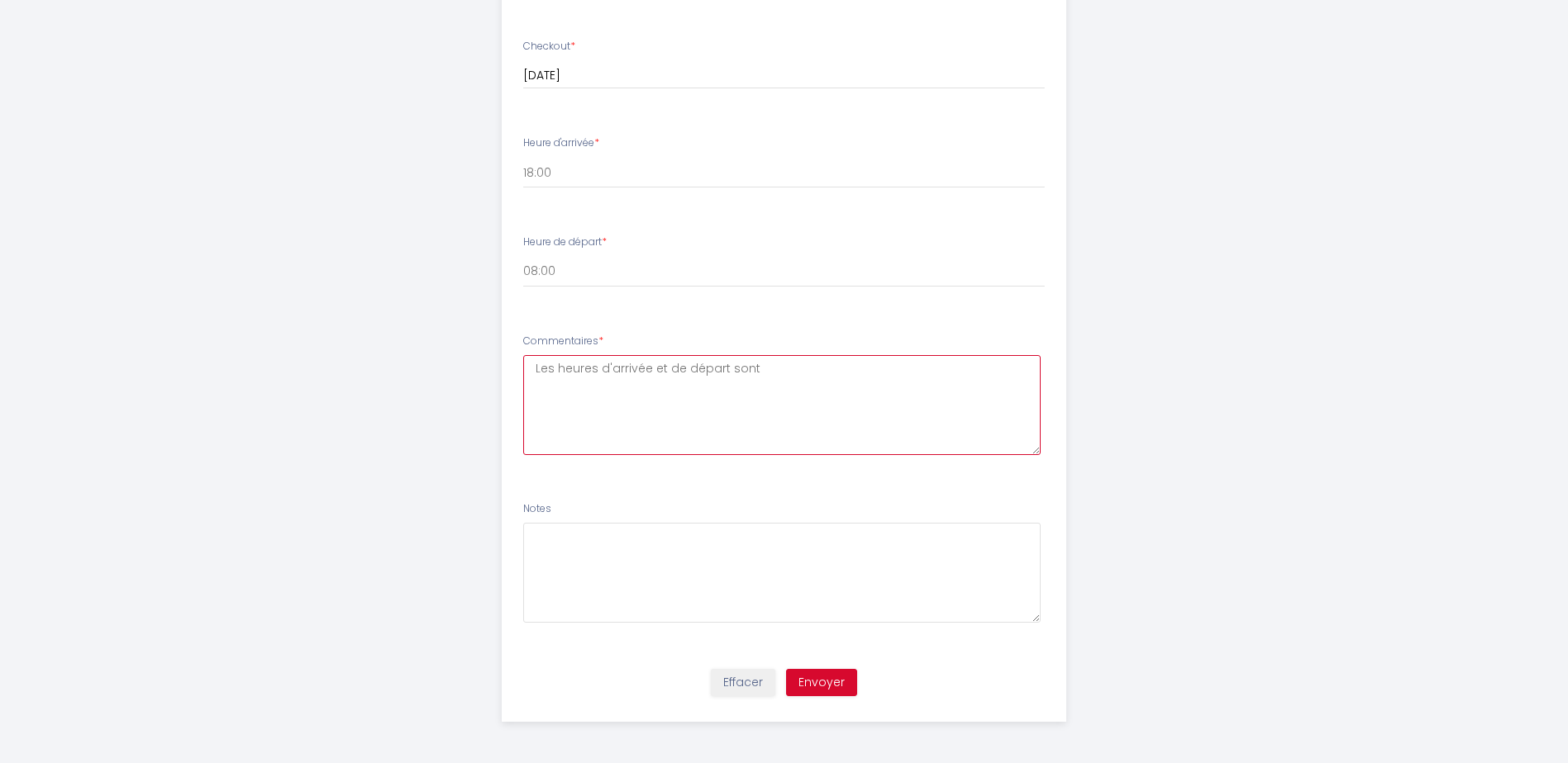
click at [763, 364] on textarea "Les heures d'arrivée et de départ sont" at bounding box center [782, 406] width 517 height 100
type textarea "Les heures d'arrivée et de départ sont approximatives. La personne à contacter …"
click at [825, 684] on button "Envoyer" at bounding box center [821, 683] width 71 height 28
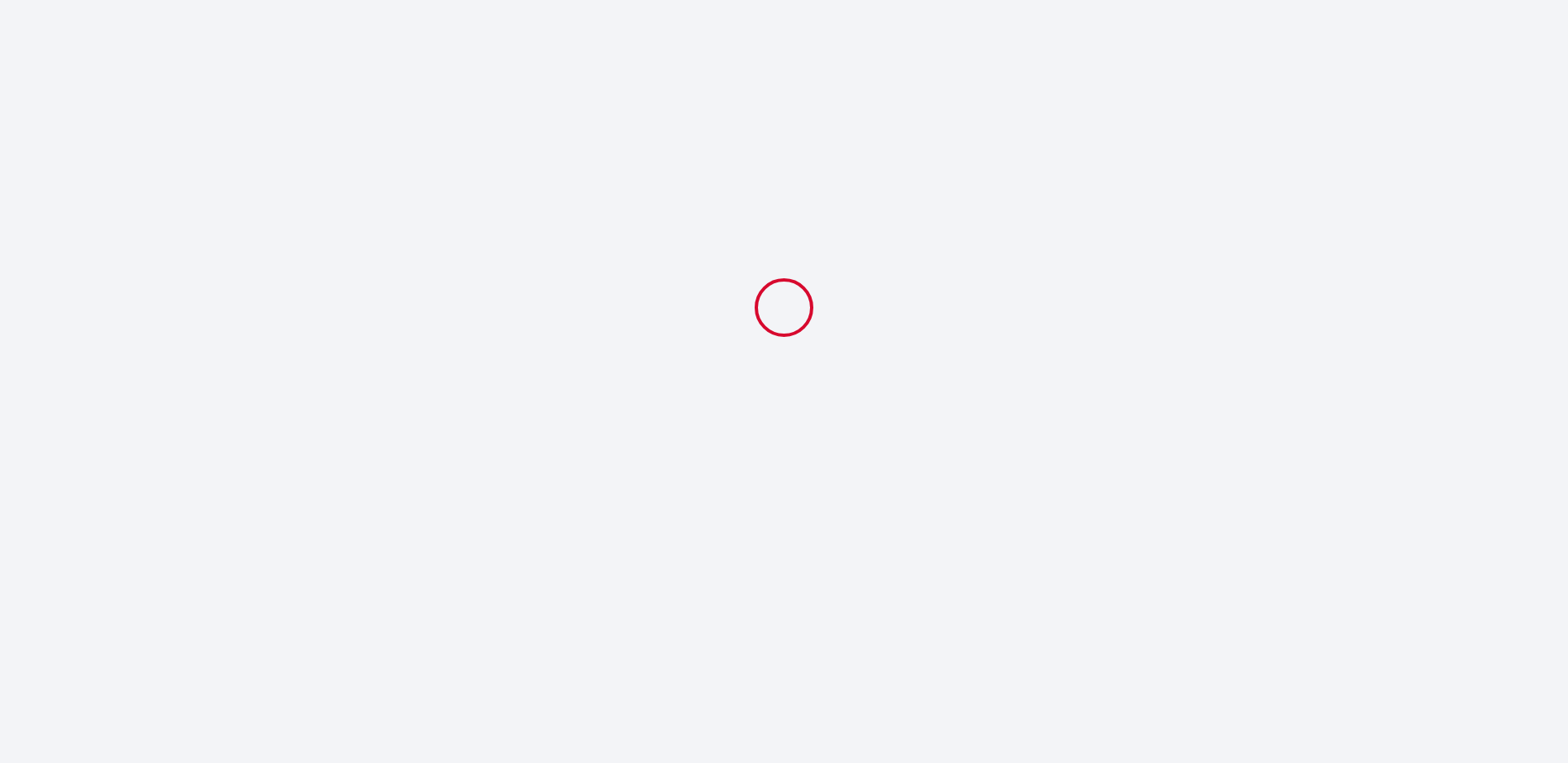
scroll to position [0, 0]
select select "18:00"
select select "08:00"
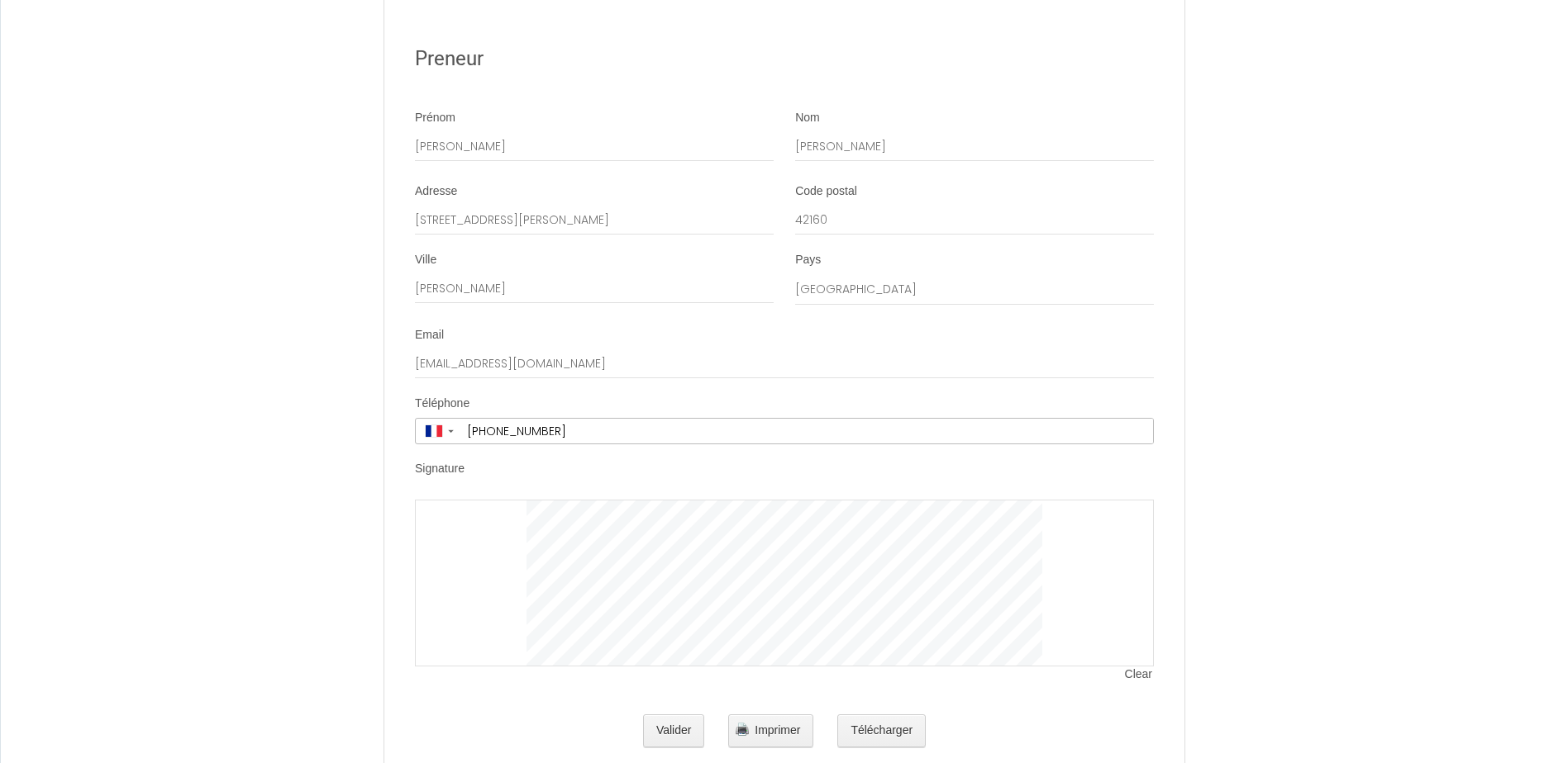
scroll to position [3274, 0]
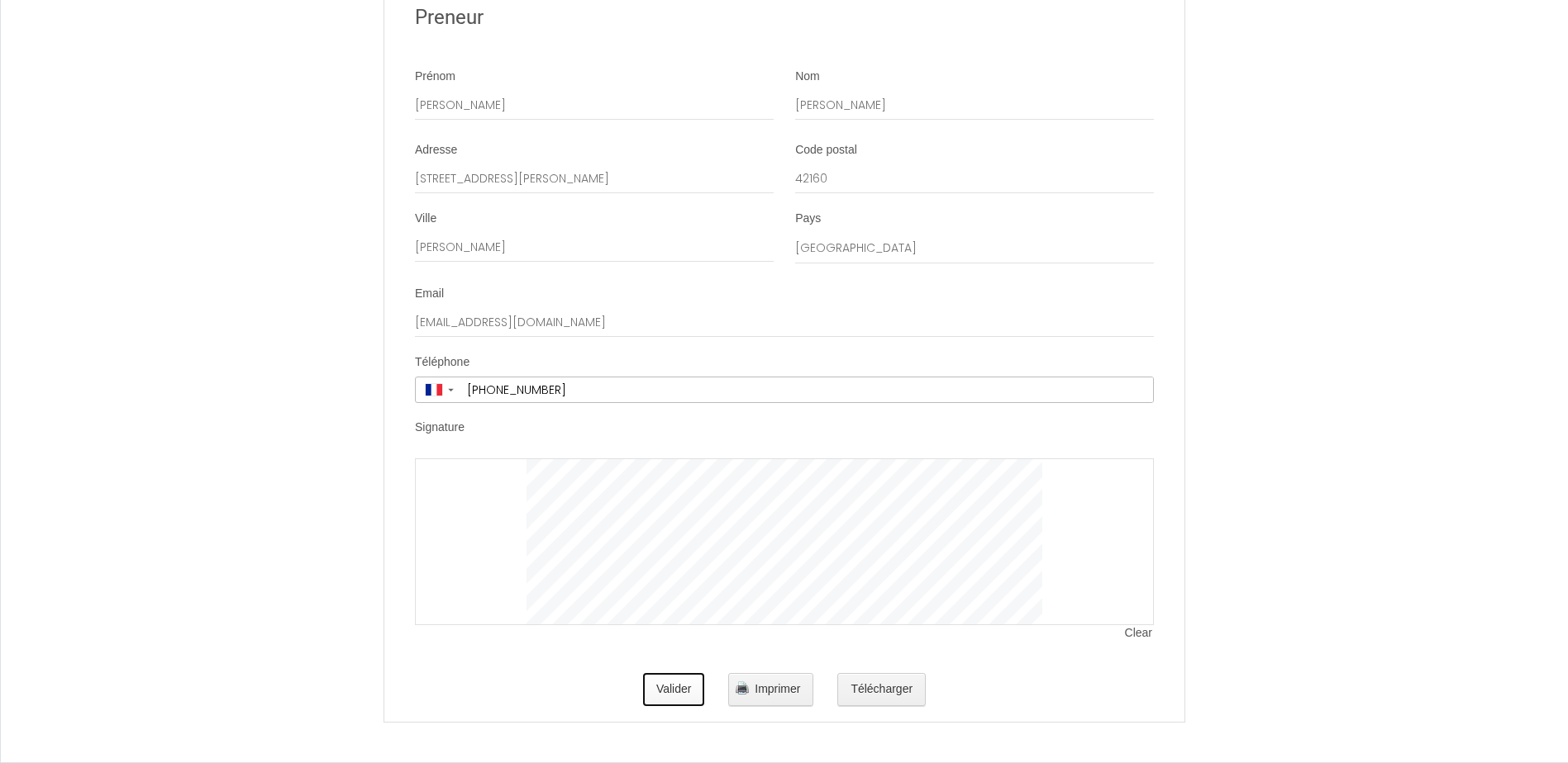
click at [665, 692] on button "Valider" at bounding box center [674, 690] width 62 height 33
click at [671, 692] on button "Valider" at bounding box center [674, 690] width 62 height 33
click at [669, 689] on button "Valider" at bounding box center [674, 690] width 62 height 33
click at [776, 689] on span "Imprimer" at bounding box center [777, 689] width 45 height 13
click at [684, 692] on button "Valider" at bounding box center [674, 690] width 62 height 33
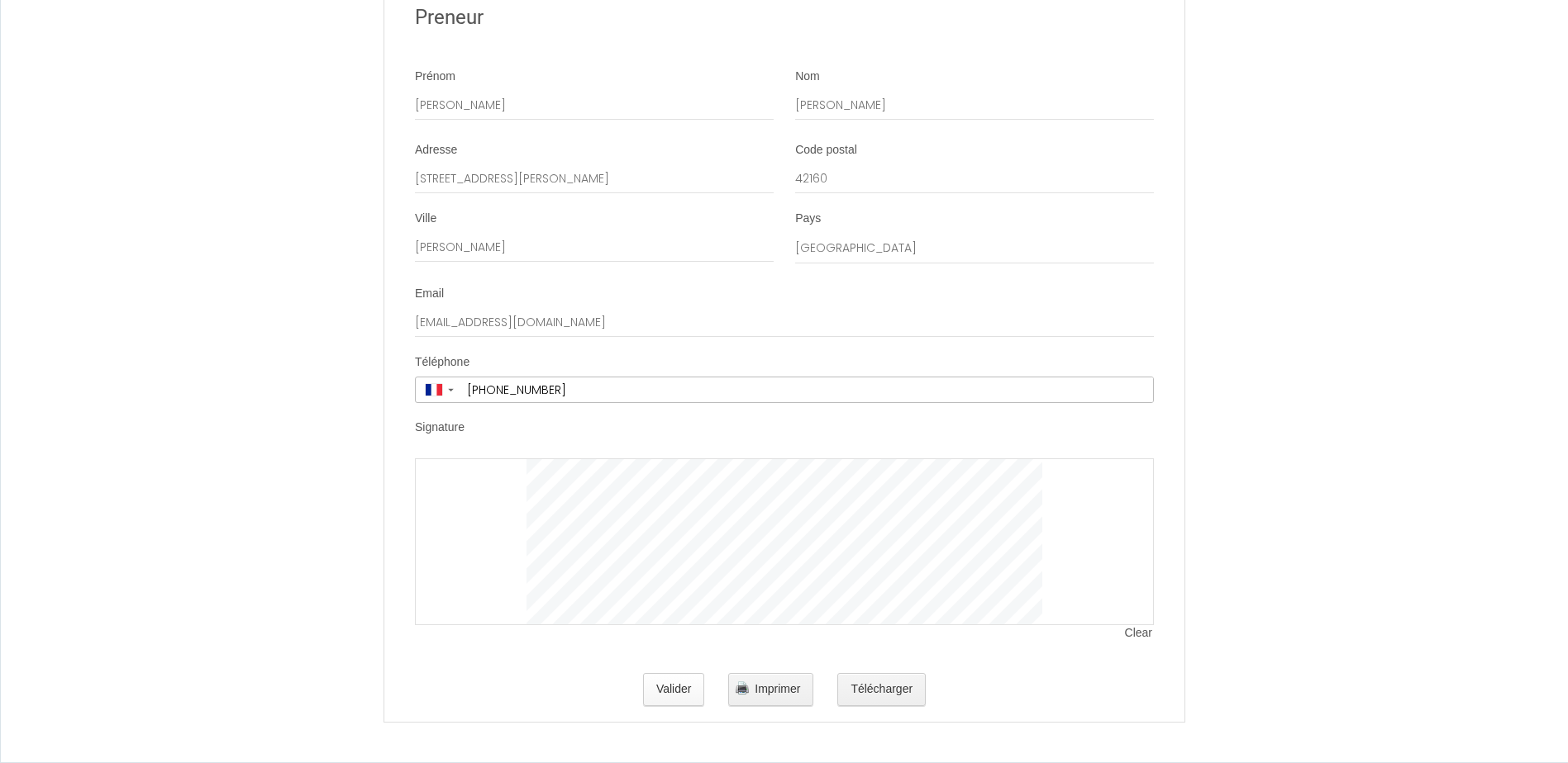
scroll to position [0, 0]
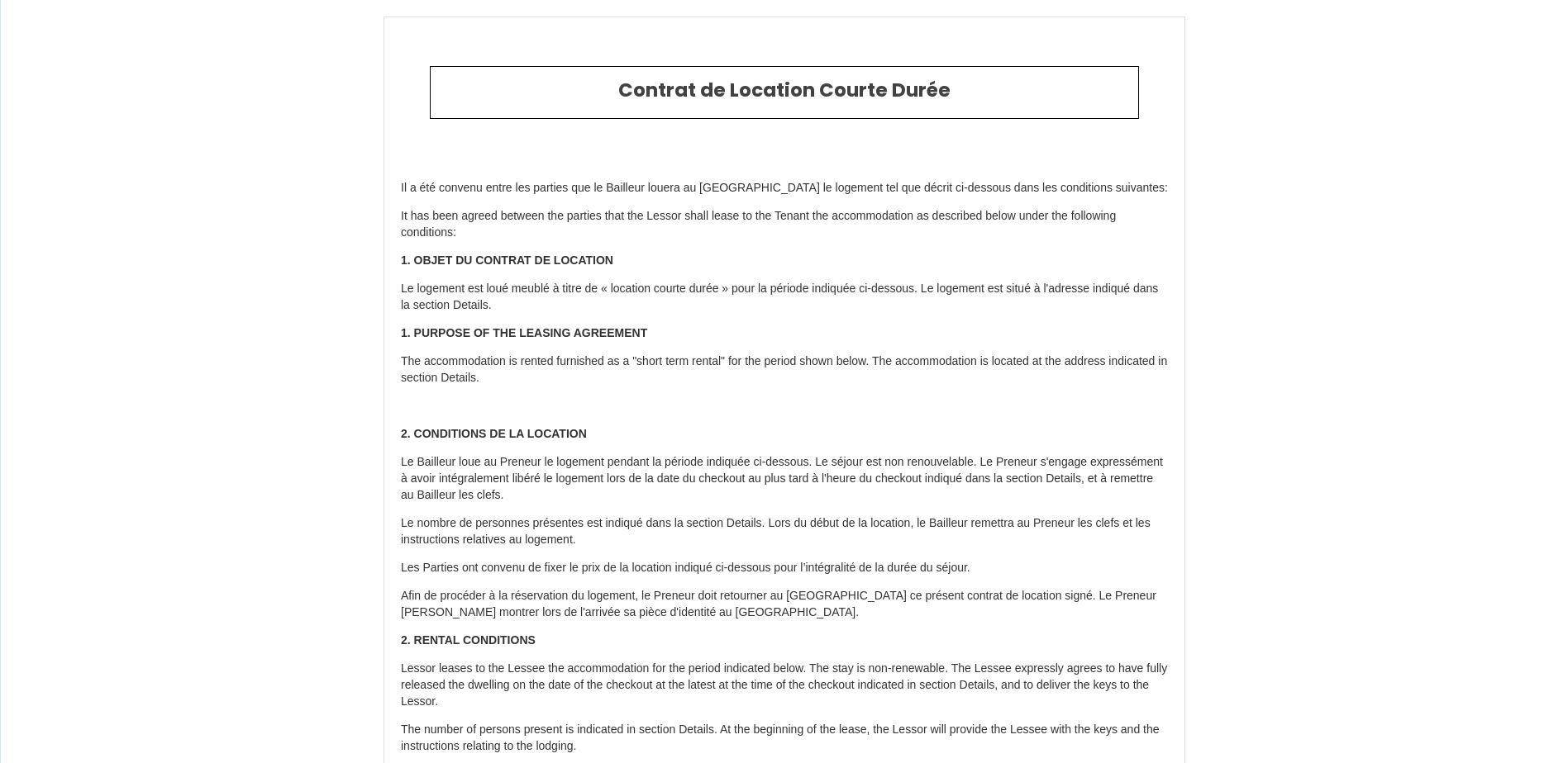
click at [794, 93] on h2 "Contrat de Location Courte Durée" at bounding box center [784, 91] width 683 height 23
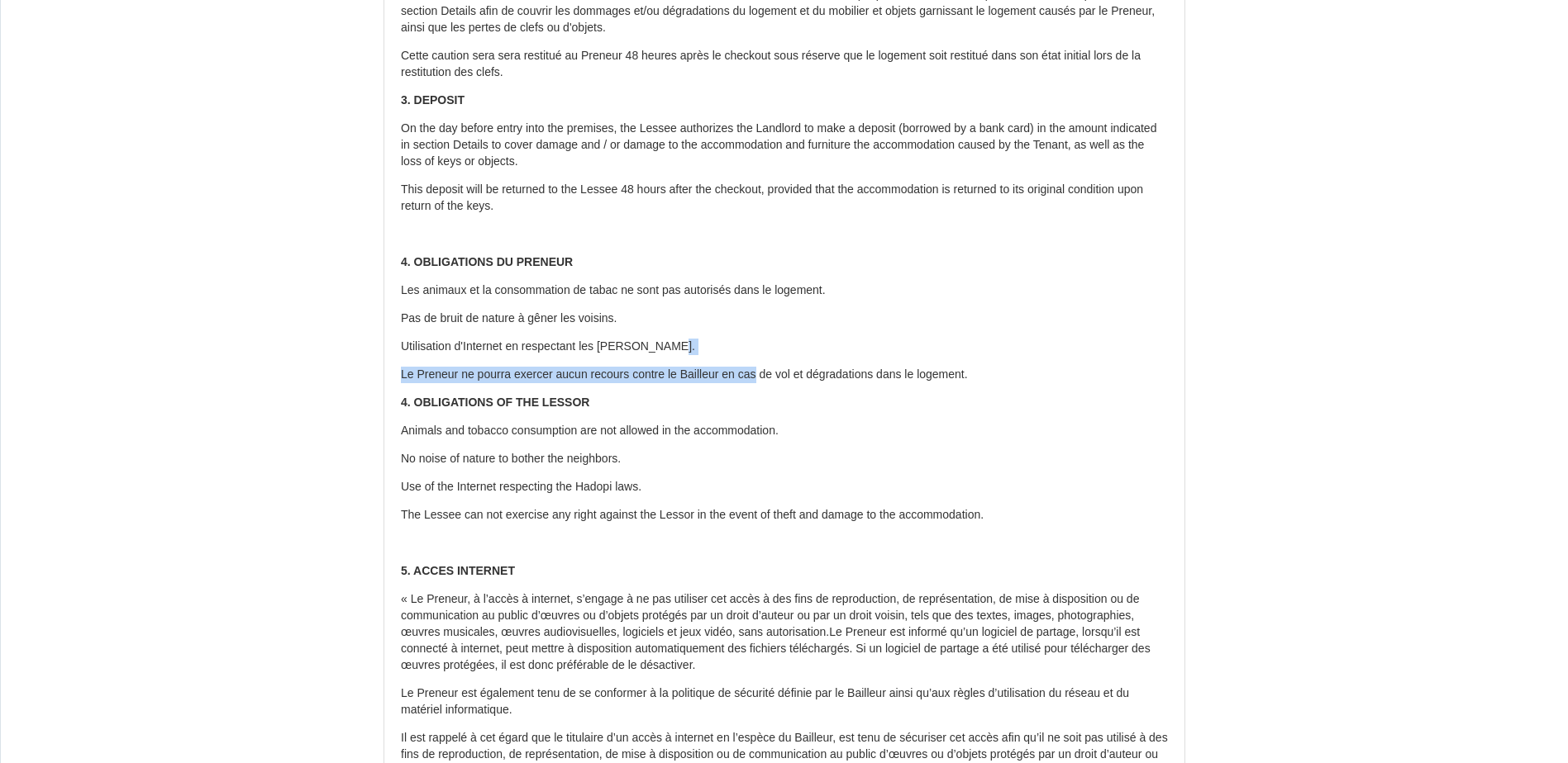
click at [758, 368] on div "Il a été convenu entre les parties que le Bailleur louera au Locataire le logem…" at bounding box center [784, 172] width 800 height 1857
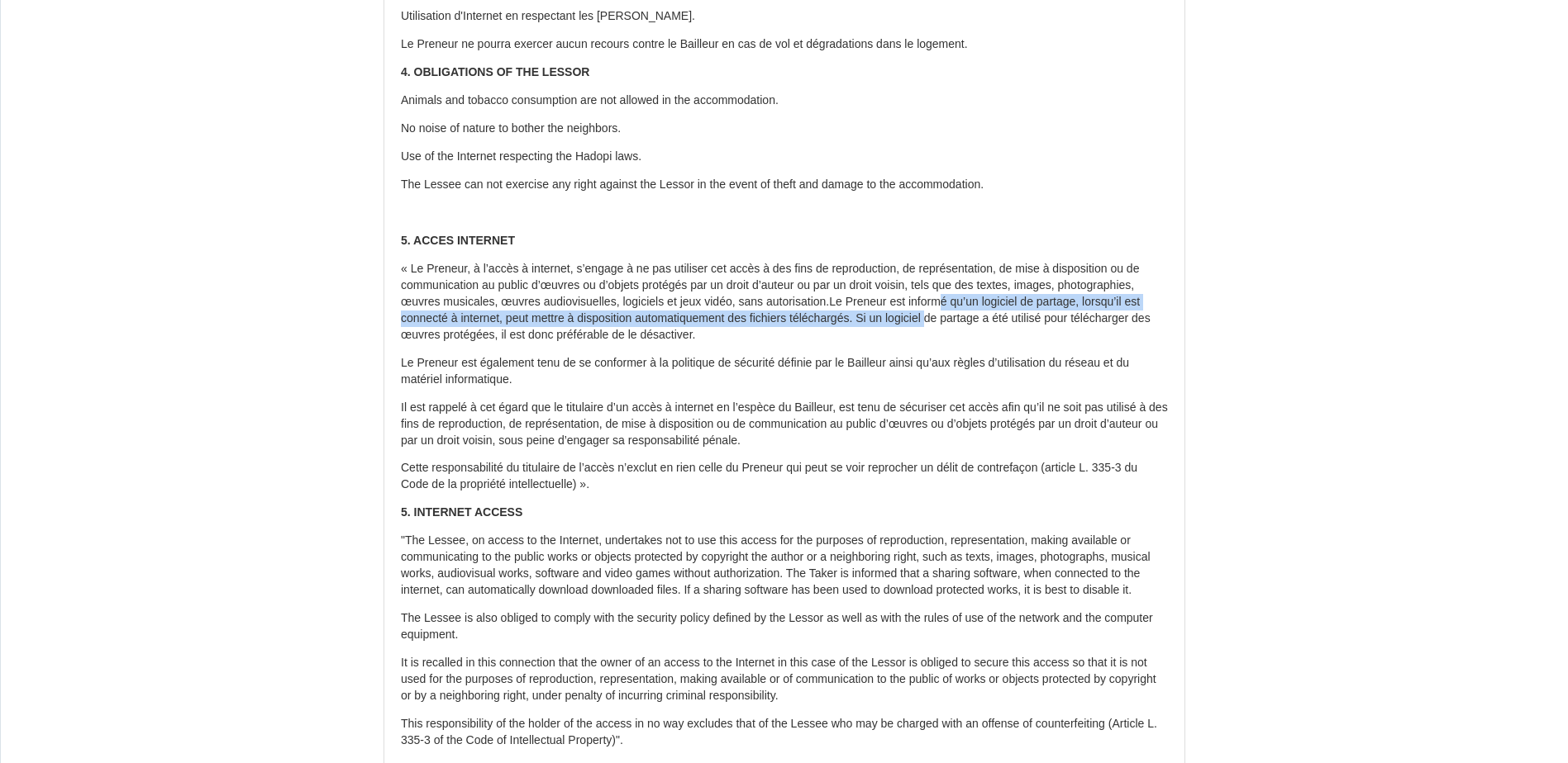
drag, startPoint x: 951, startPoint y: 298, endPoint x: 944, endPoint y: 310, distance: 13.9
click at [944, 310] on p "« Le Preneur, à l’accès à internet, s’engage à ne pas utiliser cet accès à des …" at bounding box center [784, 302] width 767 height 82
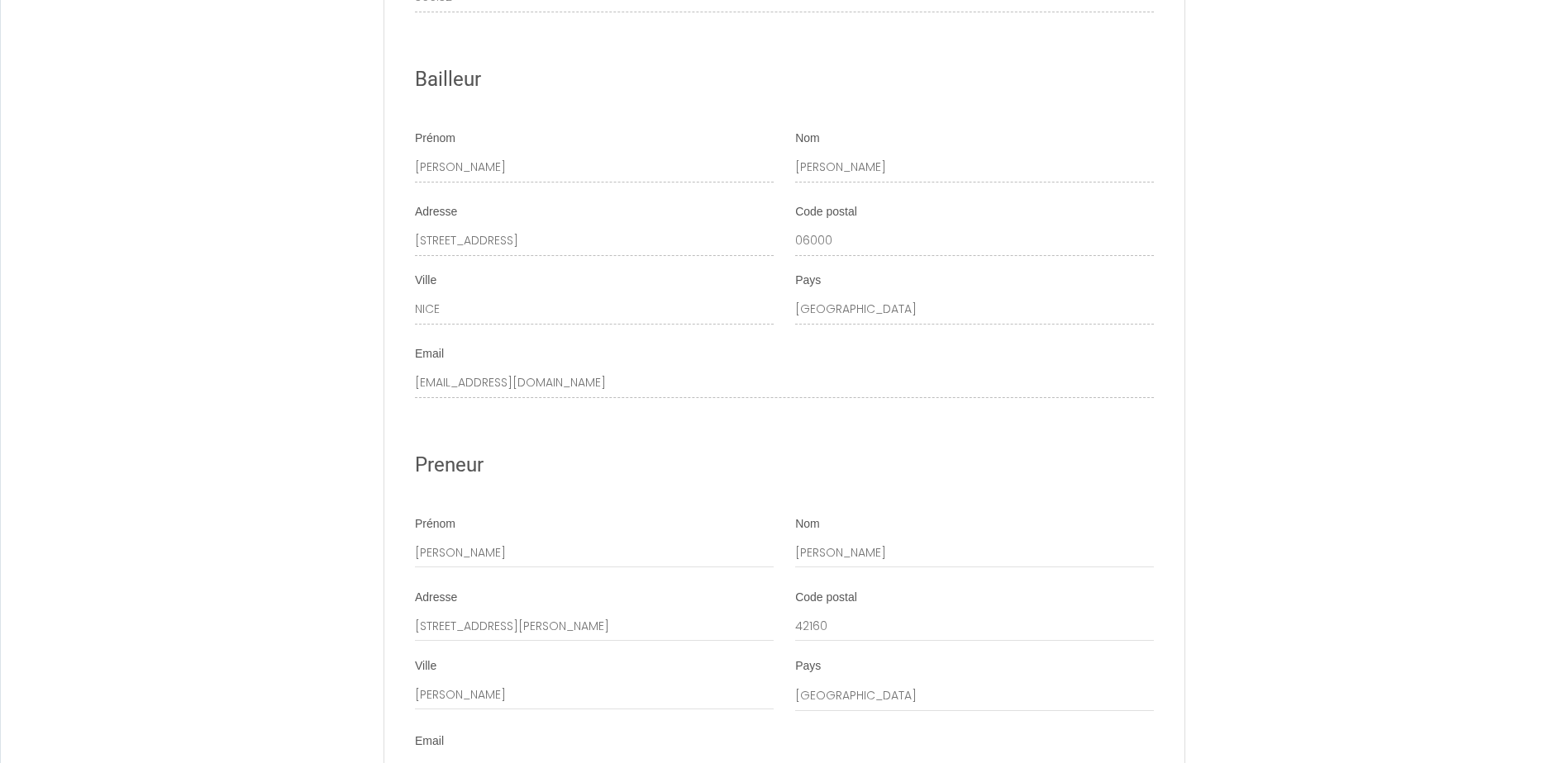
scroll to position [3274, 0]
